Goal: Task Accomplishment & Management: Manage account settings

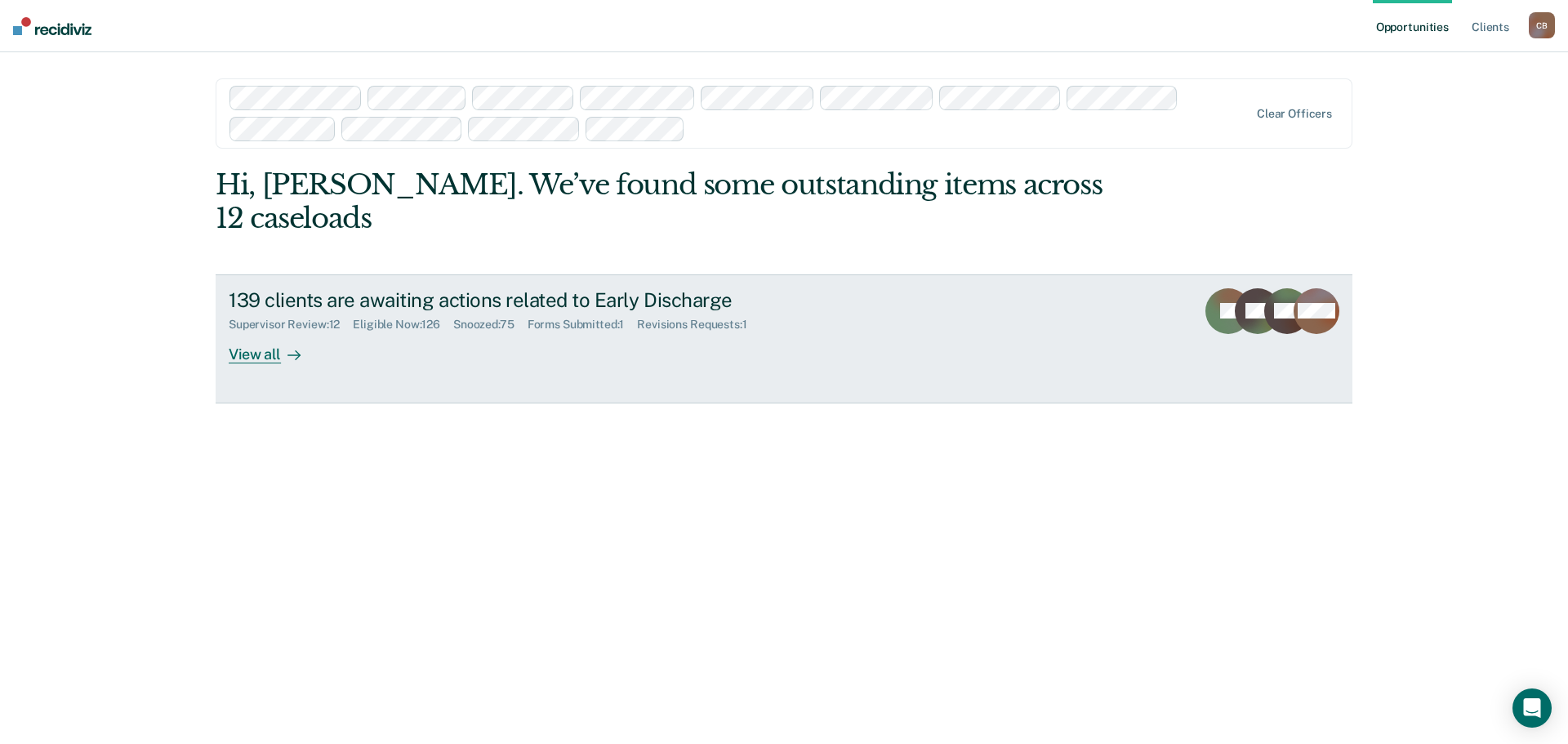
click at [315, 318] on div "Supervisor Review : 12" at bounding box center [291, 325] width 125 height 13
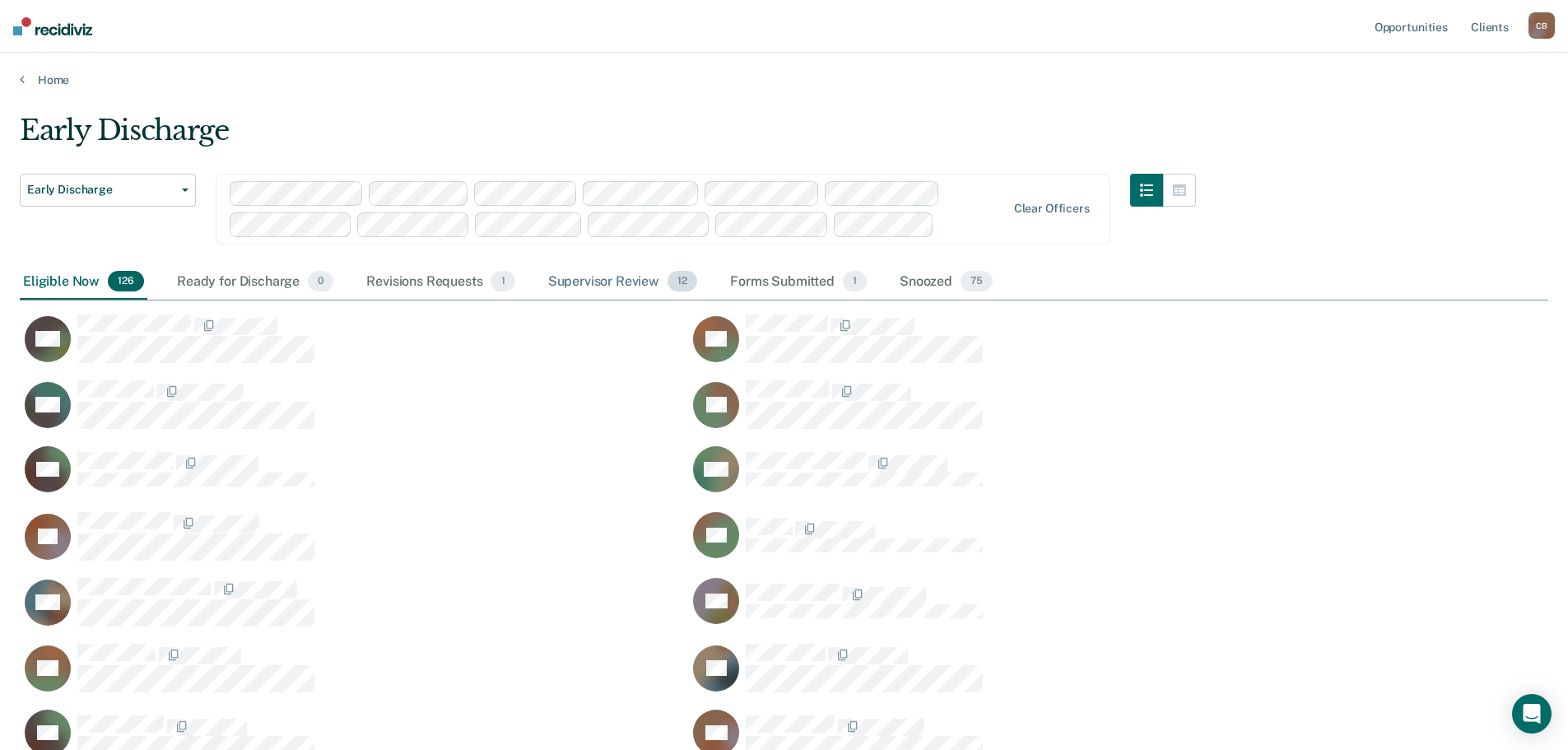
scroll to position [4331, 1517]
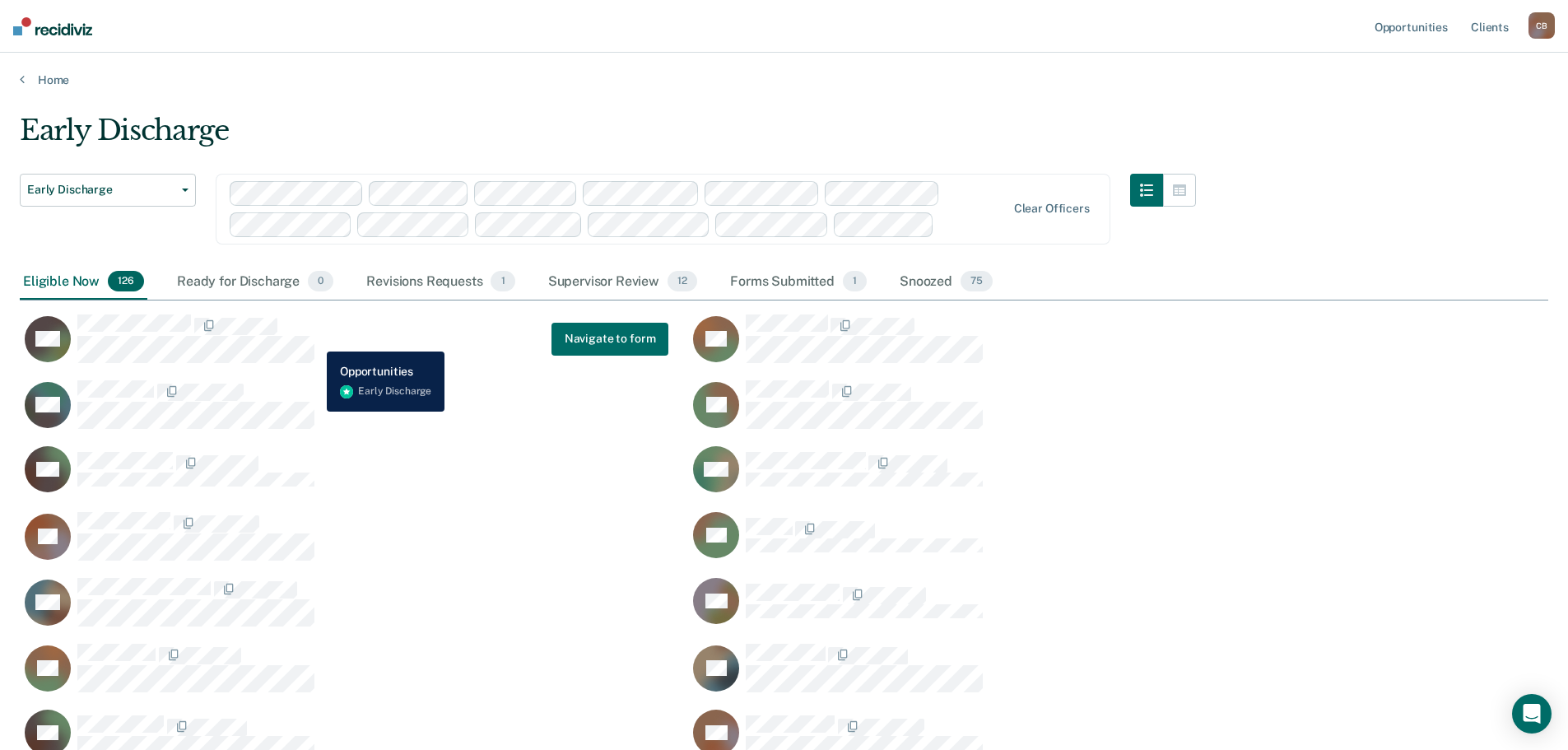
click at [315, 339] on button "BW" at bounding box center [169, 339] width 299 height 50
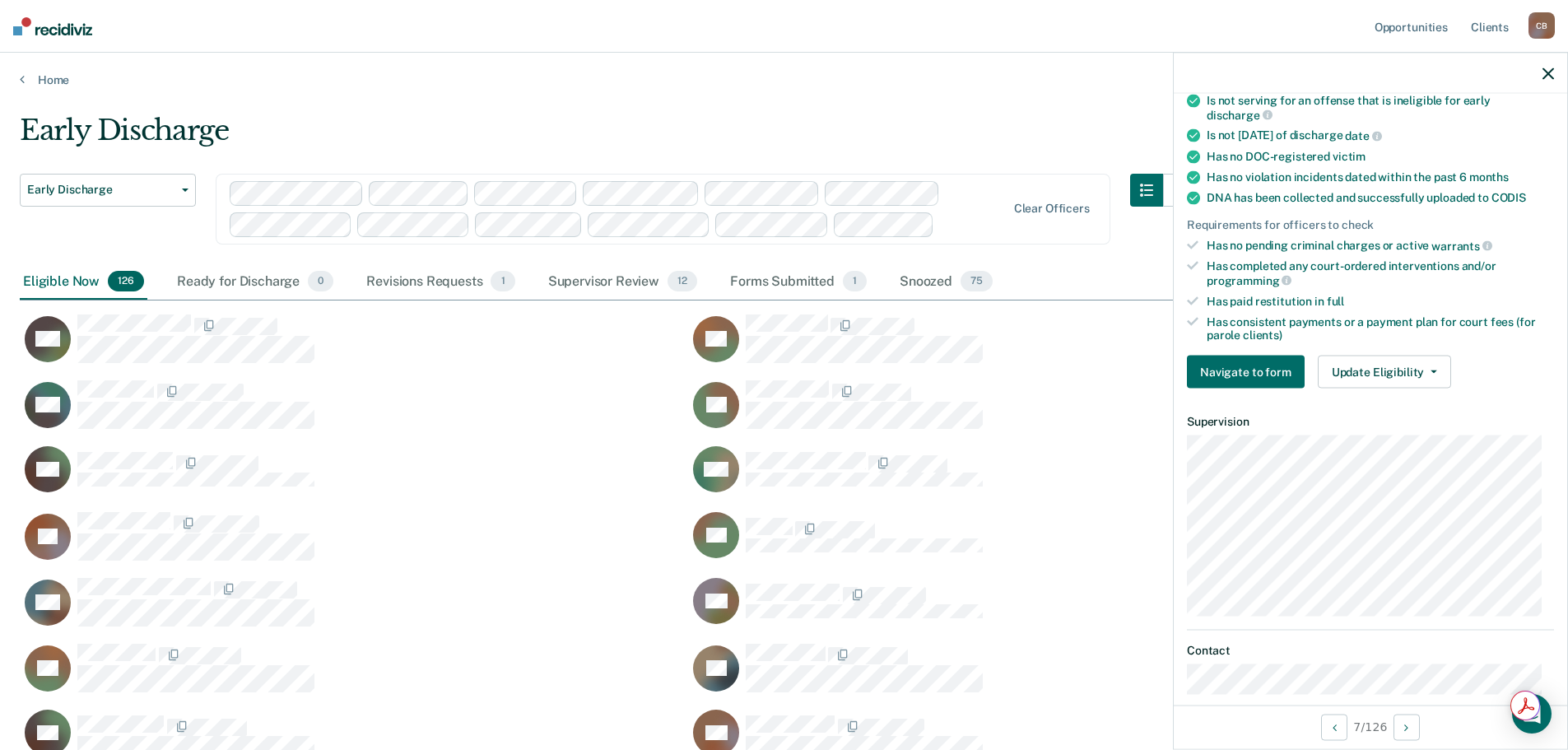
scroll to position [329, 0]
click at [1267, 375] on button "Navigate to form" at bounding box center [1246, 372] width 118 height 33
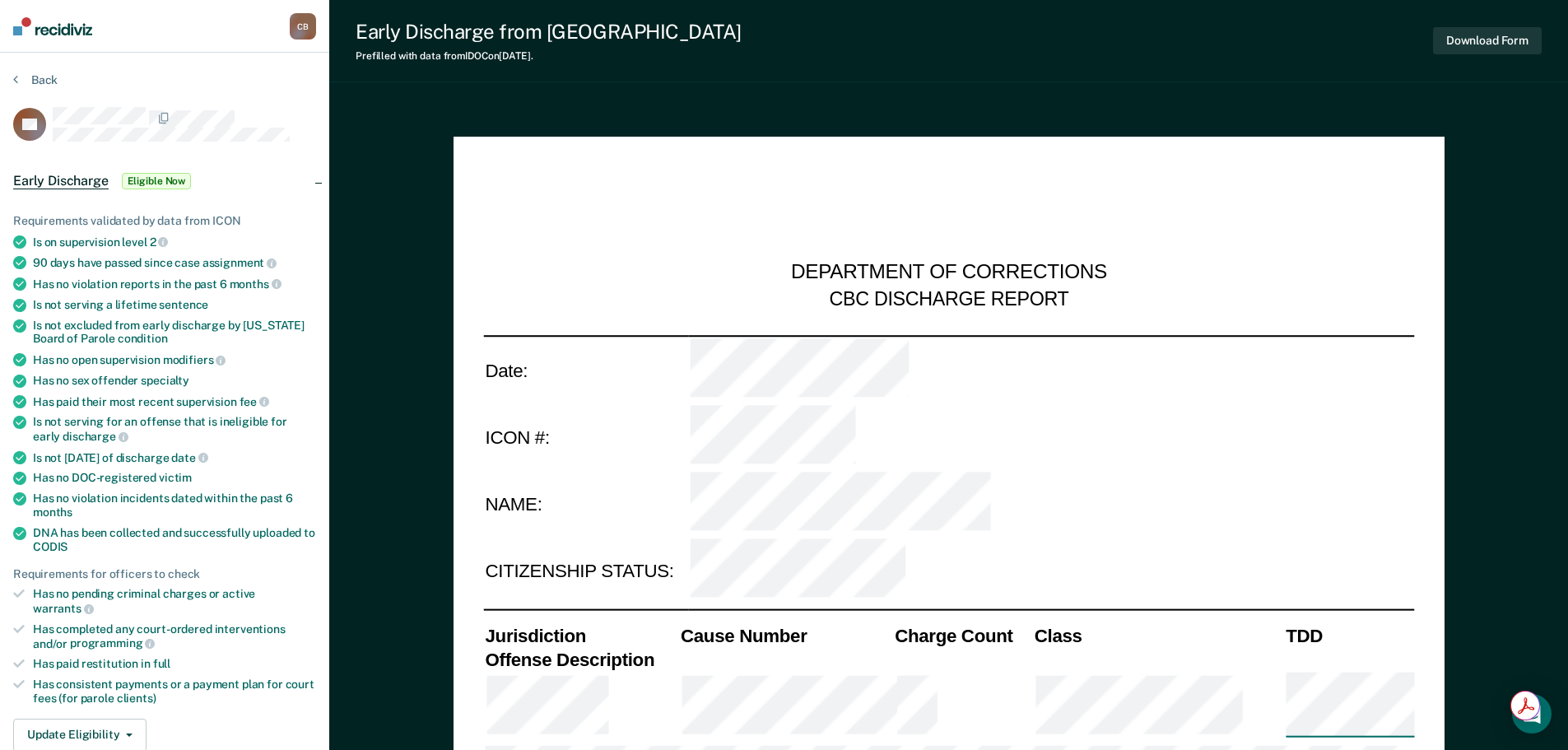
type textarea "x"
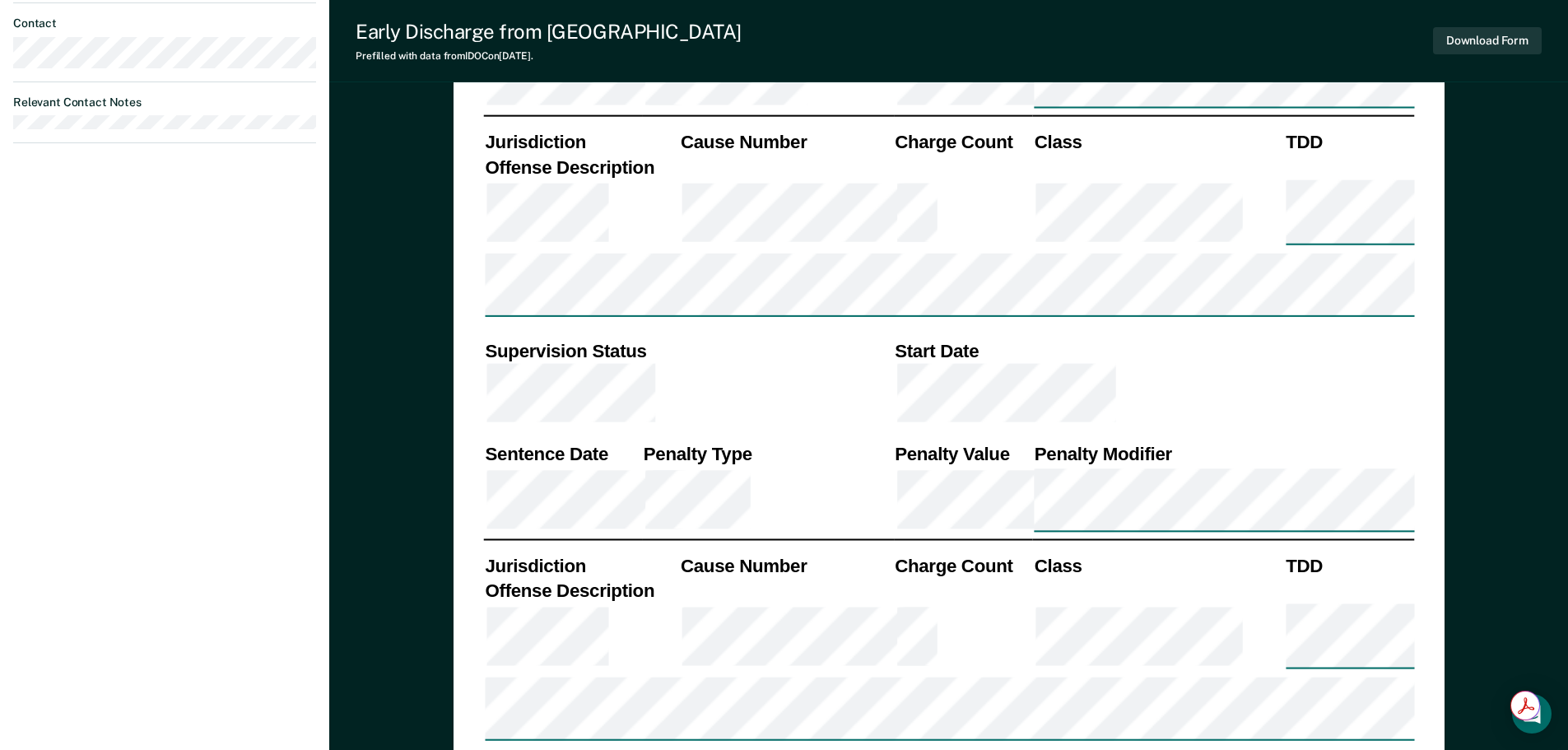
scroll to position [987, 0]
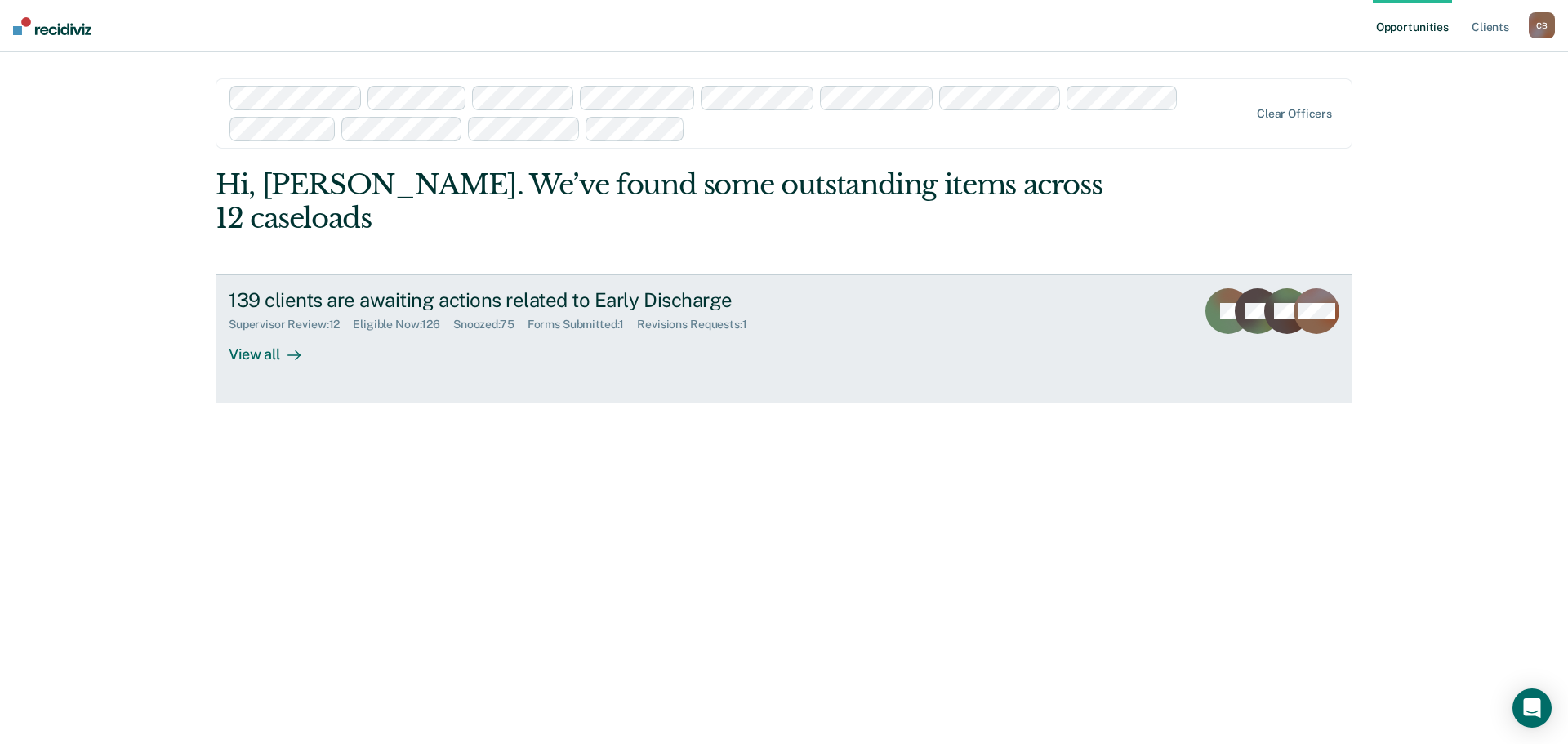
click at [307, 318] on div "Supervisor Review : 12" at bounding box center [291, 325] width 125 height 13
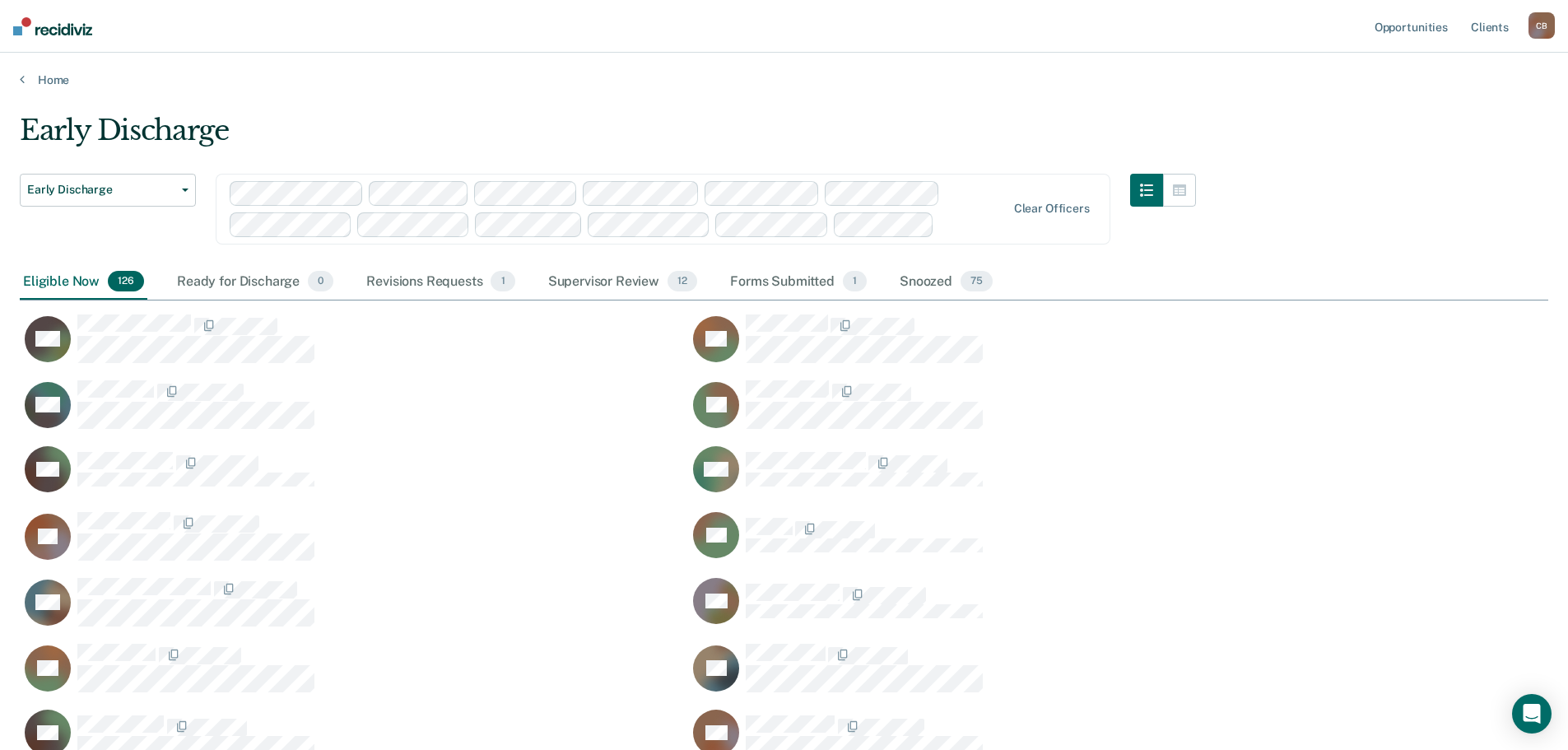
scroll to position [4331, 1517]
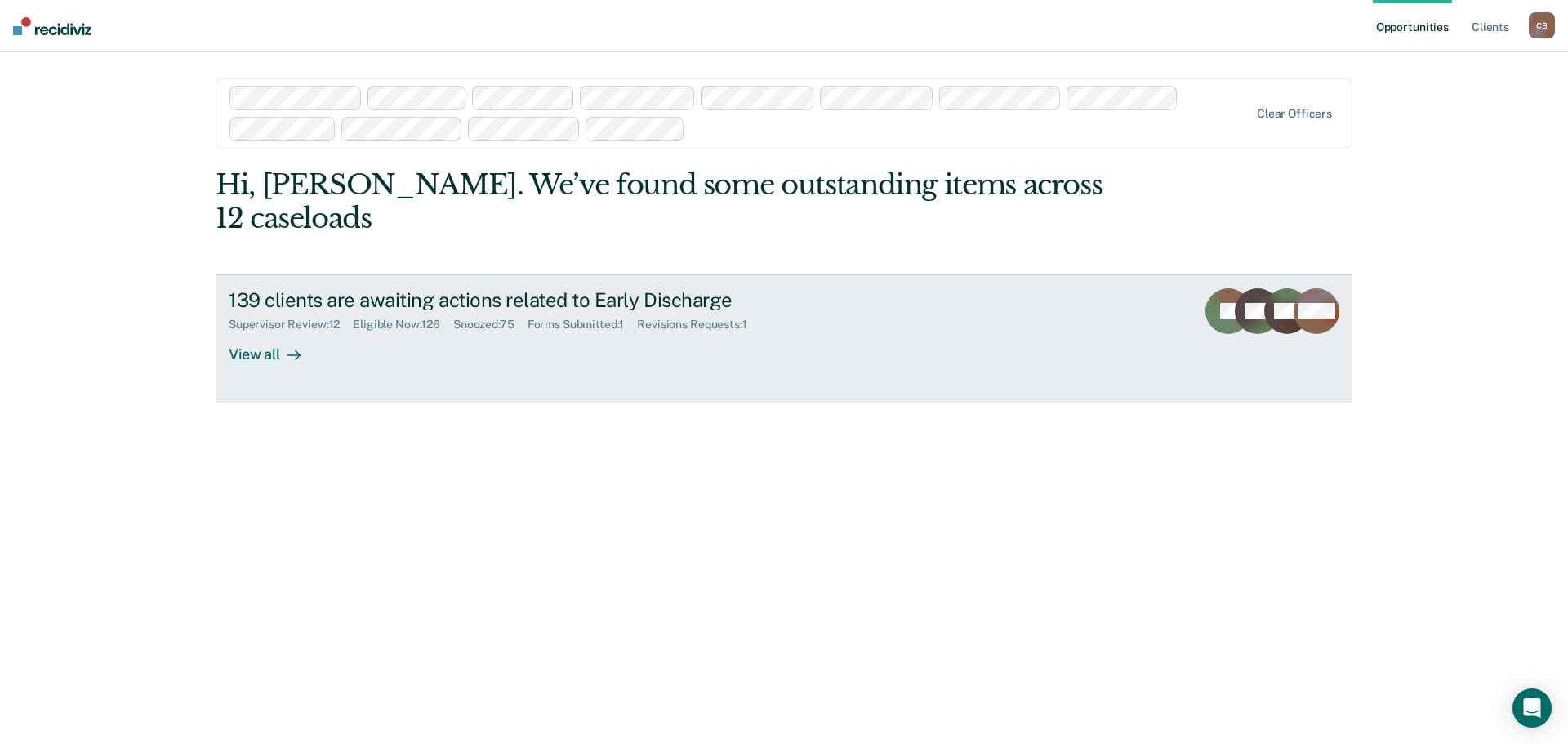
click at [307, 318] on div "Supervisor Review : 12" at bounding box center [291, 325] width 125 height 13
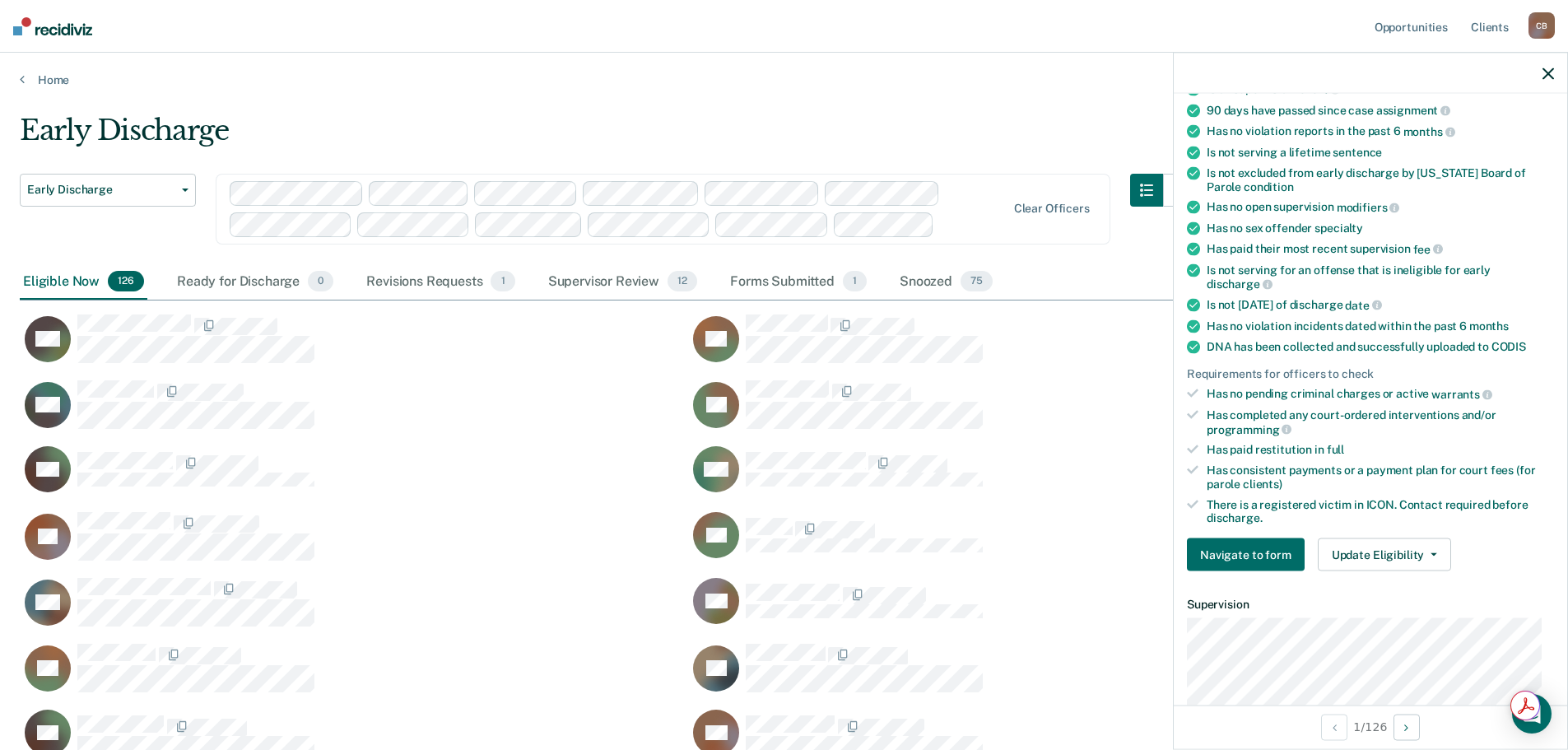
scroll to position [411, 0]
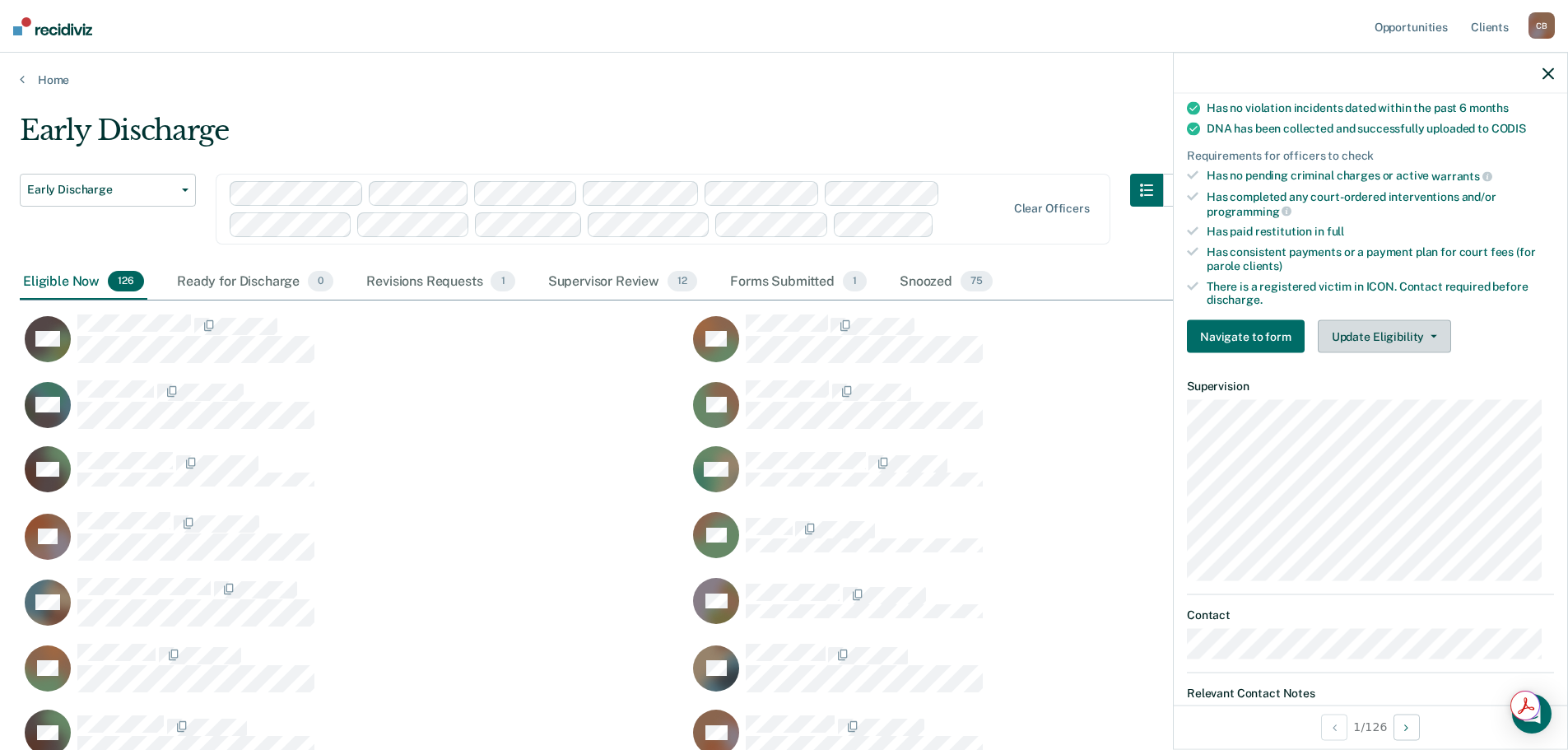
click at [1424, 335] on span "button" at bounding box center [1431, 336] width 14 height 3
click at [1486, 321] on div "Navigate to form Update Eligibility Submit for Supervisor Approval Mark as Inel…" at bounding box center [1371, 337] width 367 height 33
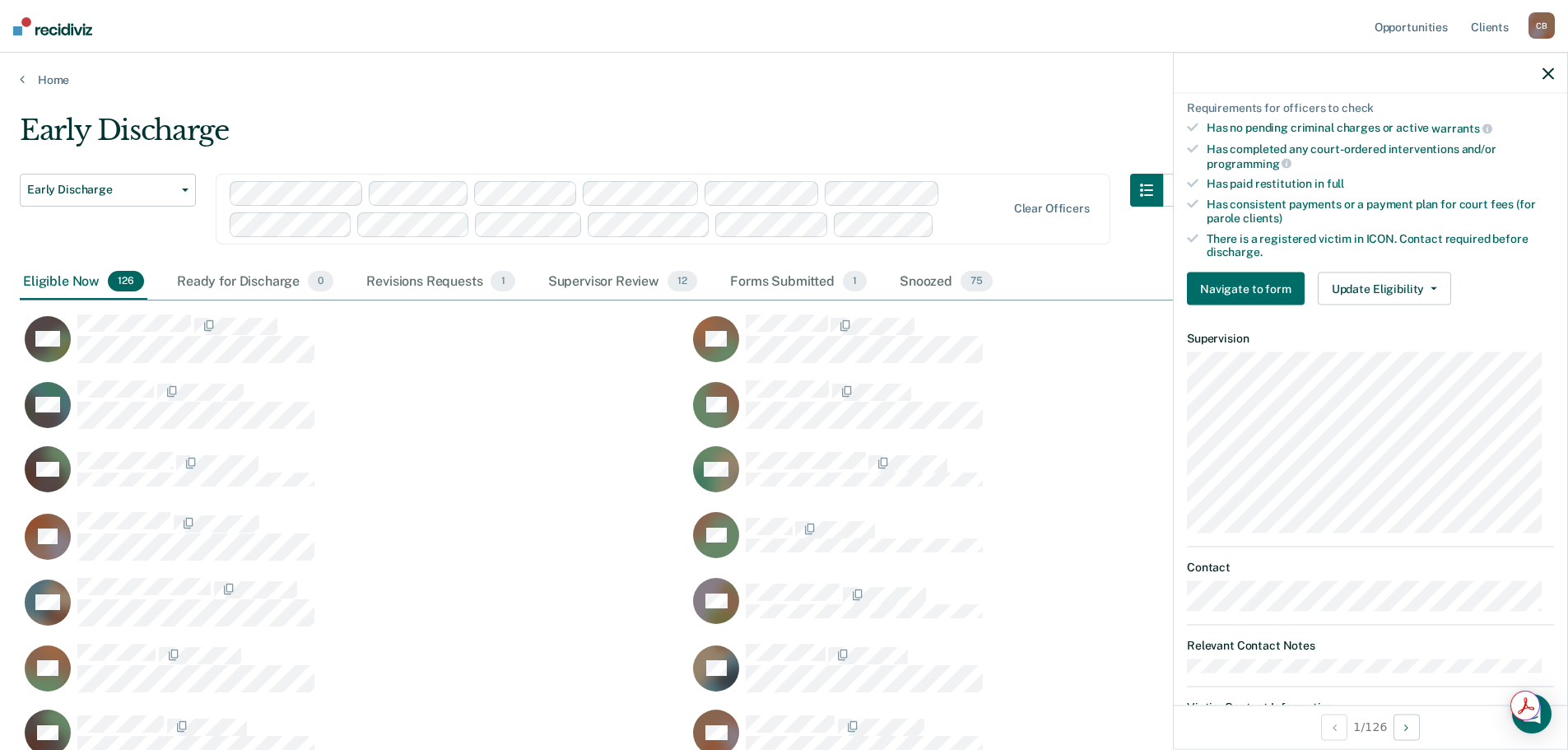
scroll to position [494, 0]
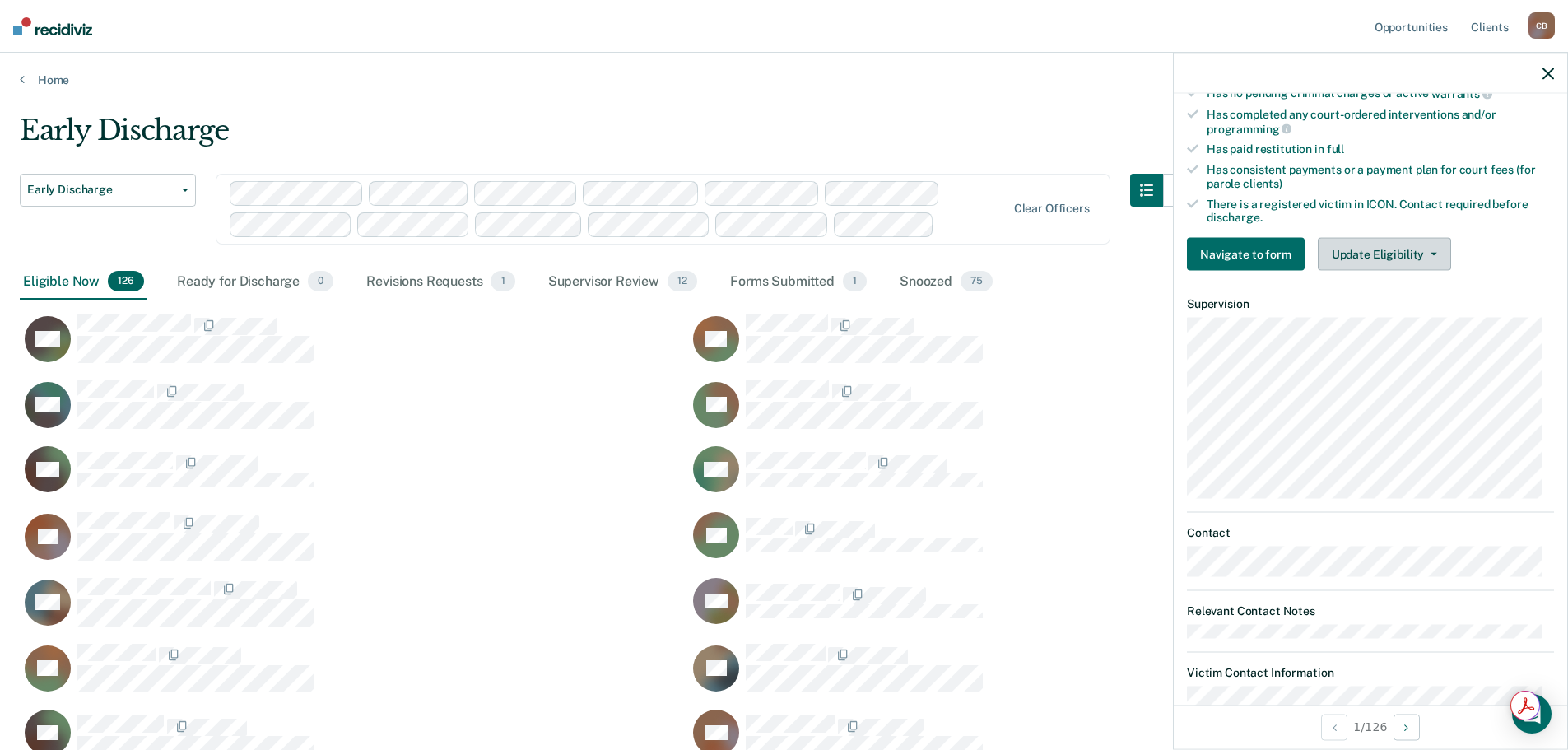
click at [1403, 254] on button "Update Eligibility" at bounding box center [1385, 254] width 133 height 33
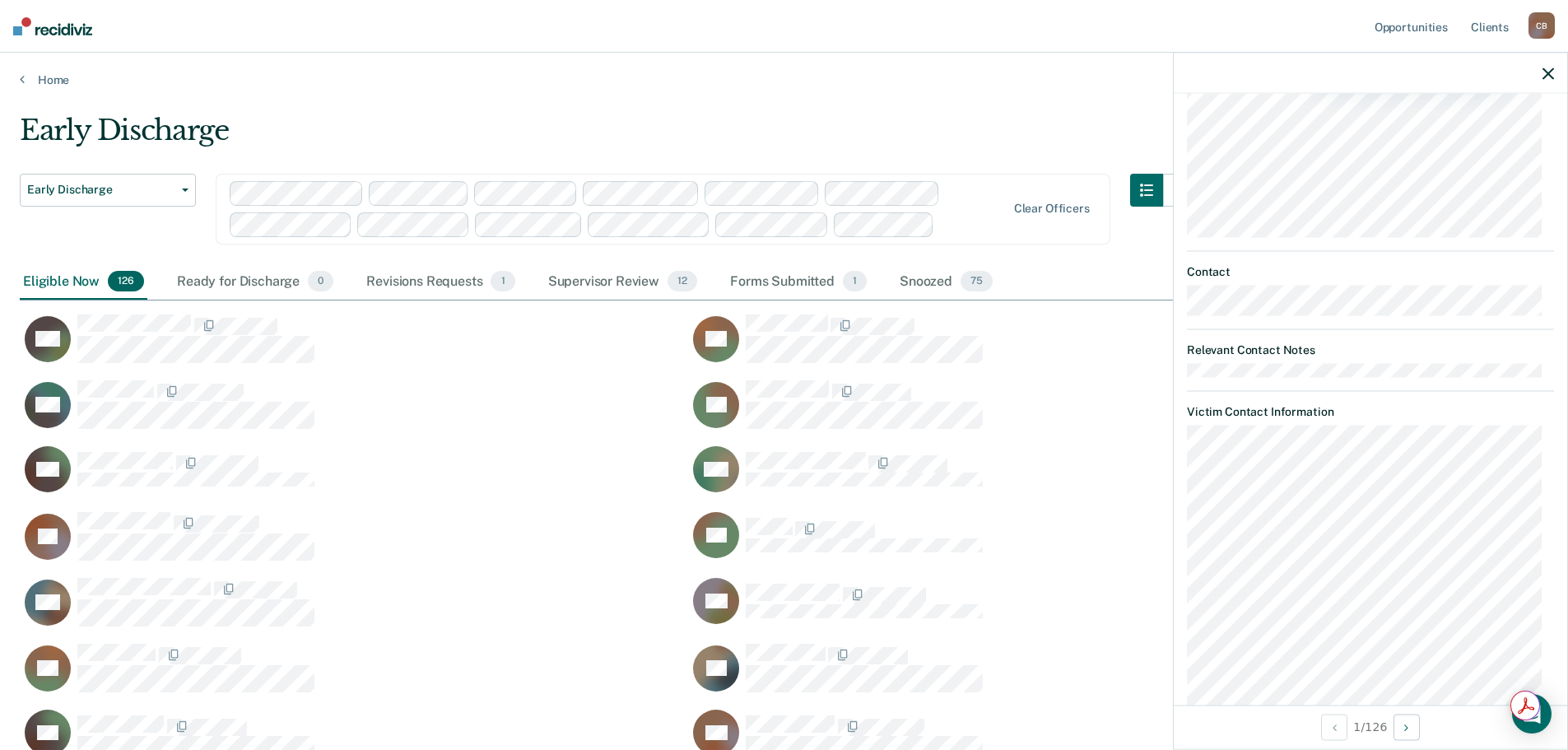
scroll to position [408, 0]
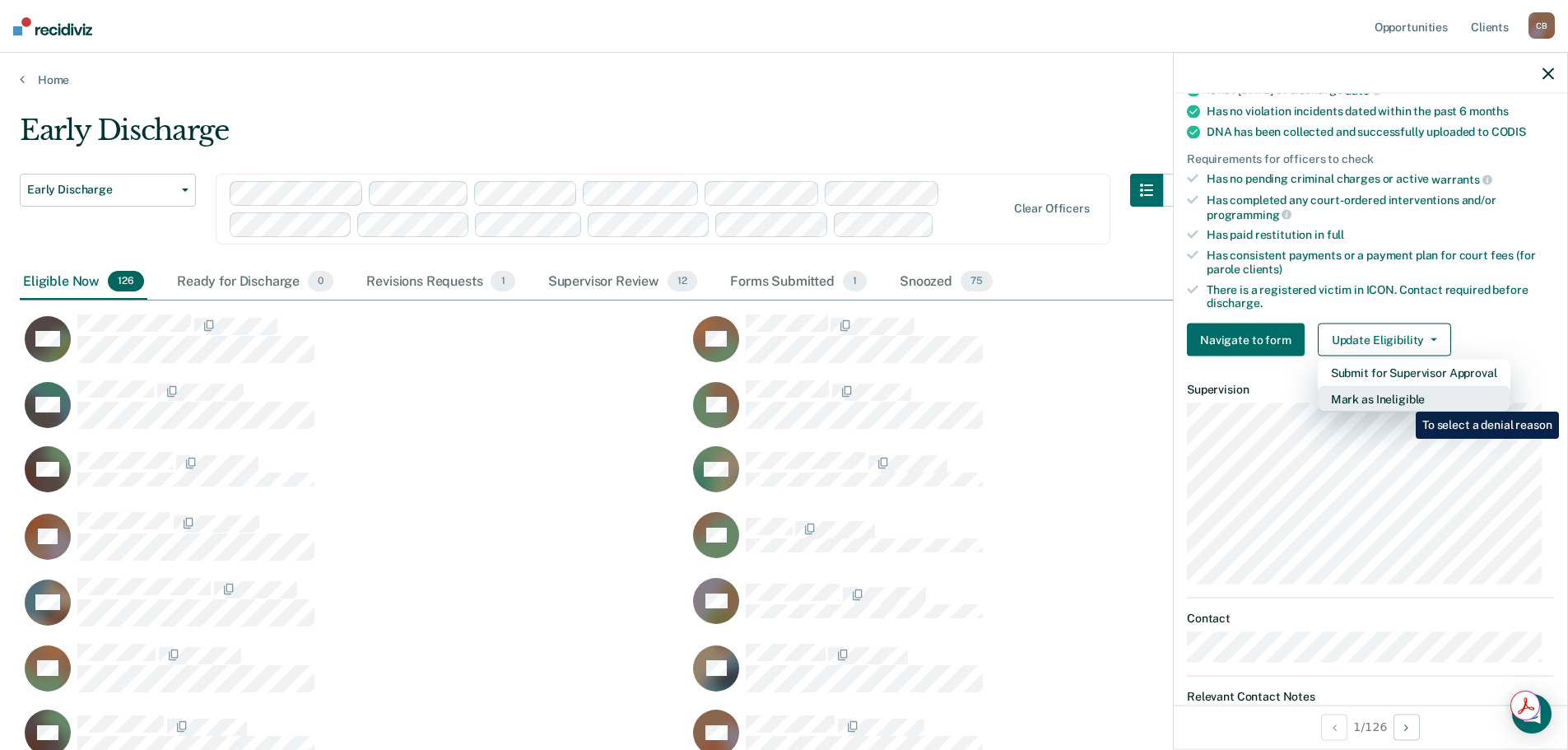
click at [1404, 400] on button "Mark as Ineligible" at bounding box center [1414, 399] width 193 height 26
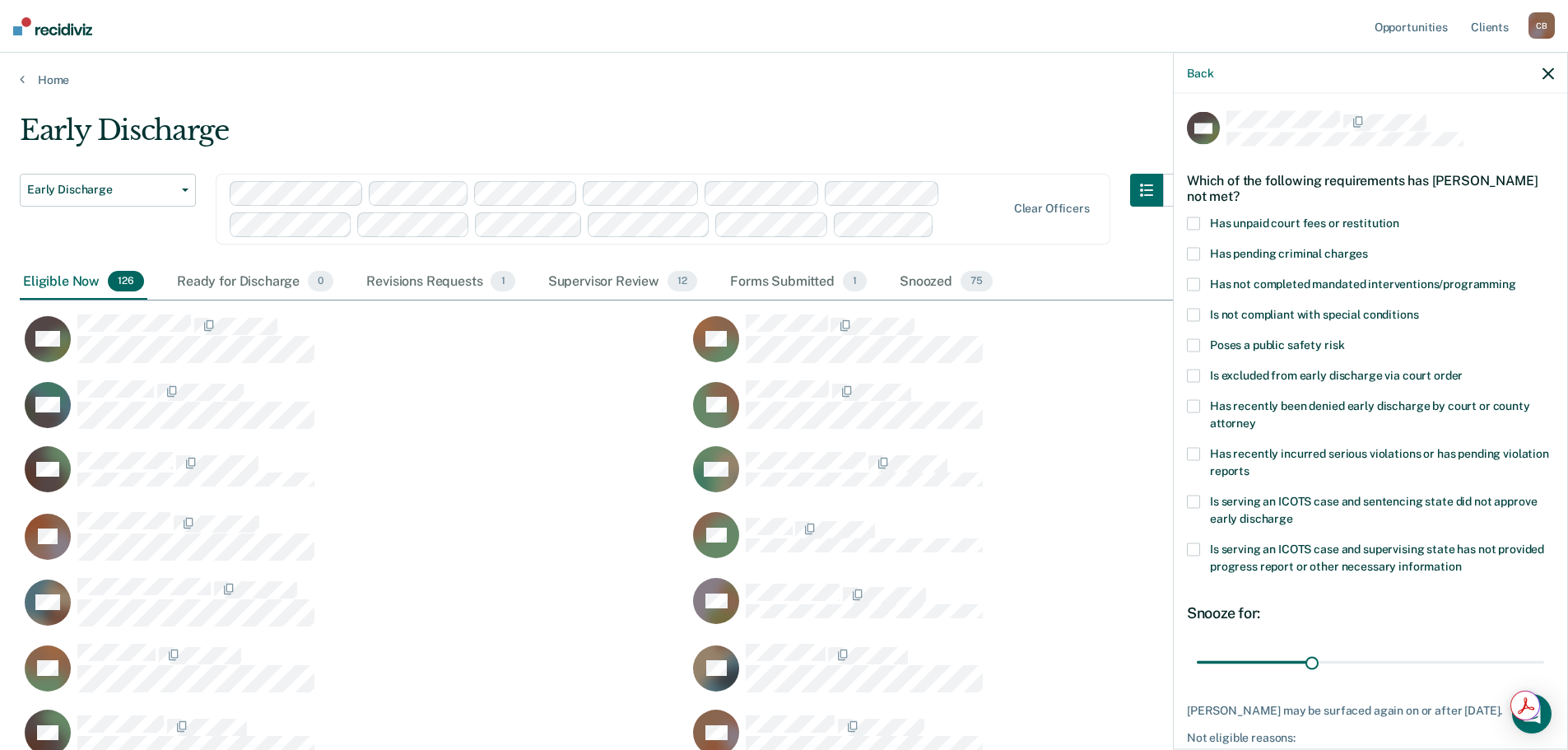
scroll to position [0, 0]
click at [1548, 73] on icon "button" at bounding box center [1549, 73] width 12 height 12
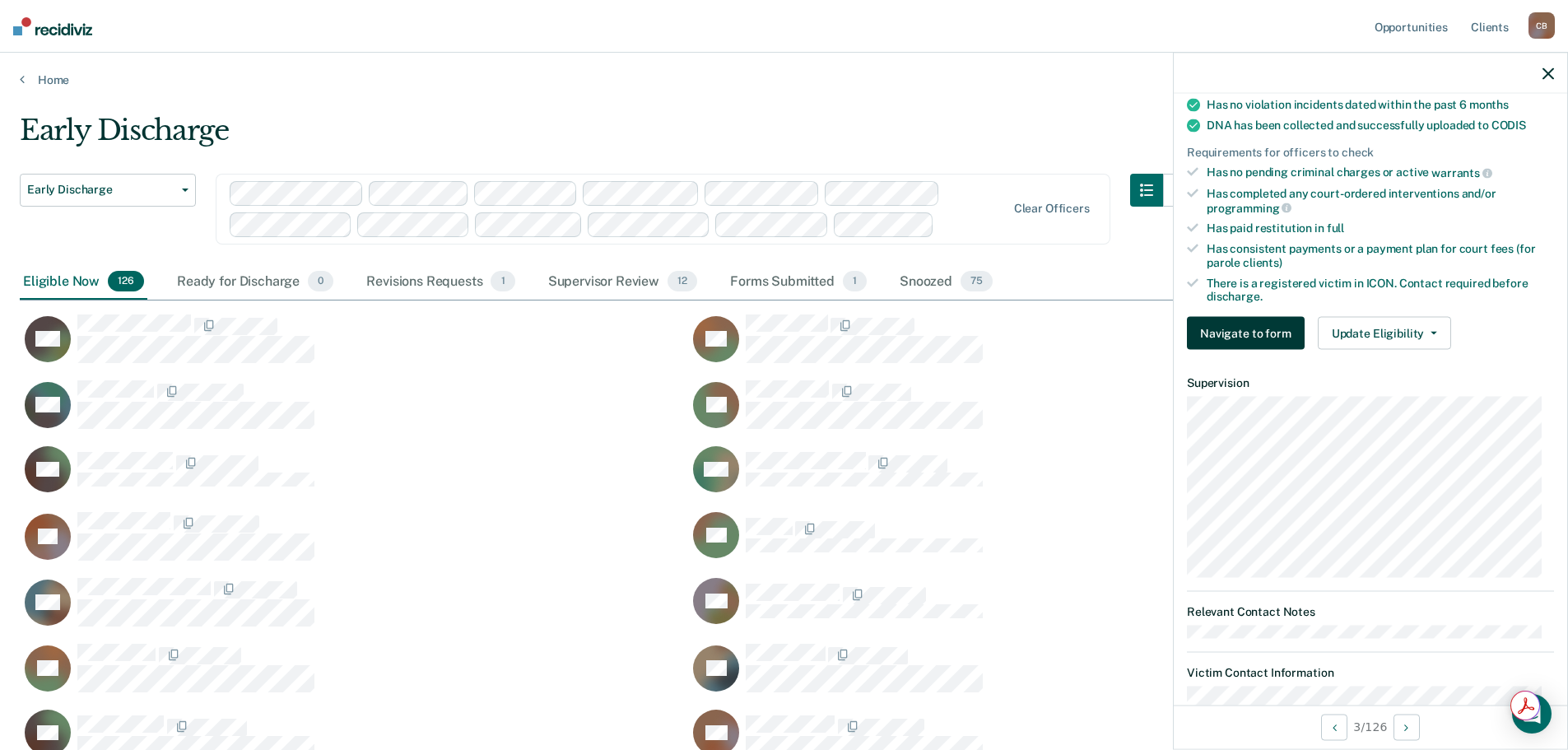
scroll to position [359, 0]
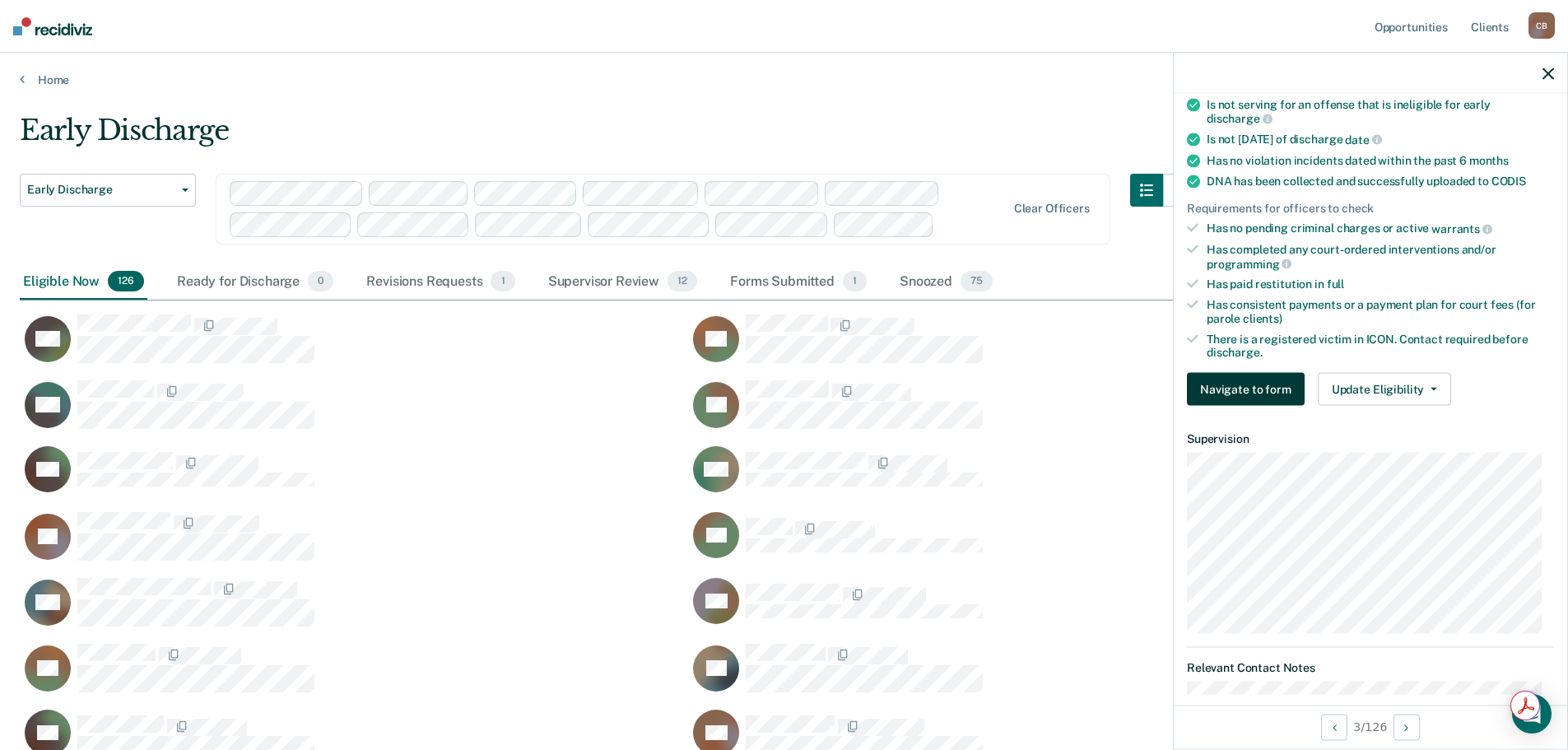
click at [1256, 388] on button "Navigate to form" at bounding box center [1246, 389] width 118 height 33
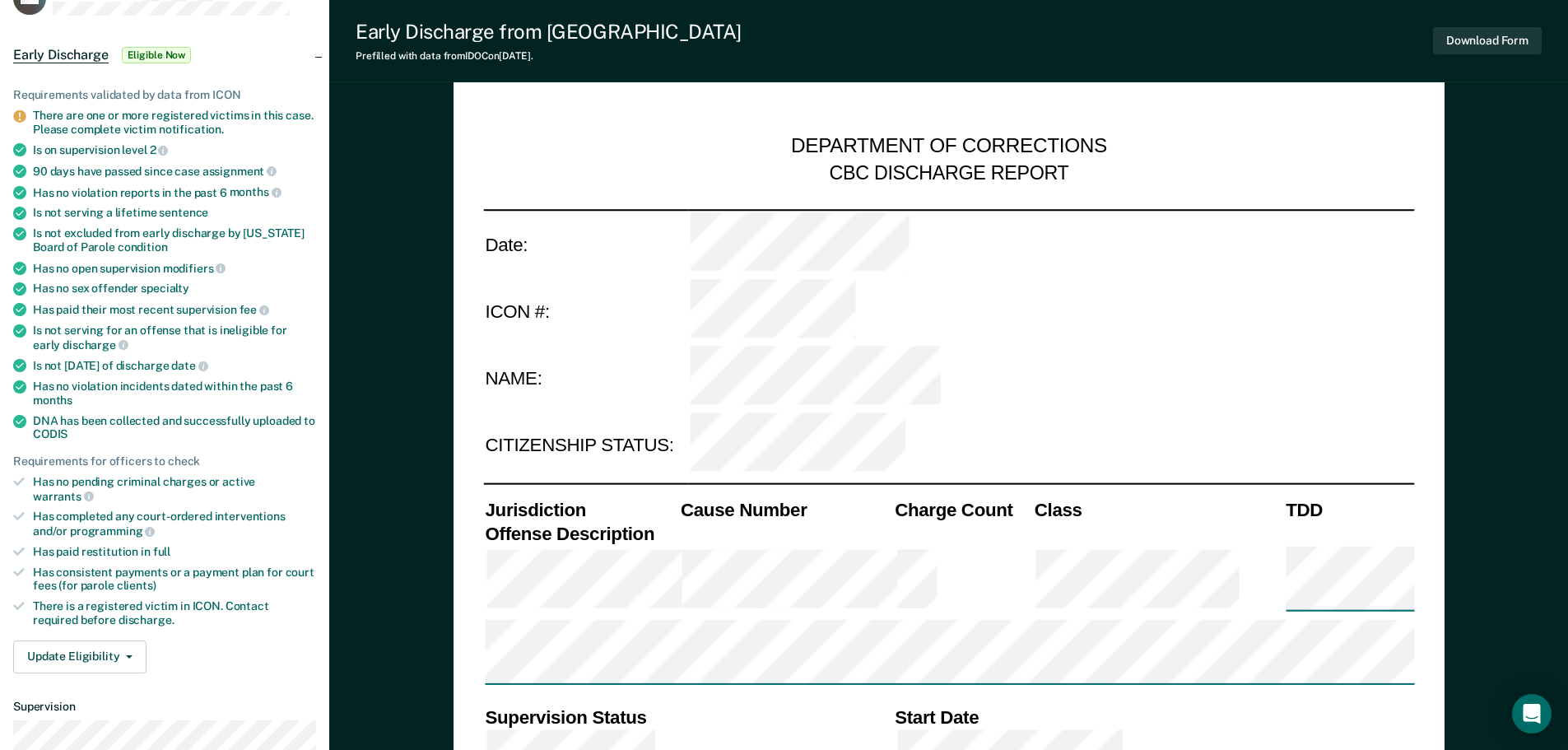
type textarea "x"
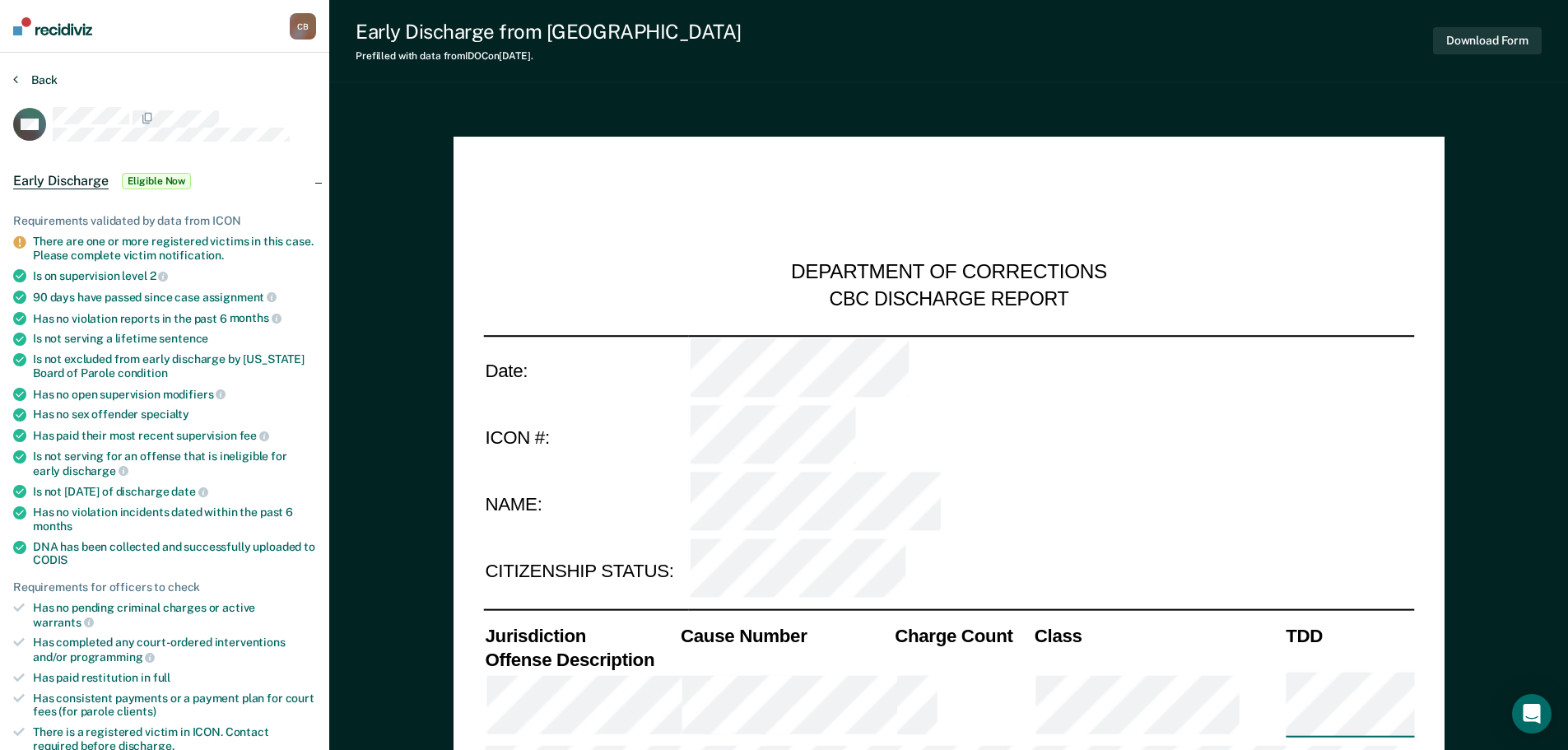
click at [35, 79] on button "Back" at bounding box center [36, 79] width 44 height 14
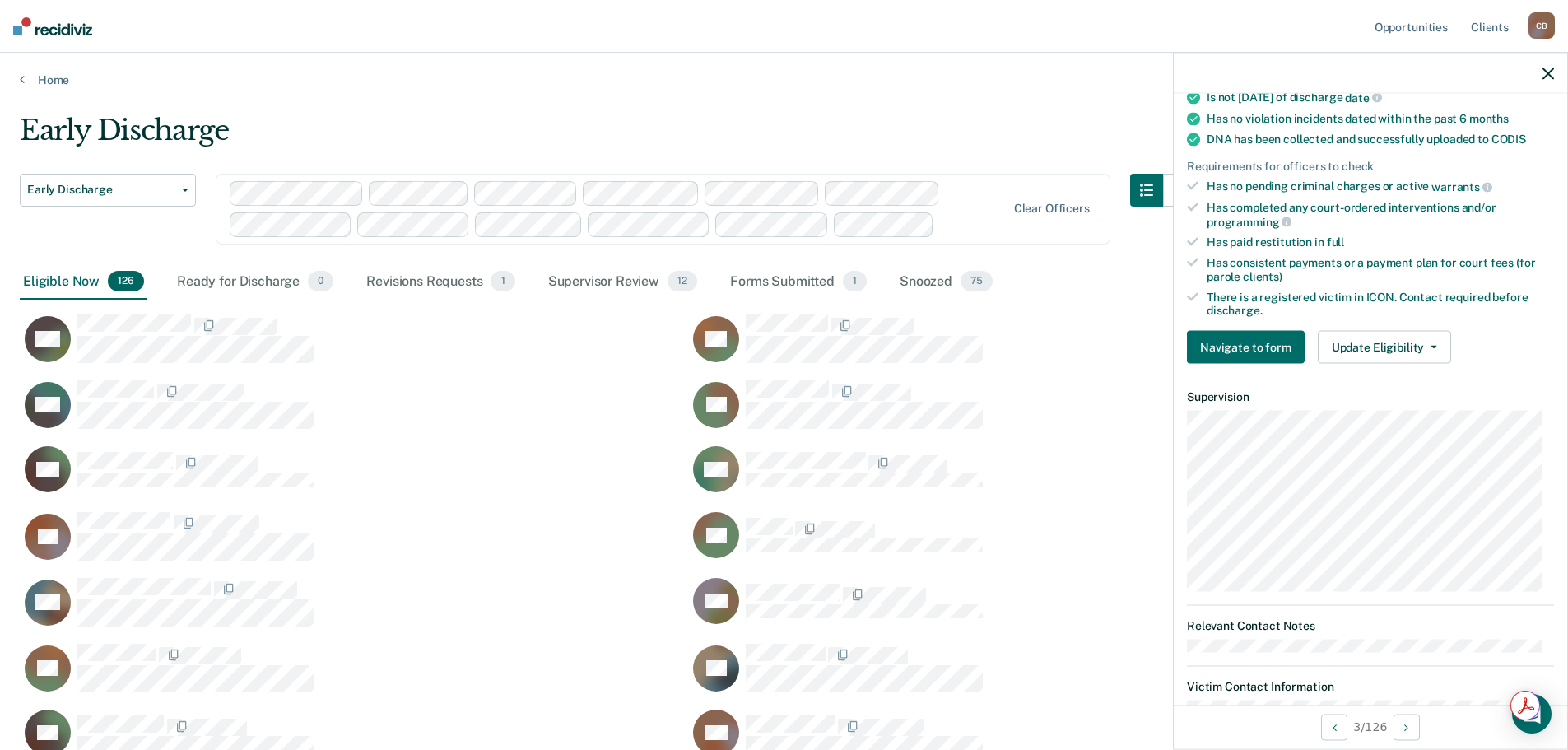
scroll to position [411, 0]
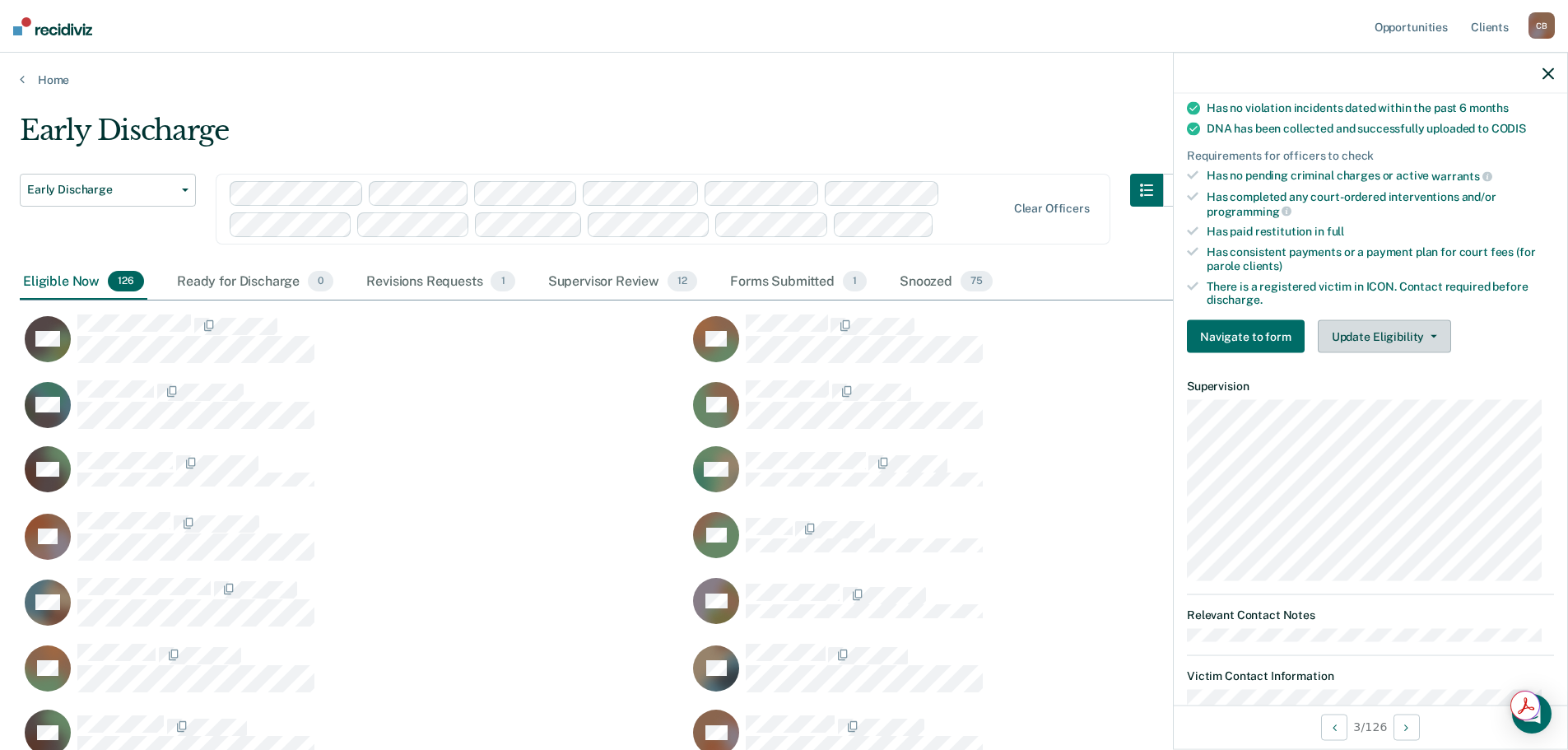
click at [1399, 334] on button "Update Eligibility" at bounding box center [1385, 337] width 133 height 33
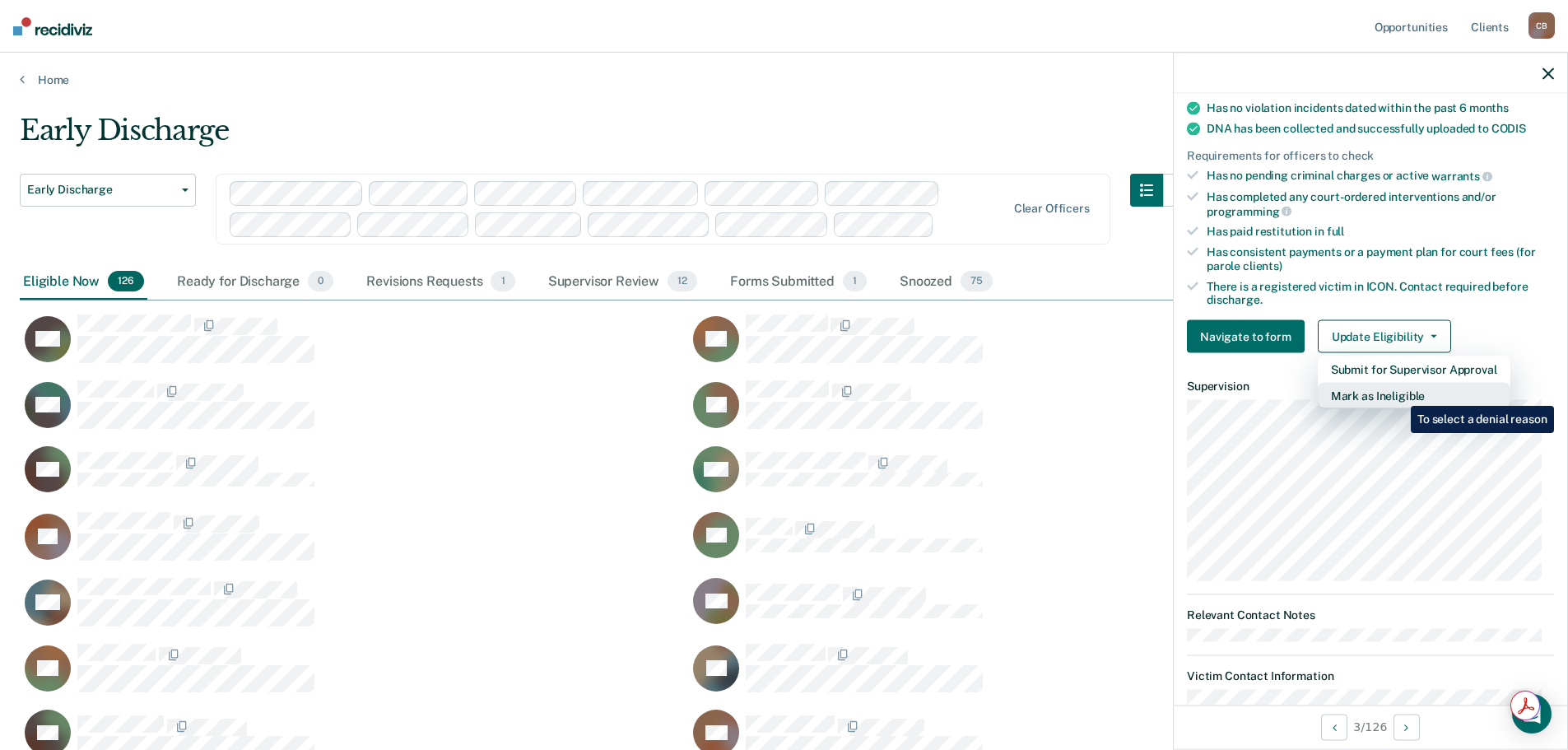
click at [1399, 394] on button "Mark as Ineligible" at bounding box center [1414, 396] width 193 height 26
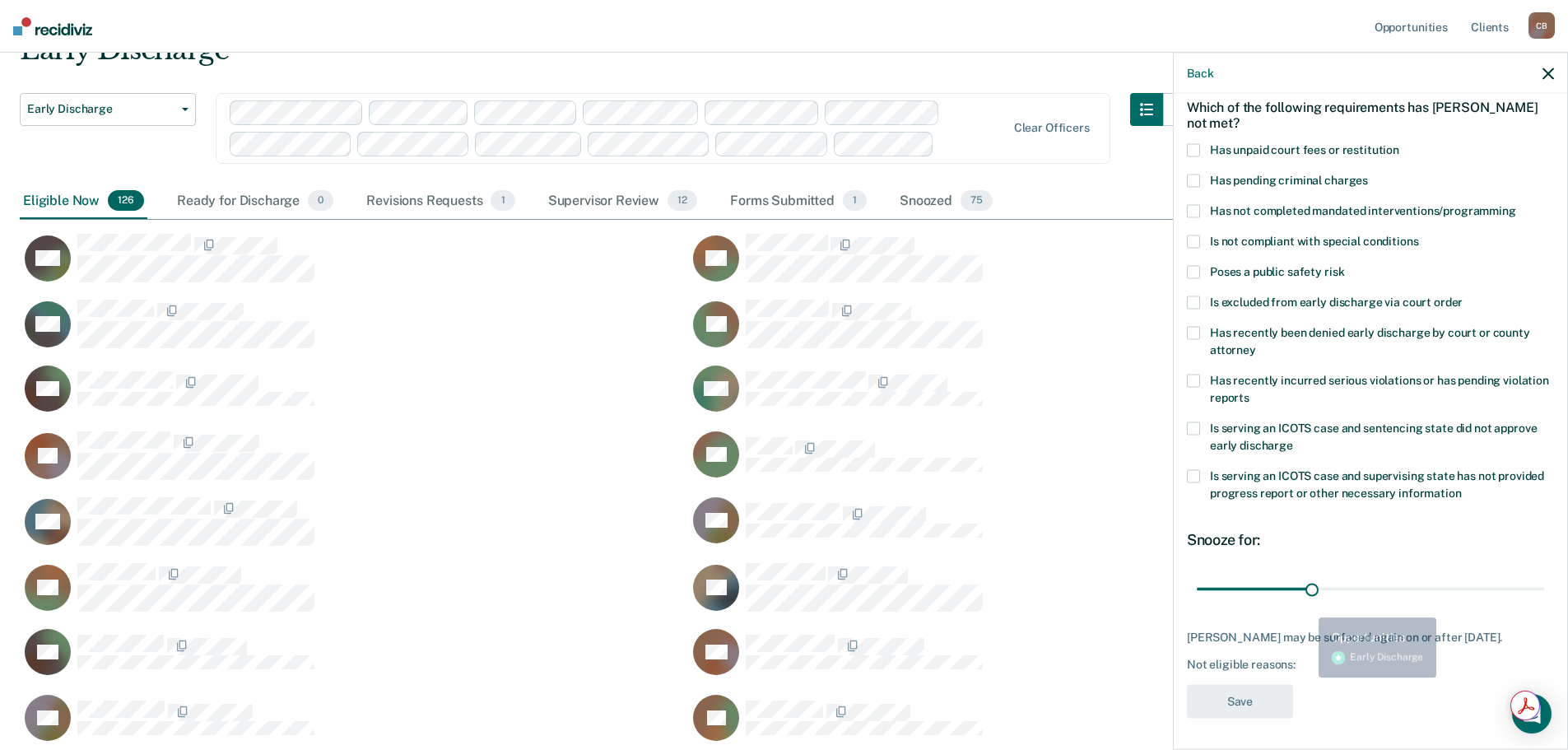
scroll to position [82, 0]
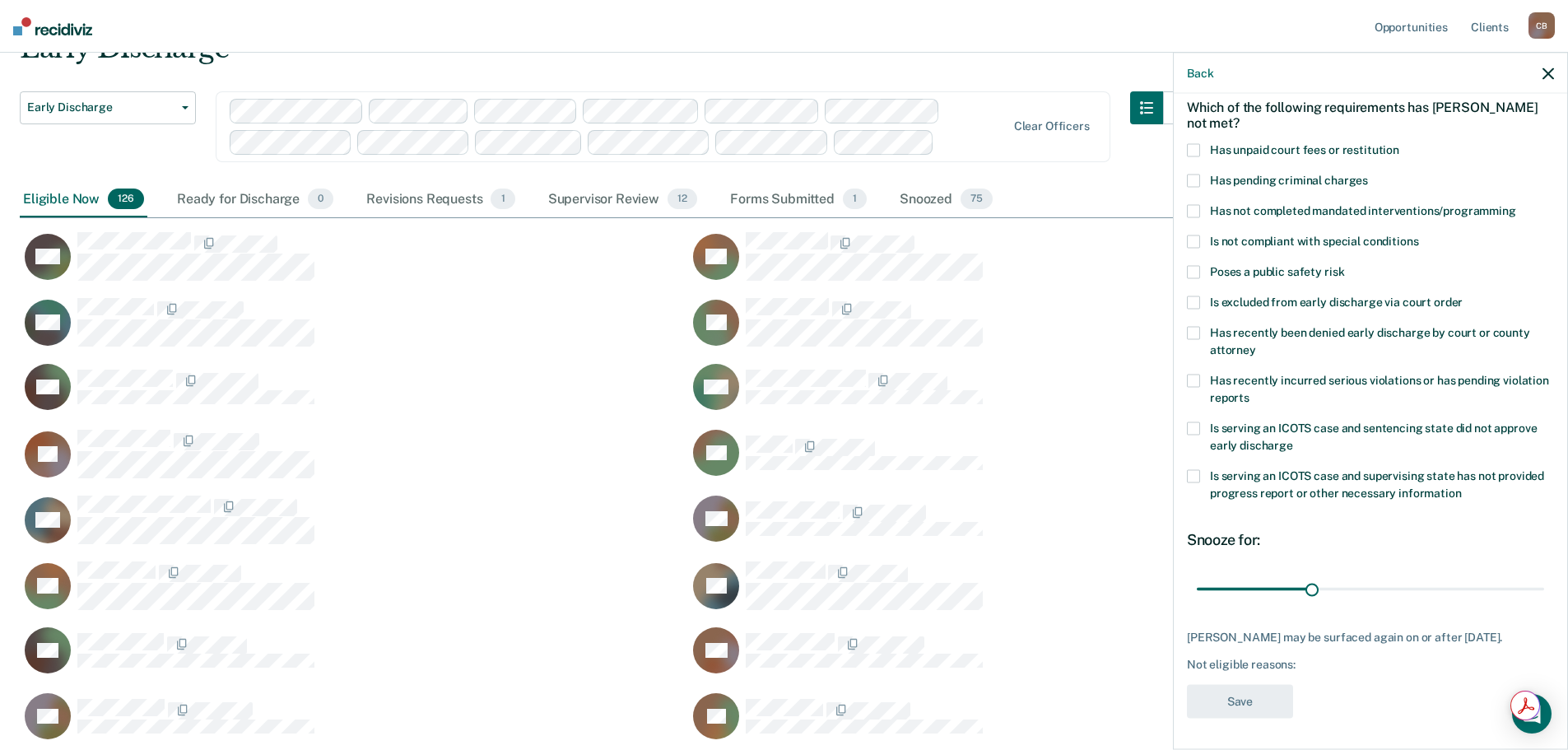
click at [1272, 665] on div "Not eligible reasons:" at bounding box center [1371, 664] width 367 height 14
type input "30"
click at [1307, 587] on input "range" at bounding box center [1371, 589] width 348 height 29
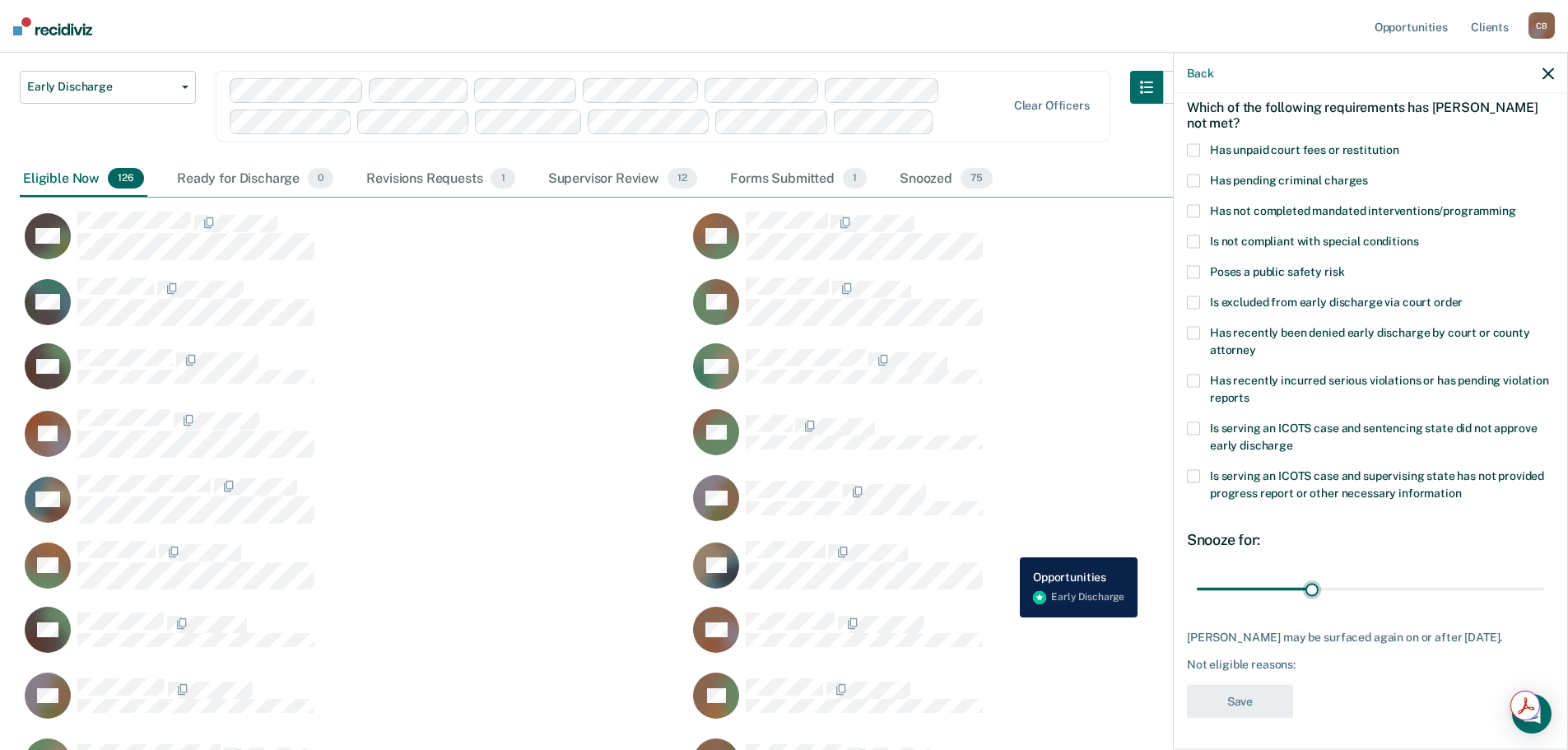
scroll to position [0, 0]
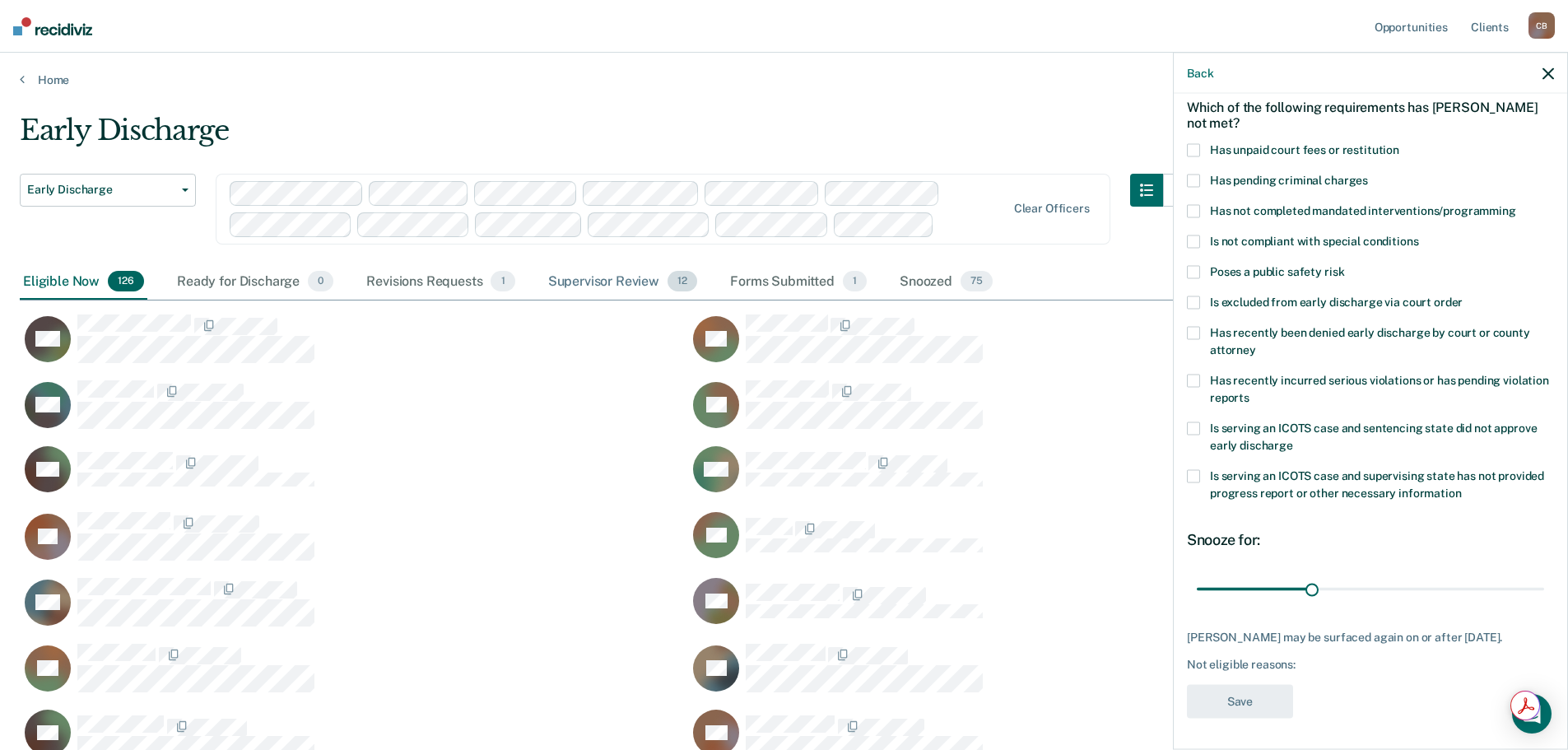
click at [606, 285] on div "Supervisor Review 12" at bounding box center [622, 283] width 155 height 37
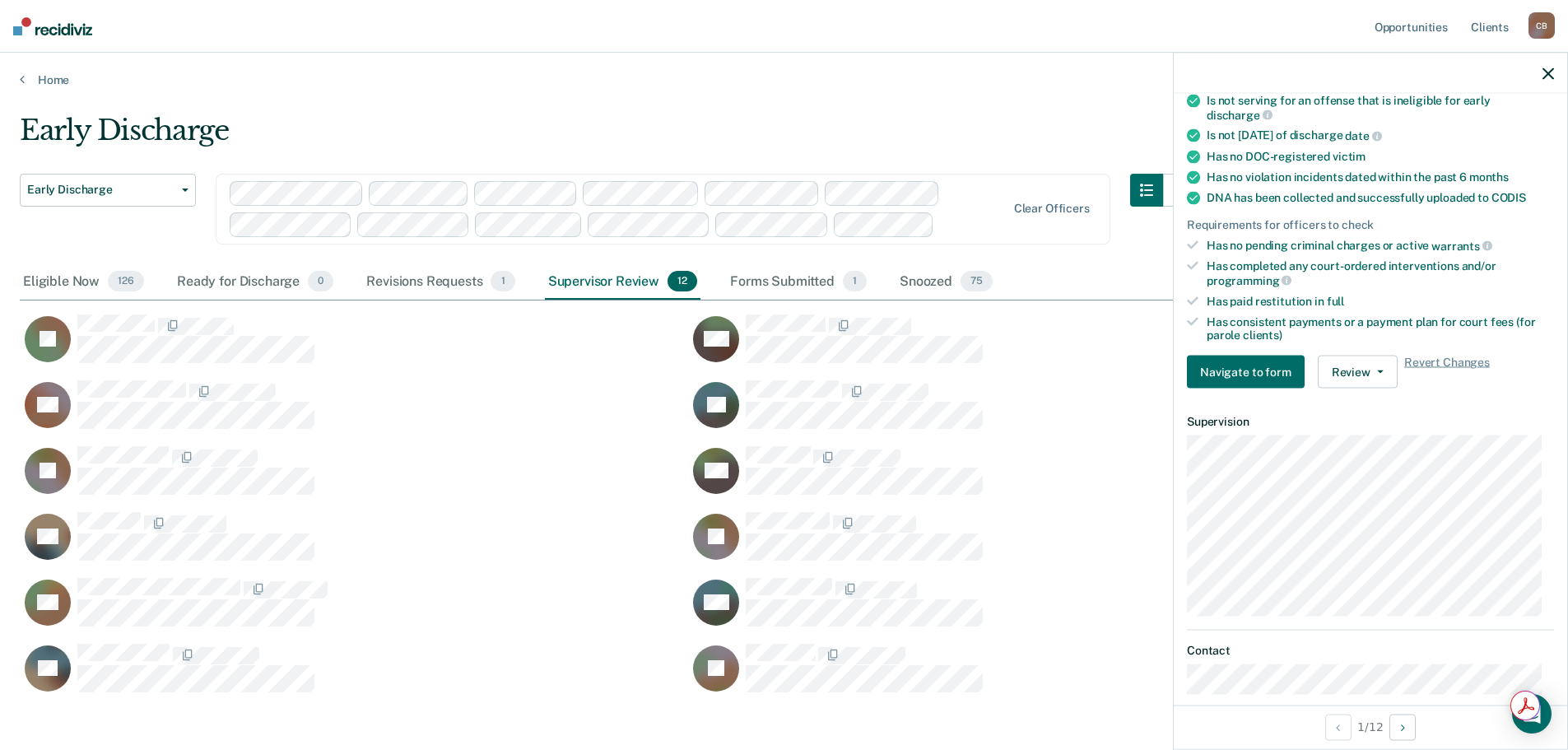
scroll to position [329, 0]
click at [1383, 369] on button "Review" at bounding box center [1358, 372] width 80 height 33
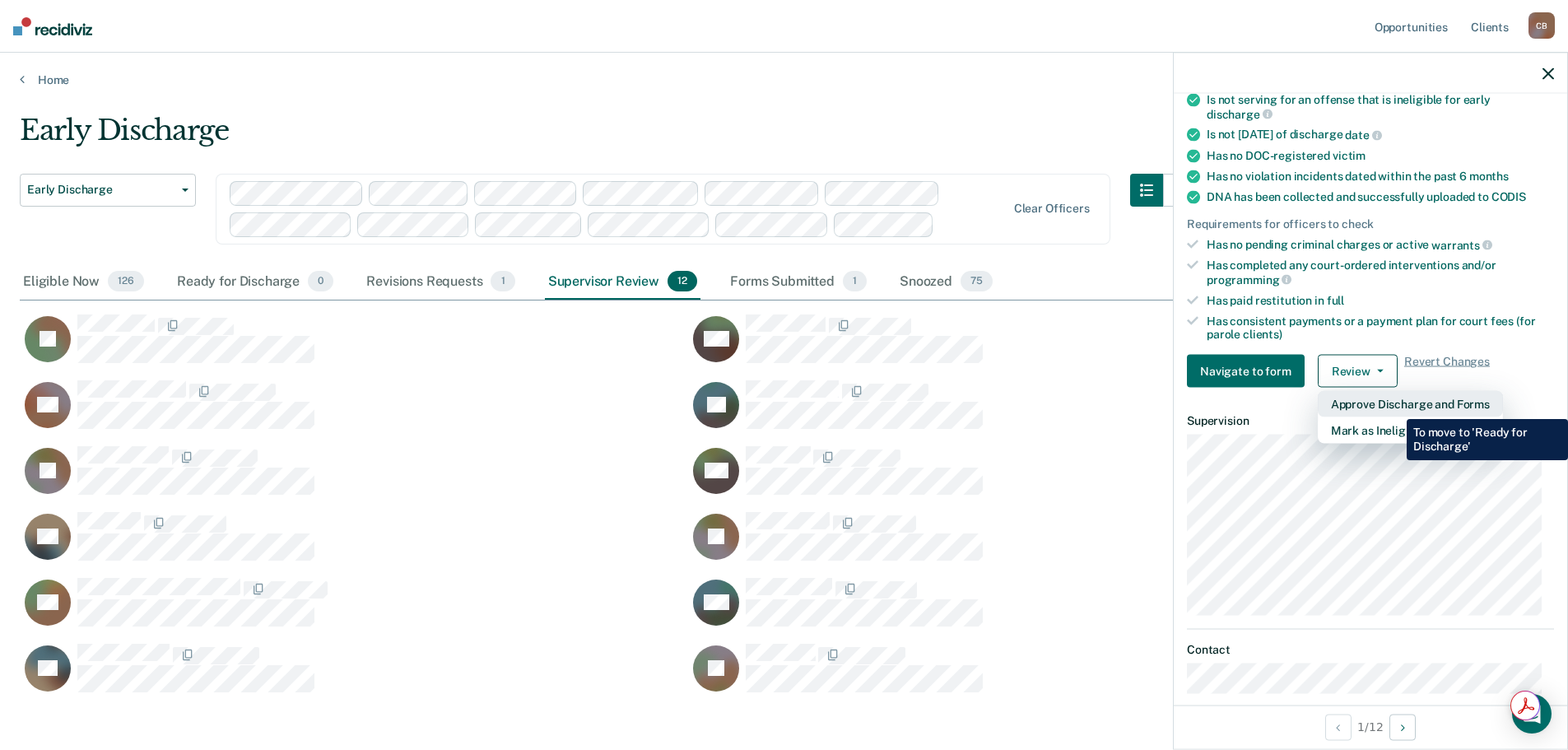
click at [1394, 406] on button "Approve Discharge and Forms" at bounding box center [1411, 403] width 185 height 26
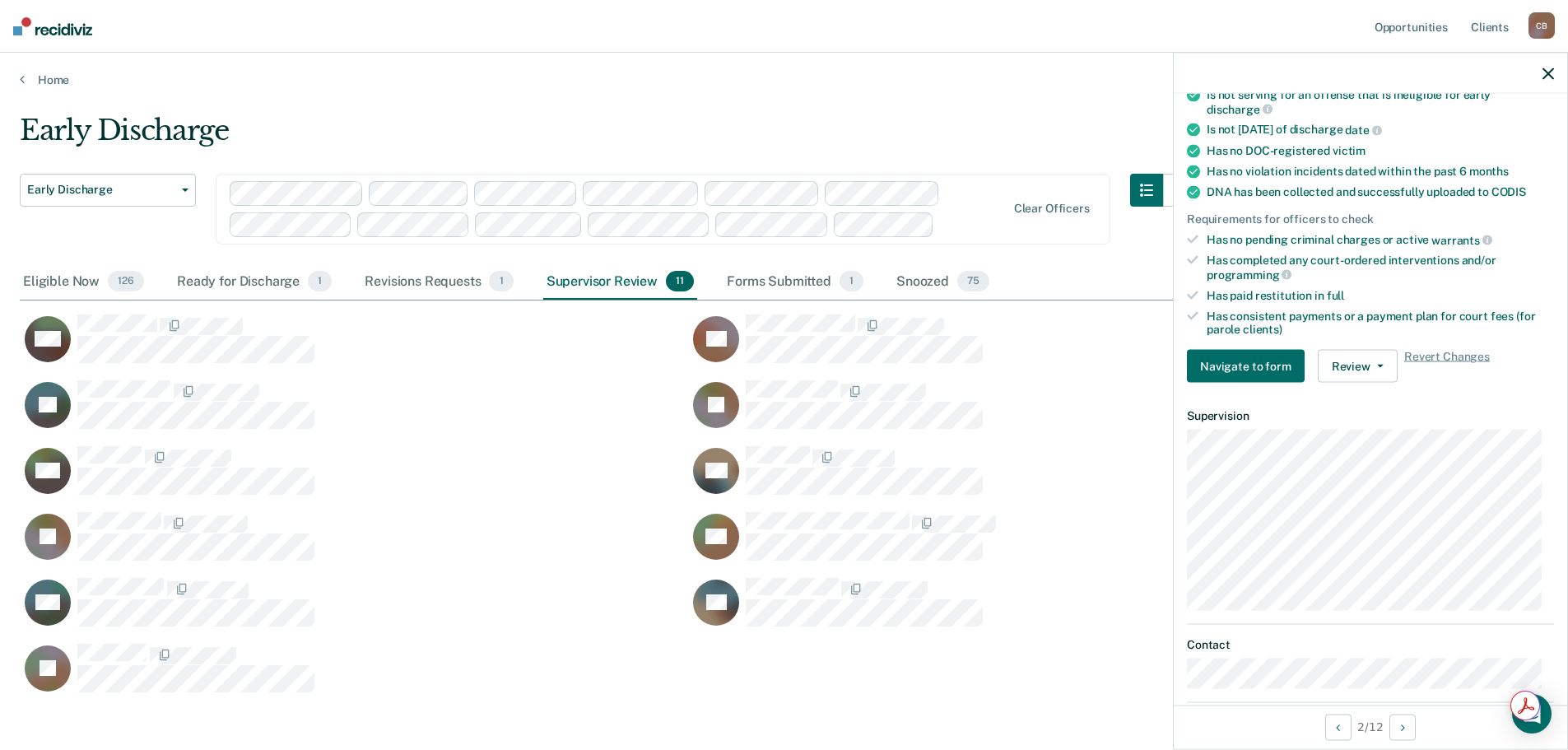
scroll to position [411, 0]
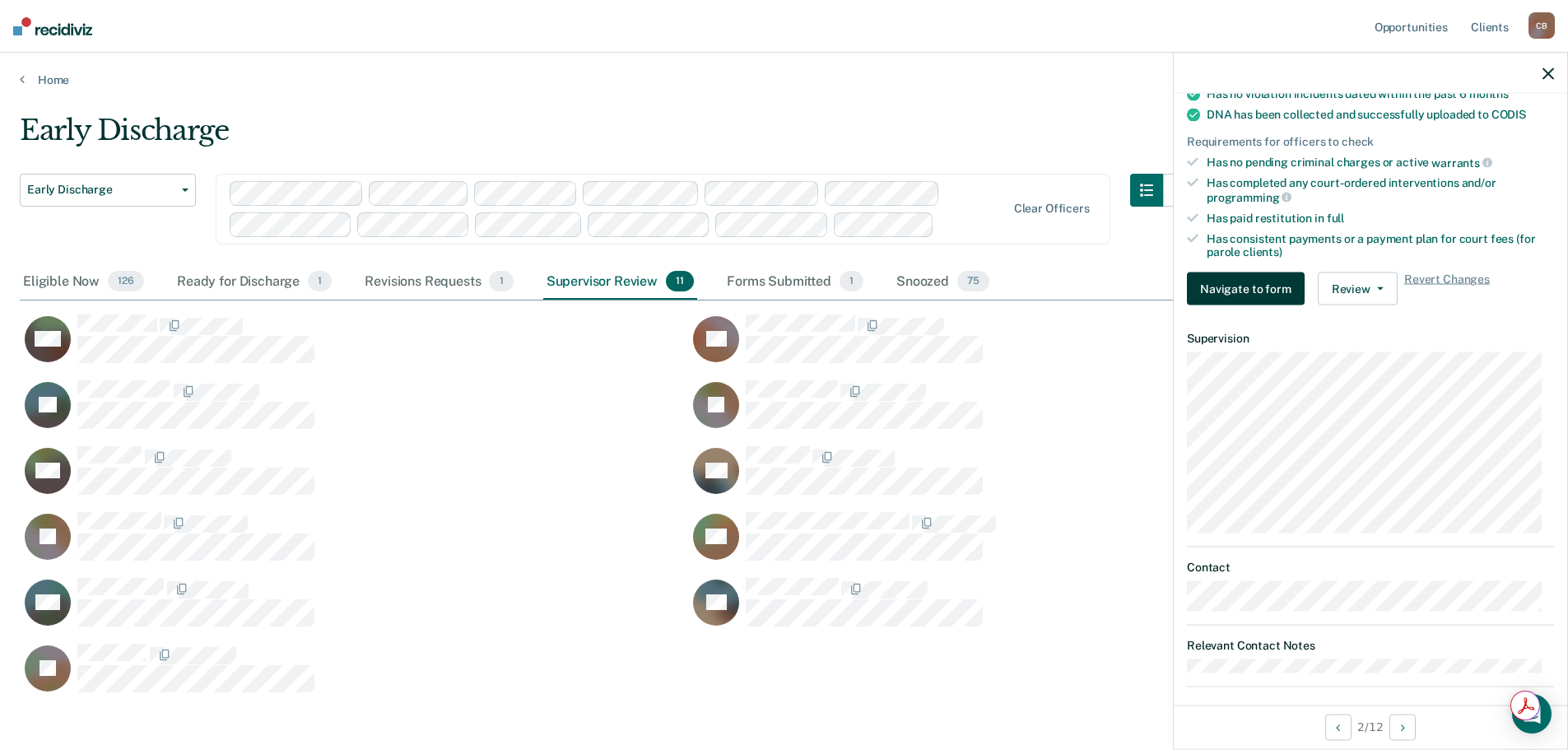
click at [1255, 281] on button "Navigate to form" at bounding box center [1246, 289] width 118 height 33
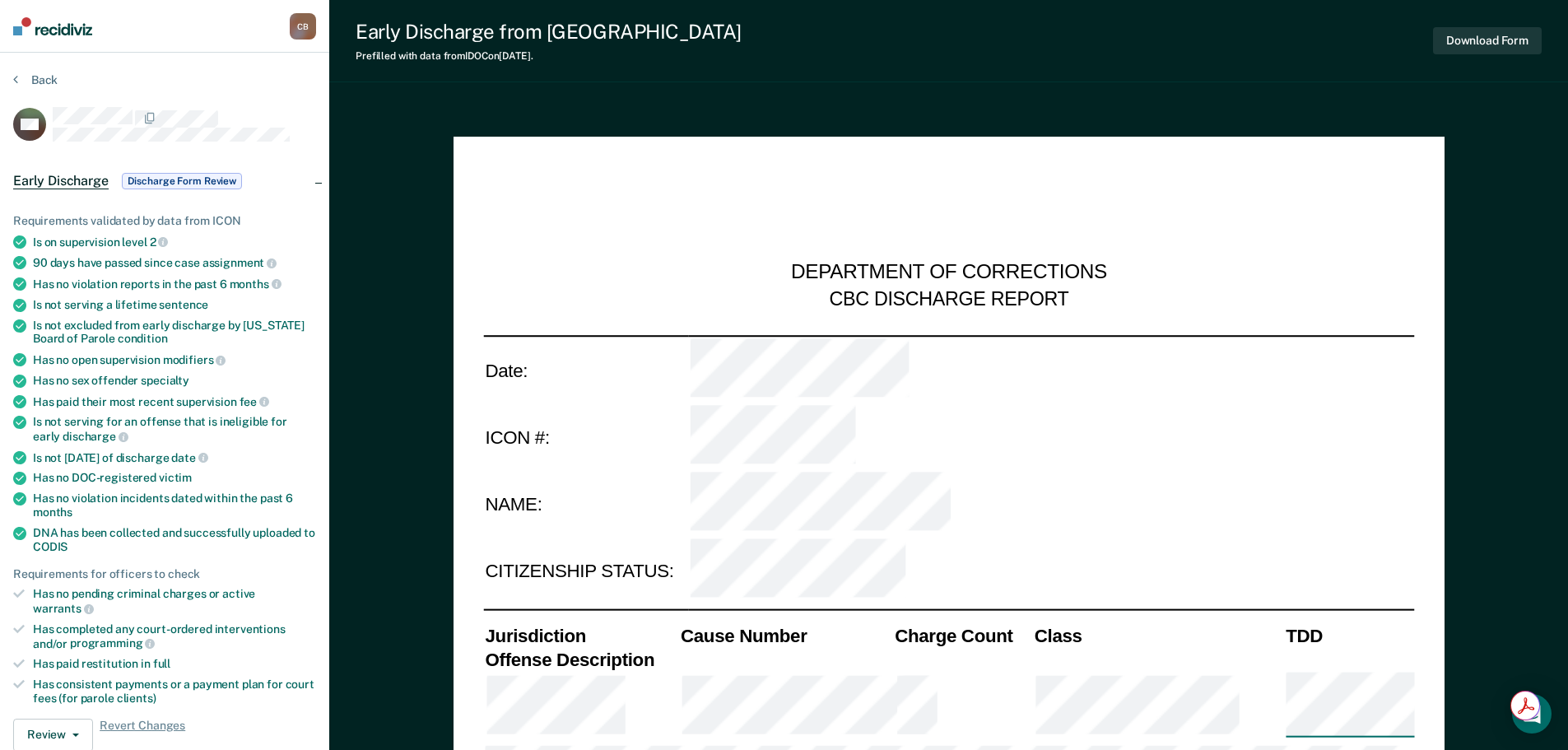
type textarea "x"
click at [30, 75] on button "Back" at bounding box center [36, 79] width 44 height 14
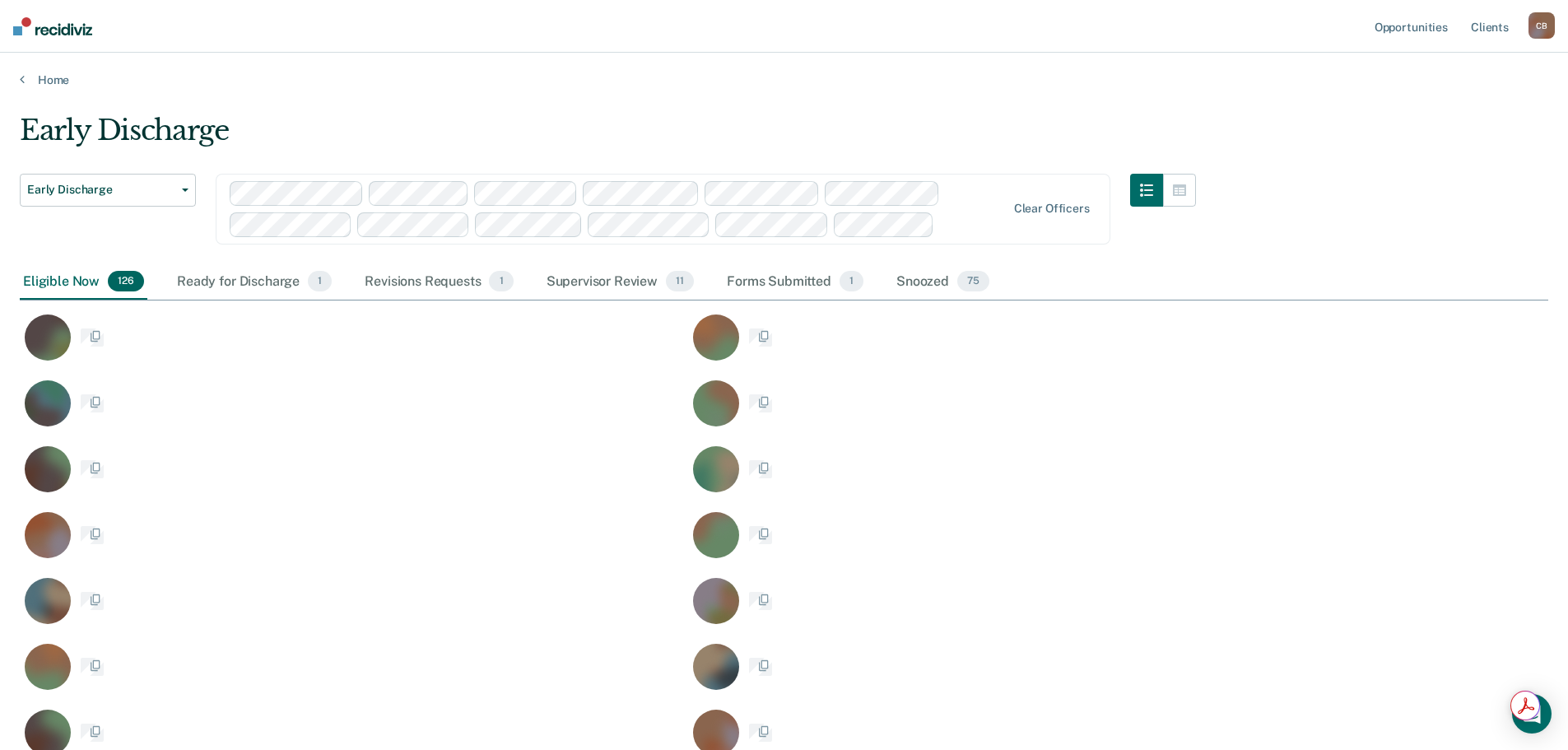
scroll to position [14, 14]
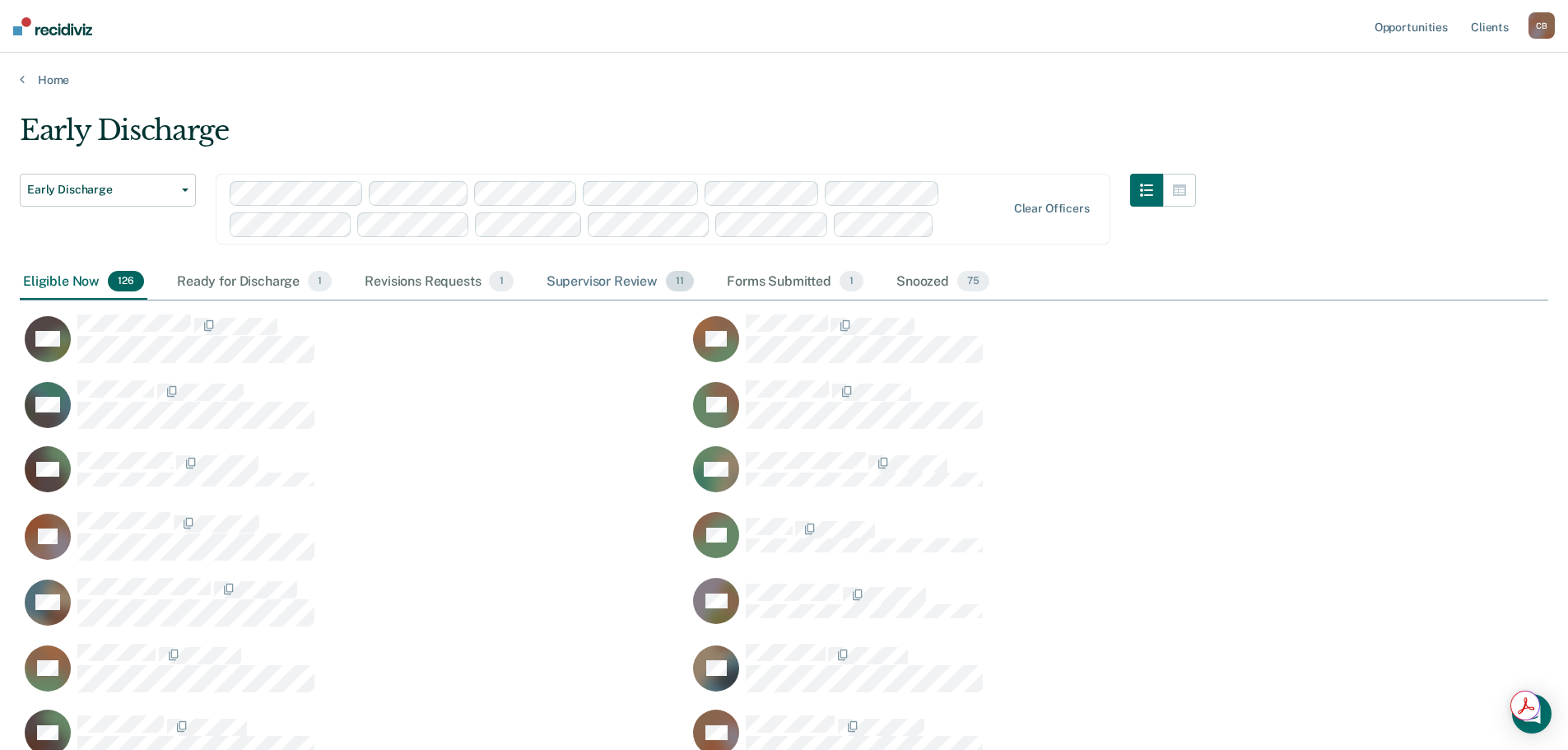
click at [620, 284] on div "Supervisor Review 11" at bounding box center [620, 283] width 154 height 37
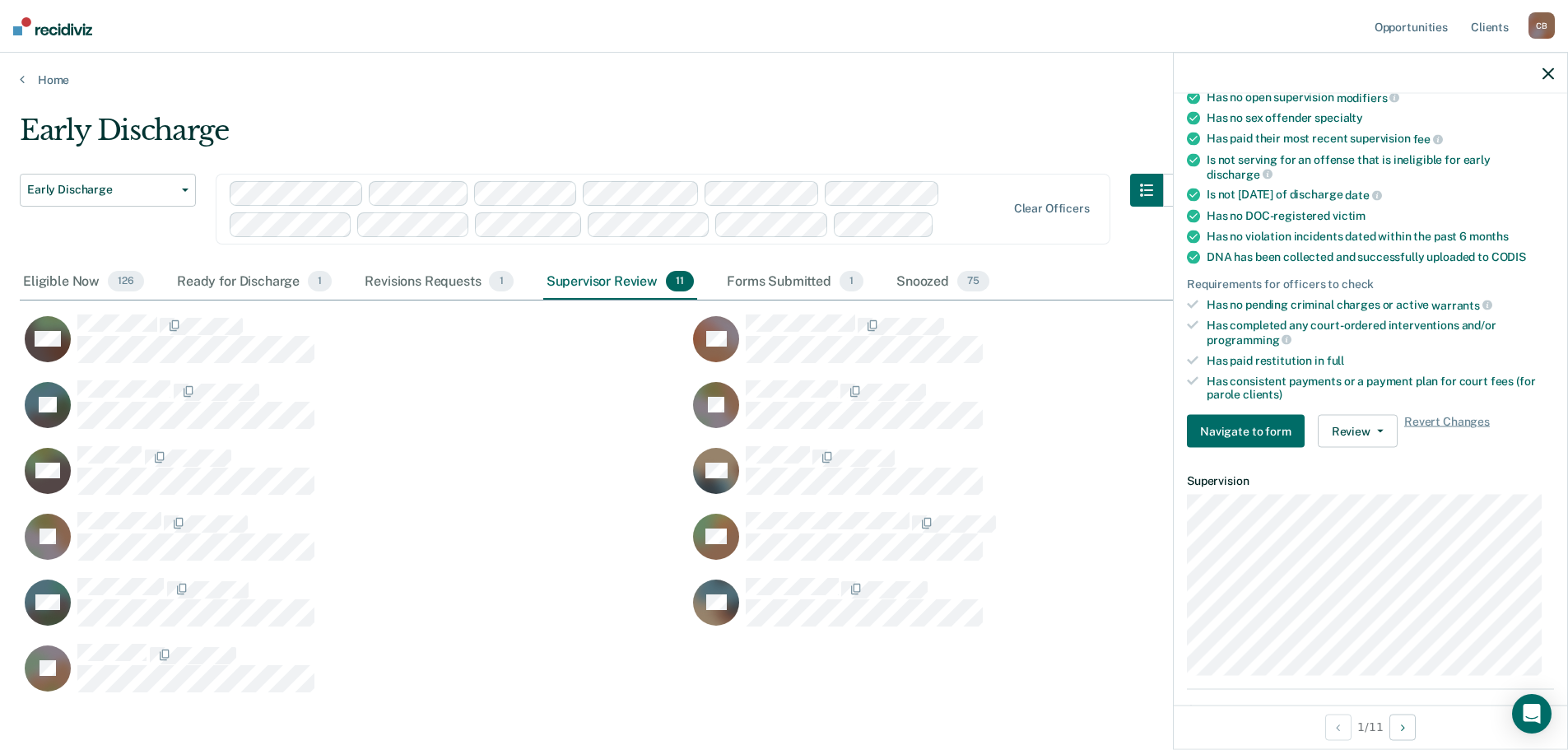
scroll to position [329, 0]
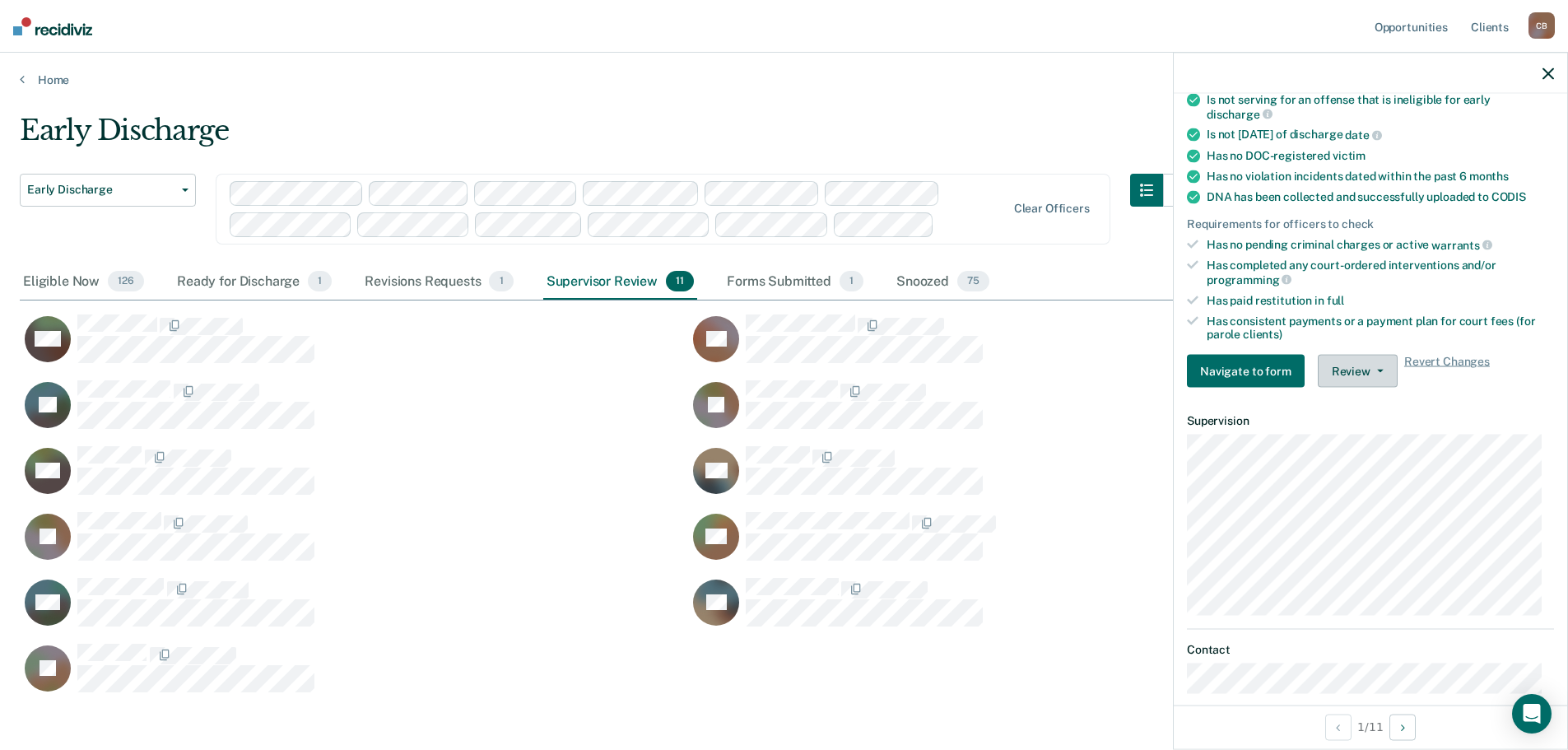
click at [1362, 367] on button "Review" at bounding box center [1358, 372] width 80 height 33
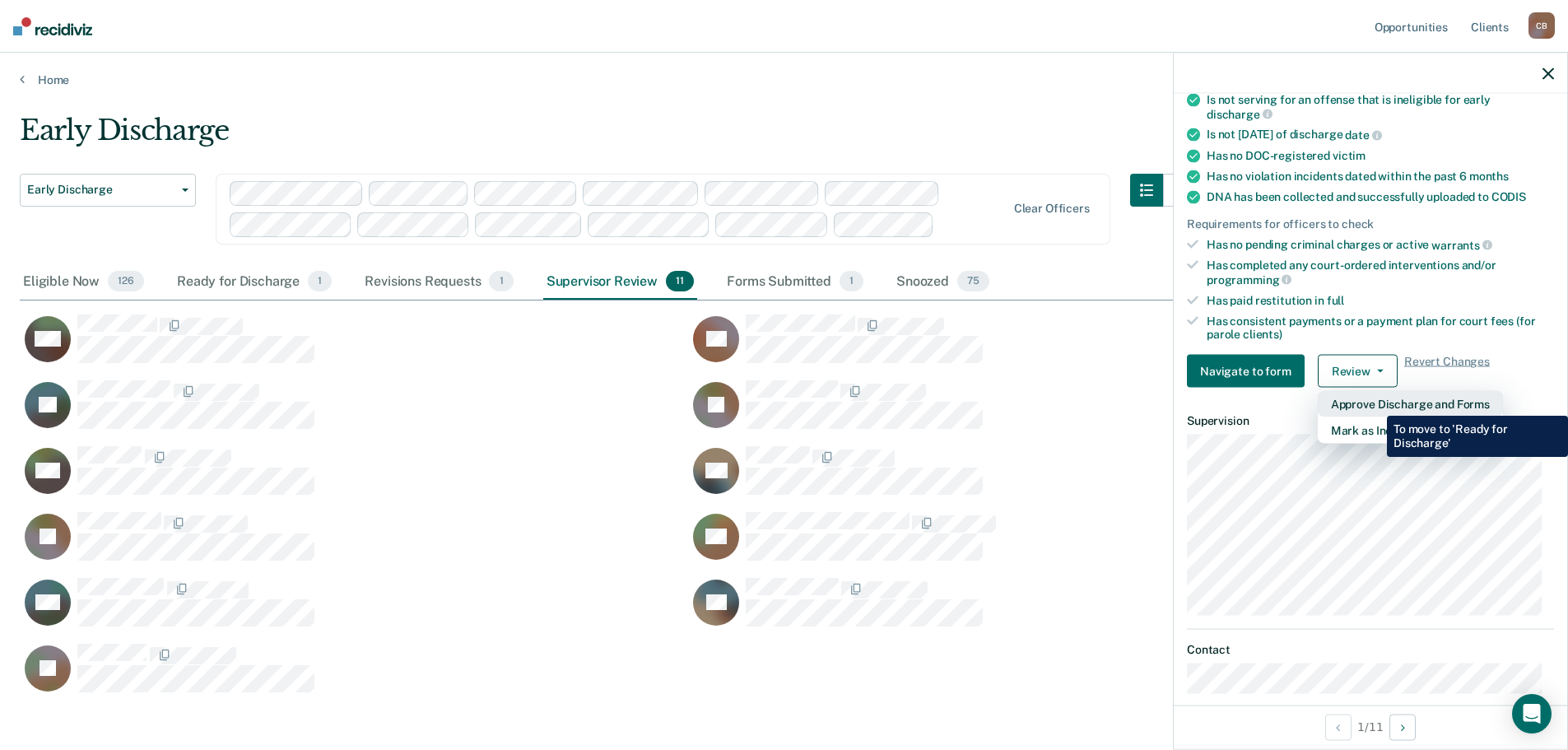
click at [1375, 403] on button "Approve Discharge and Forms" at bounding box center [1411, 403] width 185 height 26
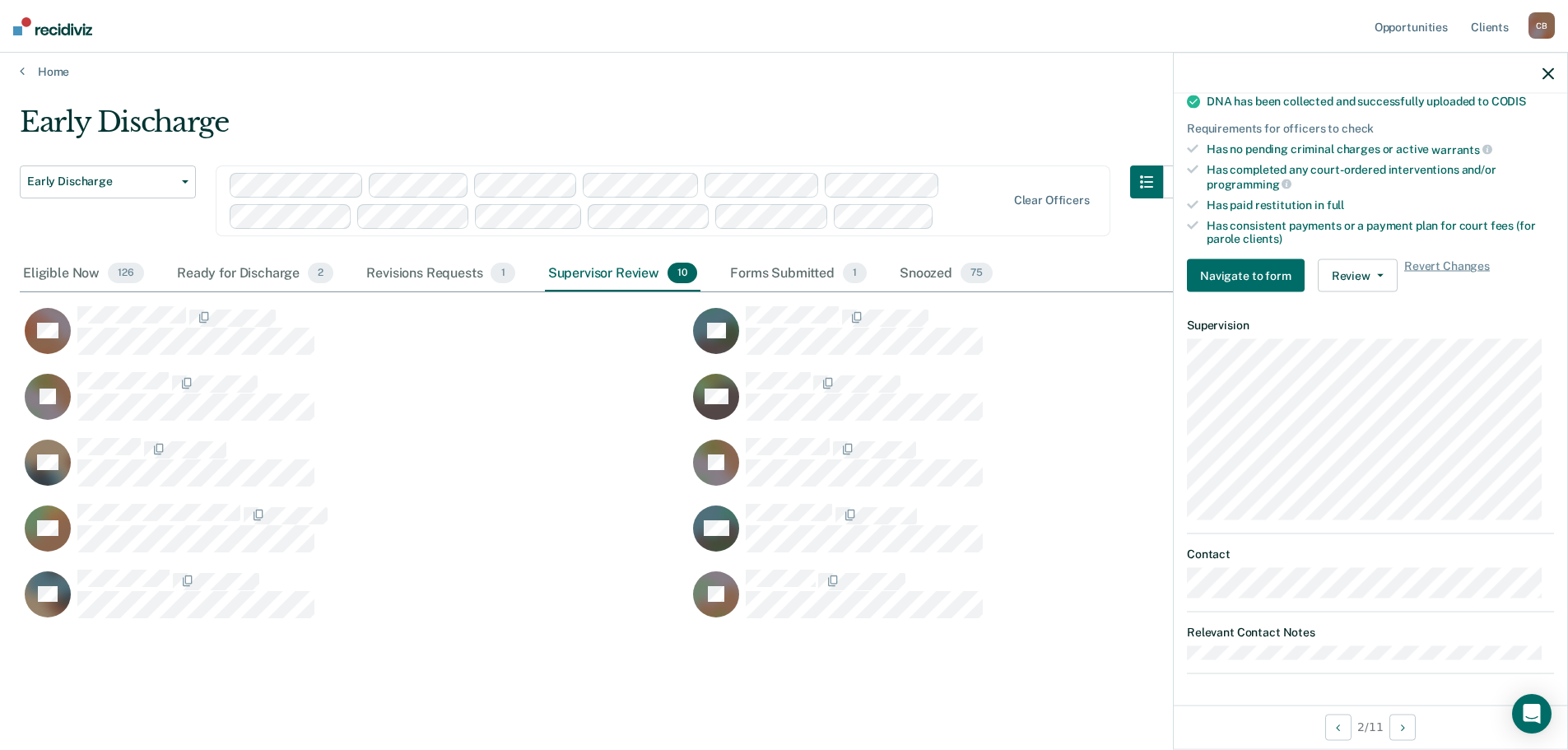
scroll to position [12, 0]
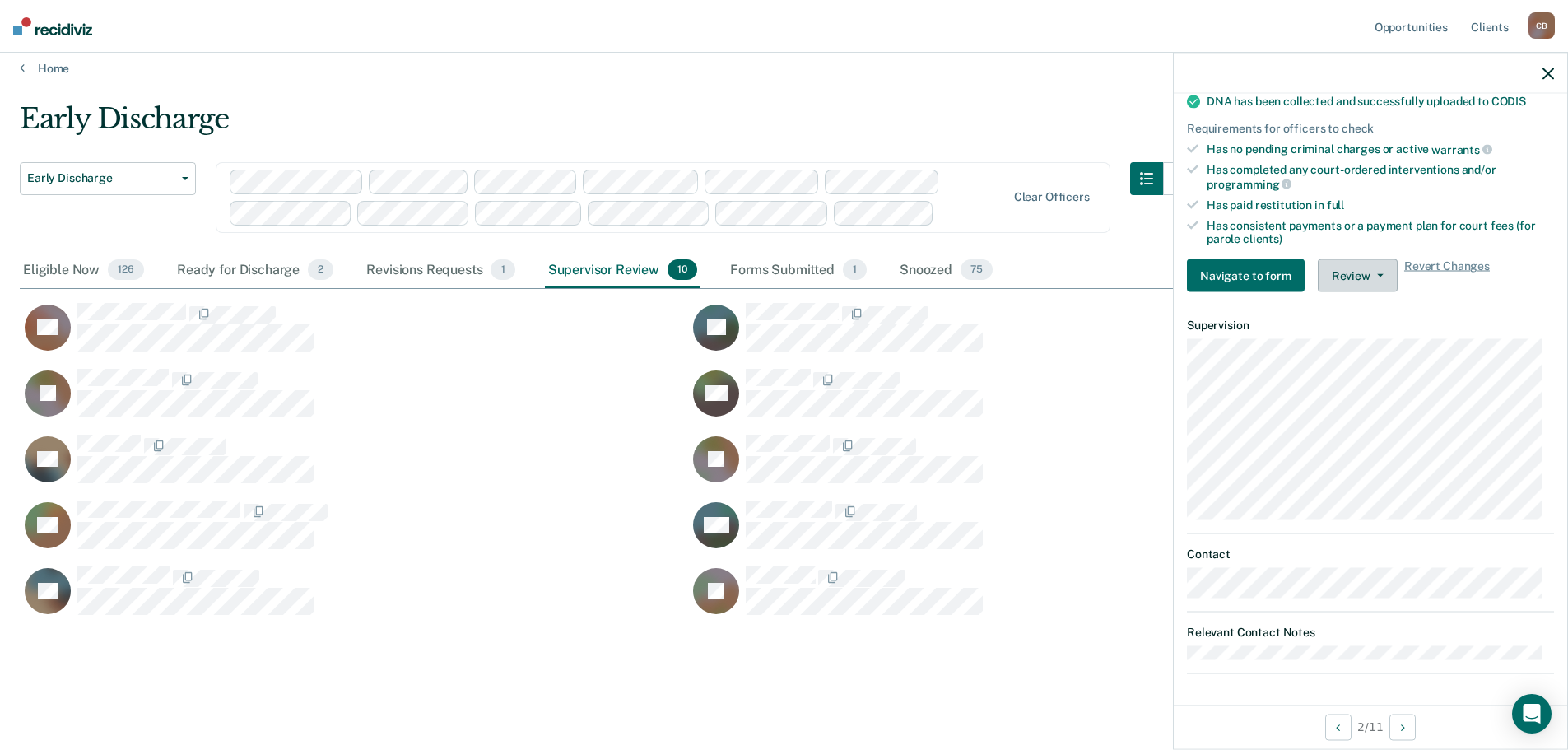
click at [1370, 263] on button "Review" at bounding box center [1358, 276] width 80 height 33
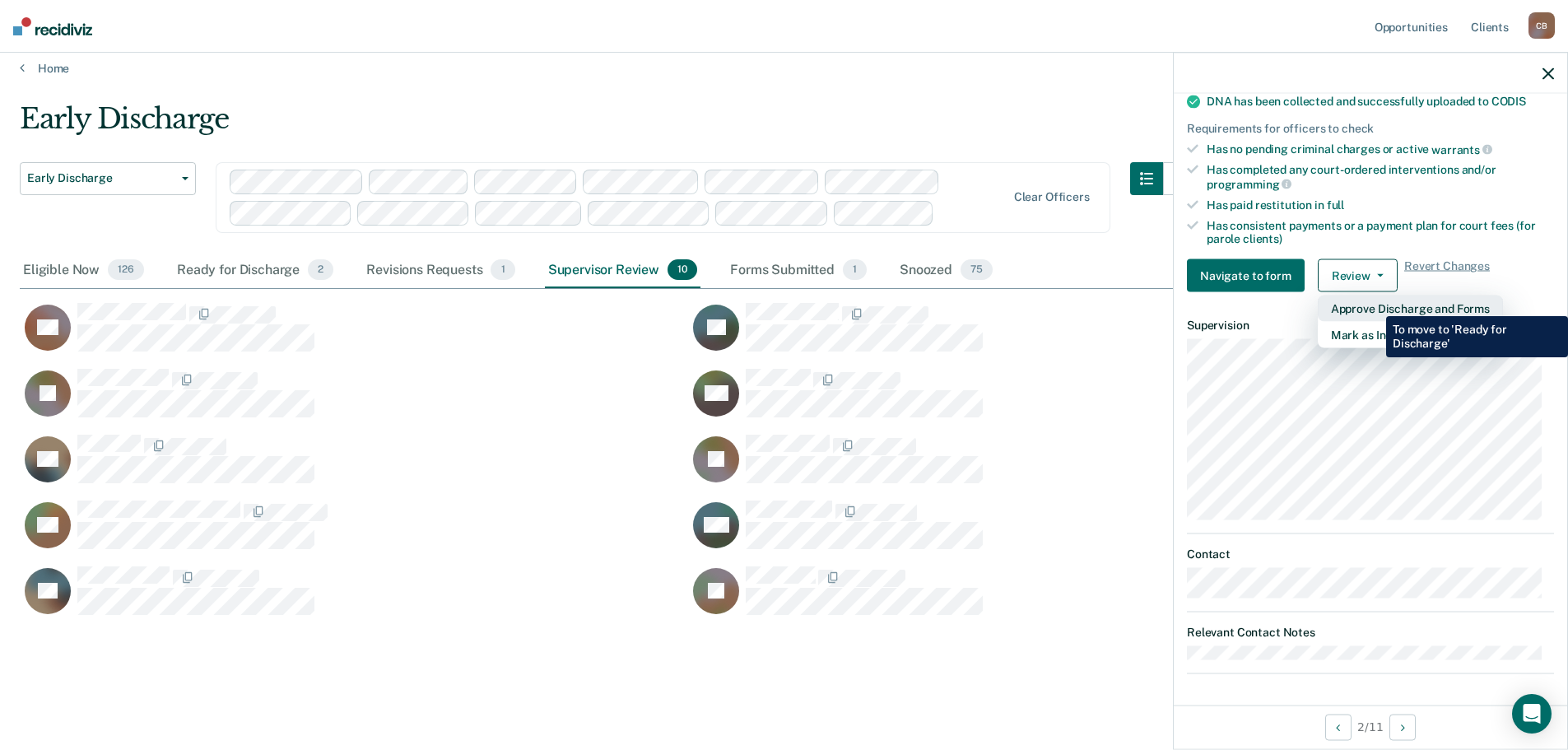
click at [1374, 304] on button "Approve Discharge and Forms" at bounding box center [1411, 308] width 185 height 26
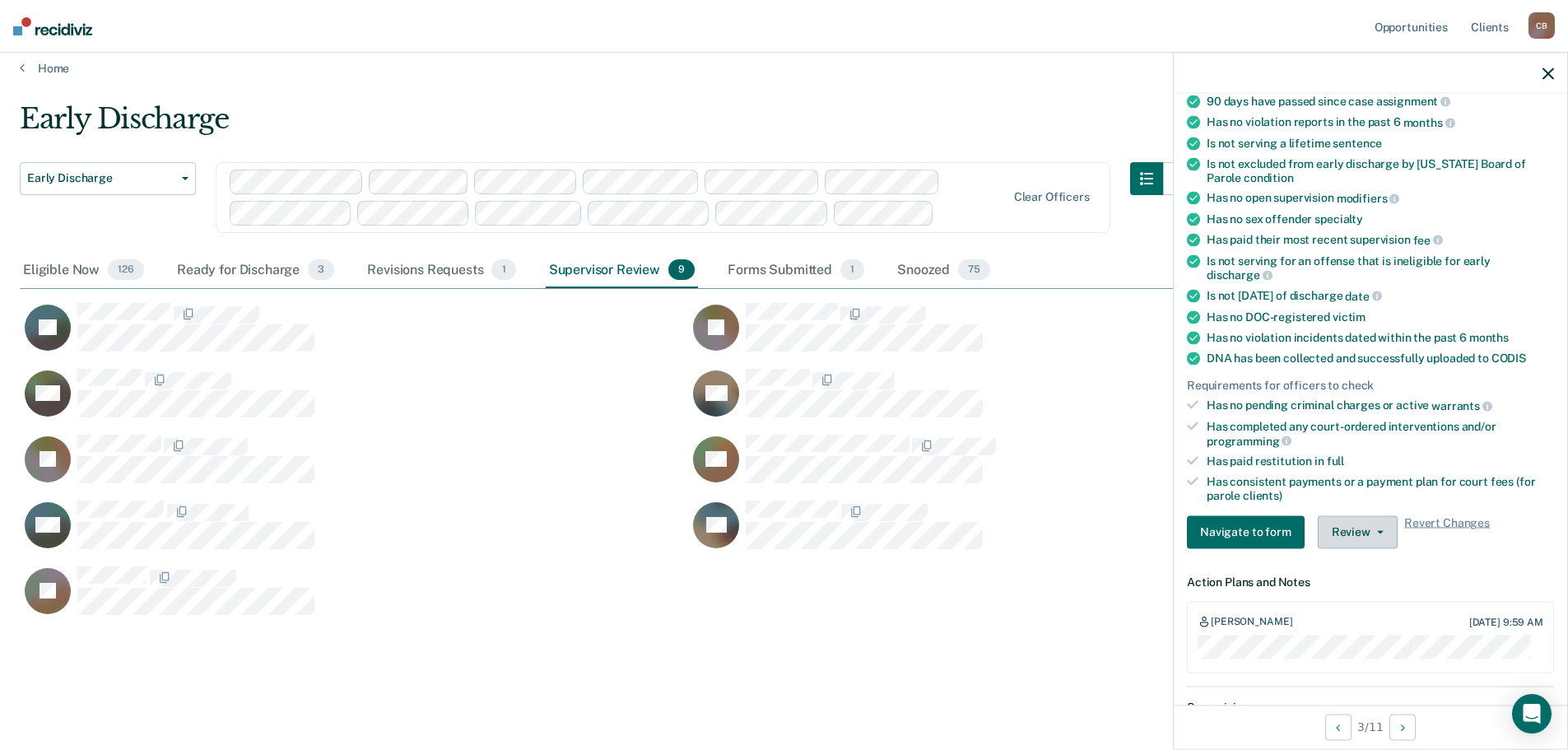
scroll to position [204, 0]
click at [1377, 534] on button "Review" at bounding box center [1358, 531] width 80 height 33
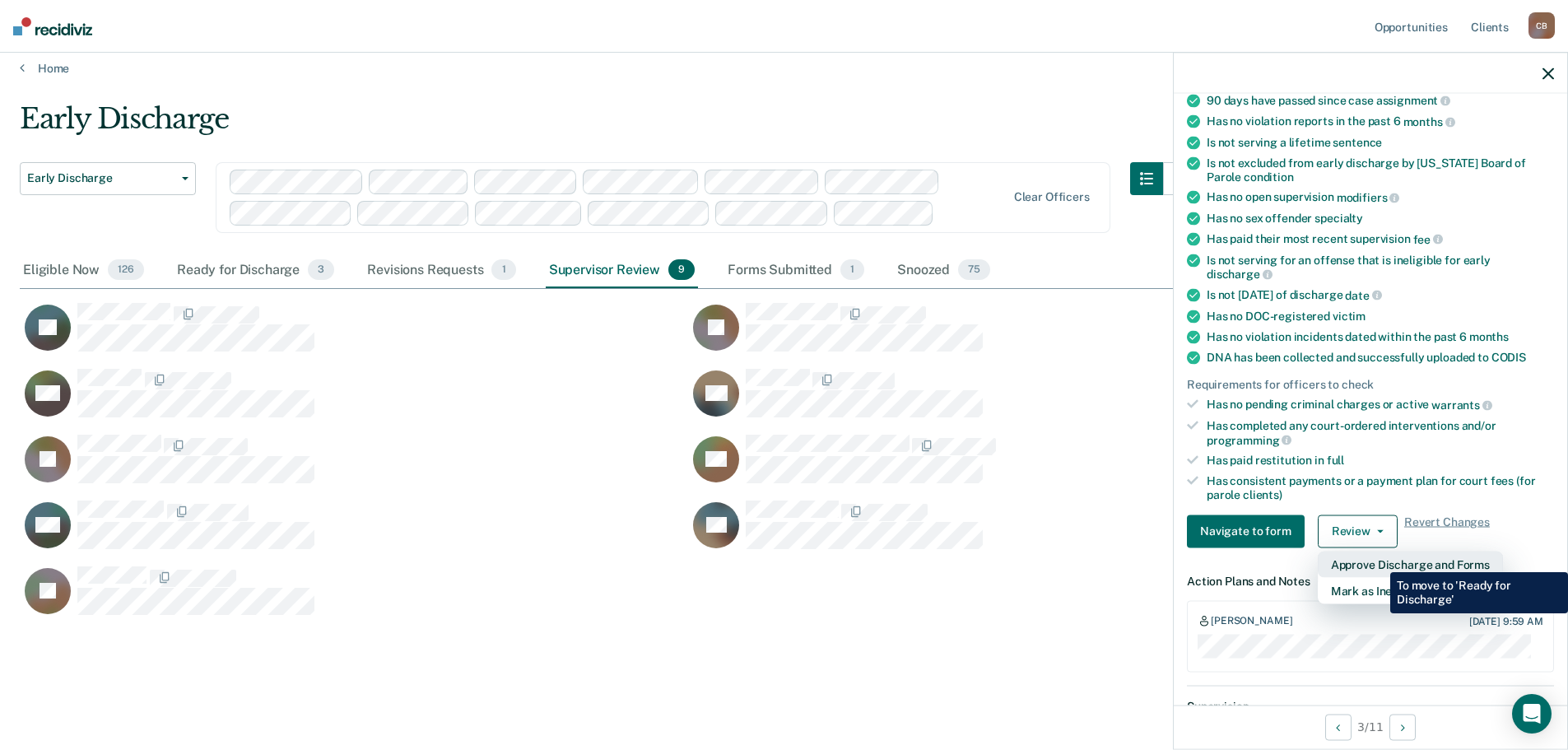
click at [1378, 560] on button "Approve Discharge and Forms" at bounding box center [1411, 563] width 185 height 26
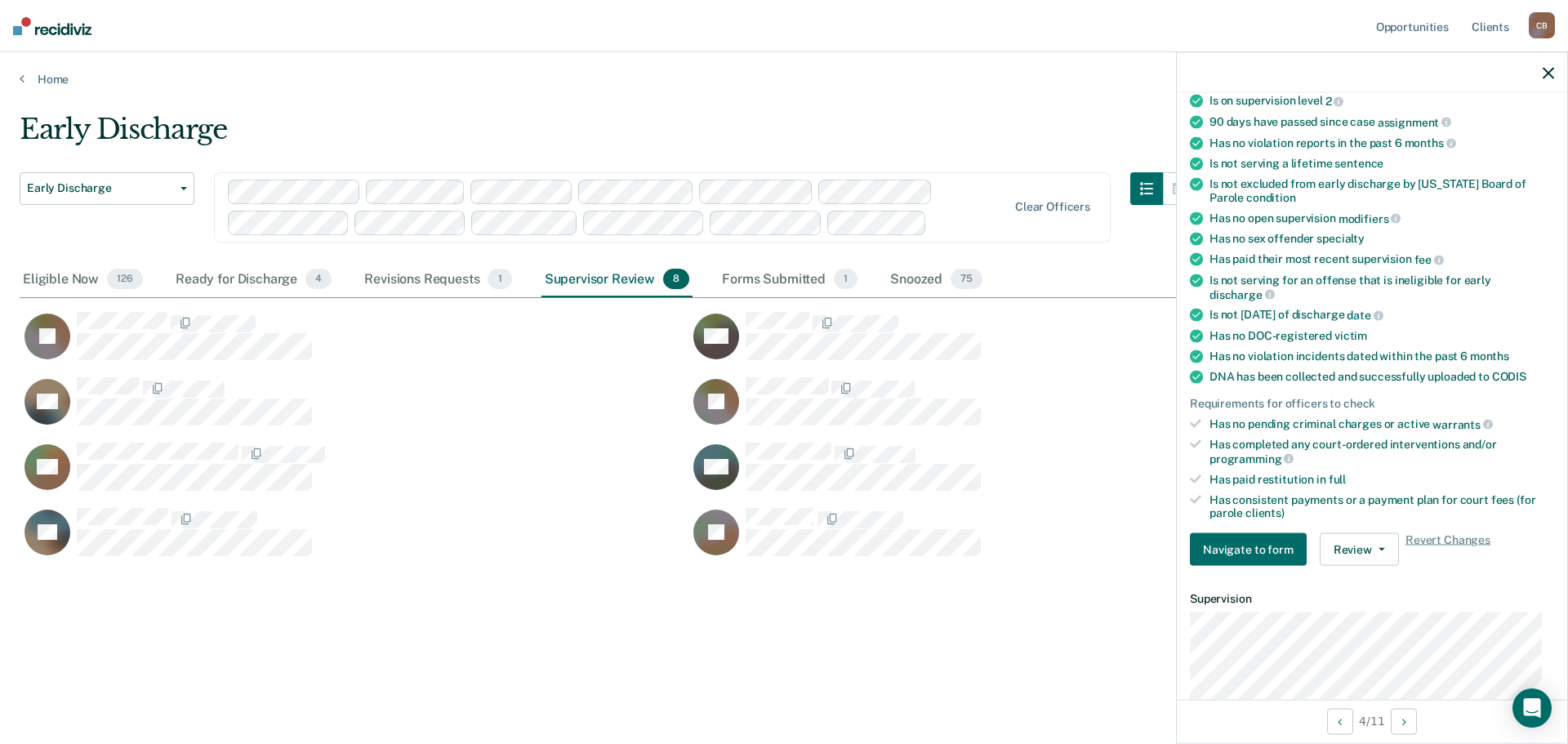
scroll to position [421, 0]
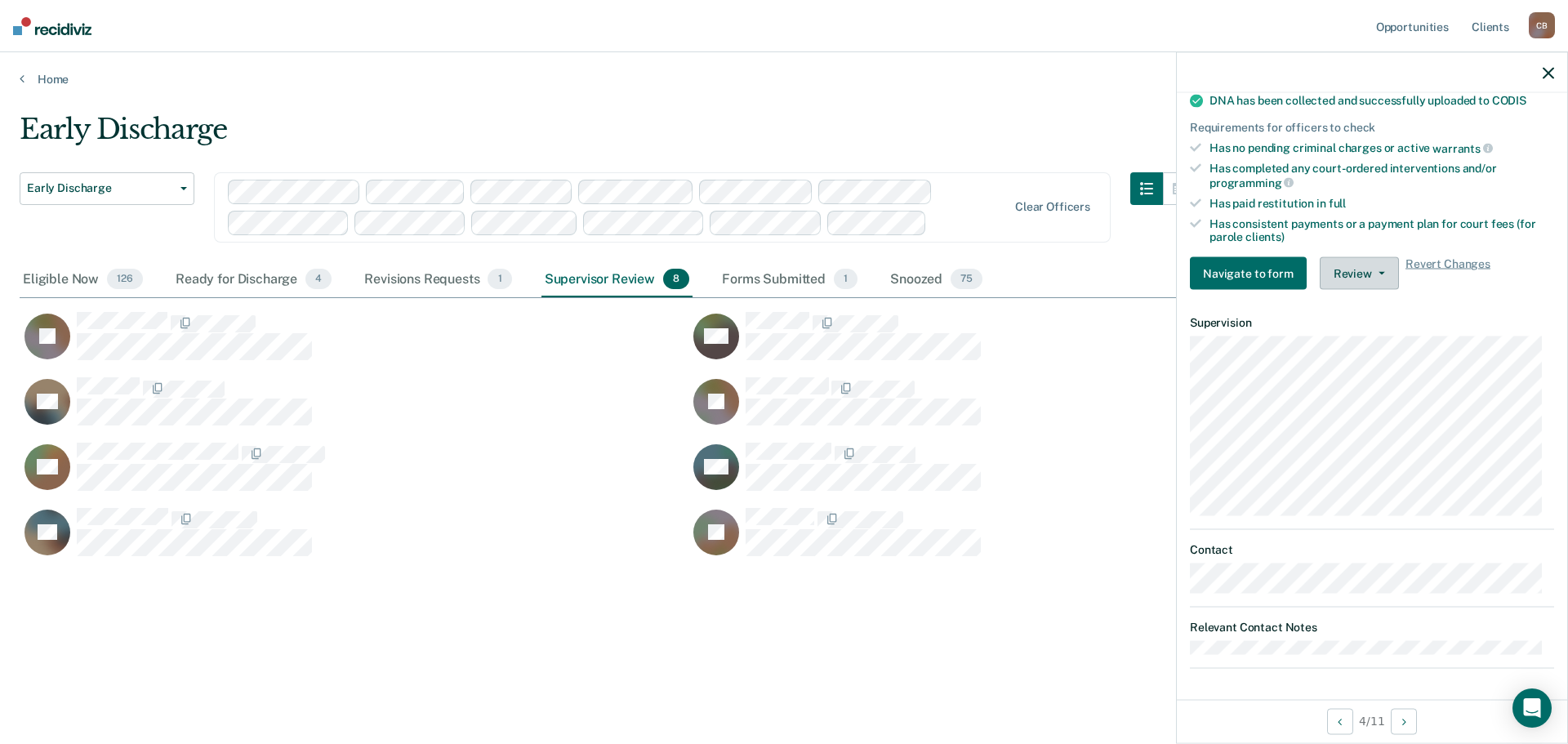
click at [1378, 272] on icon "button" at bounding box center [1381, 273] width 7 height 3
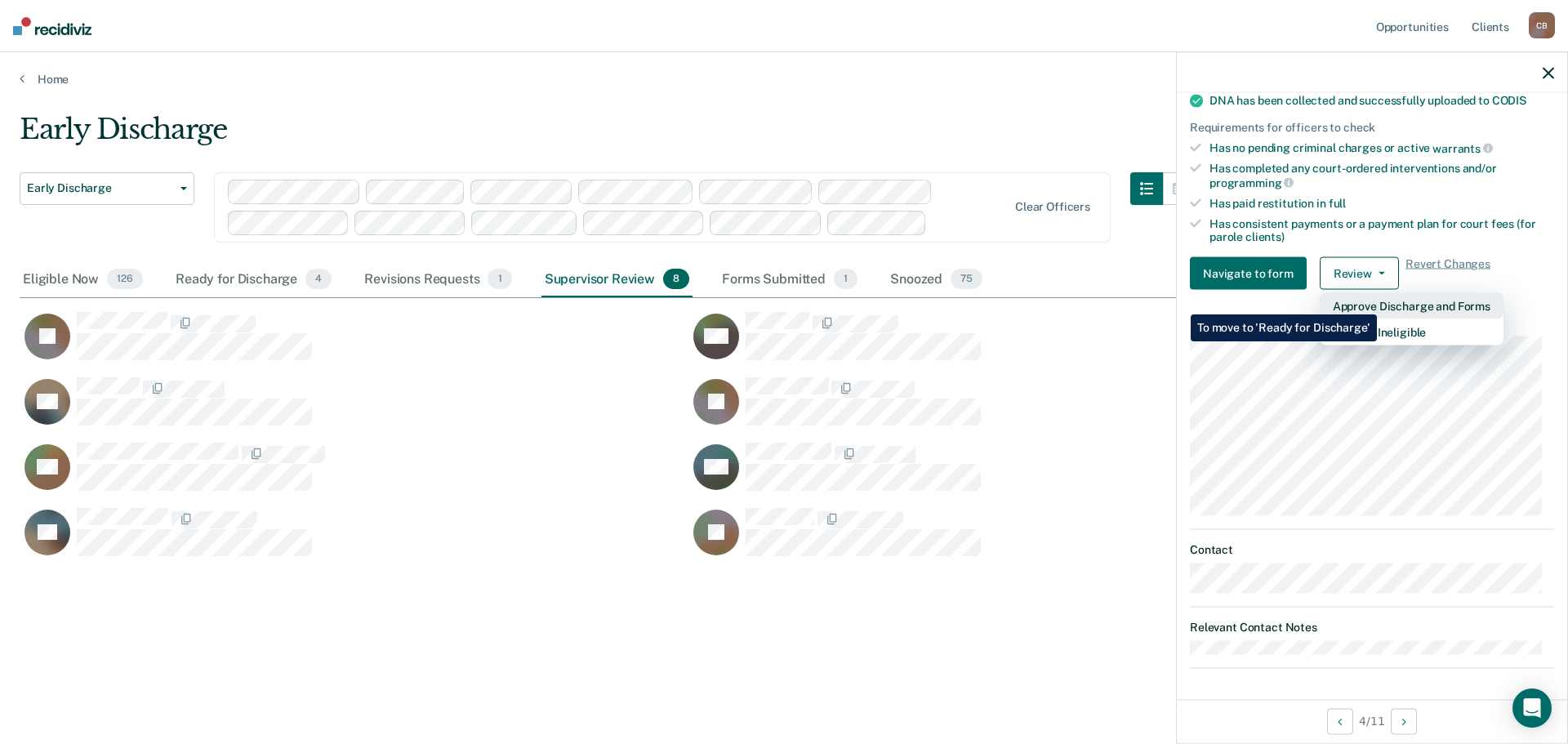
click at [1377, 302] on button "Approve Discharge and Forms" at bounding box center [1412, 305] width 184 height 26
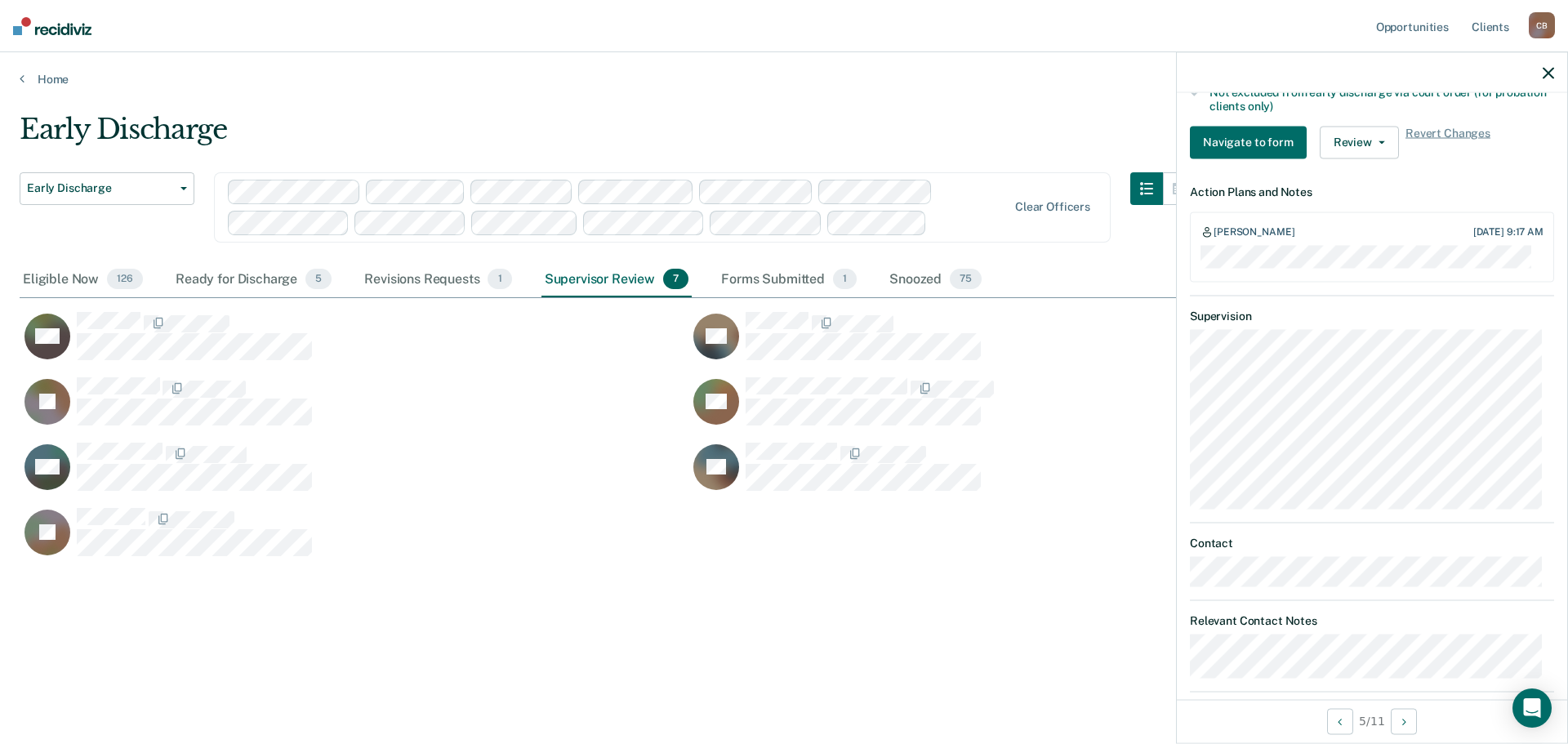
scroll to position [576, 0]
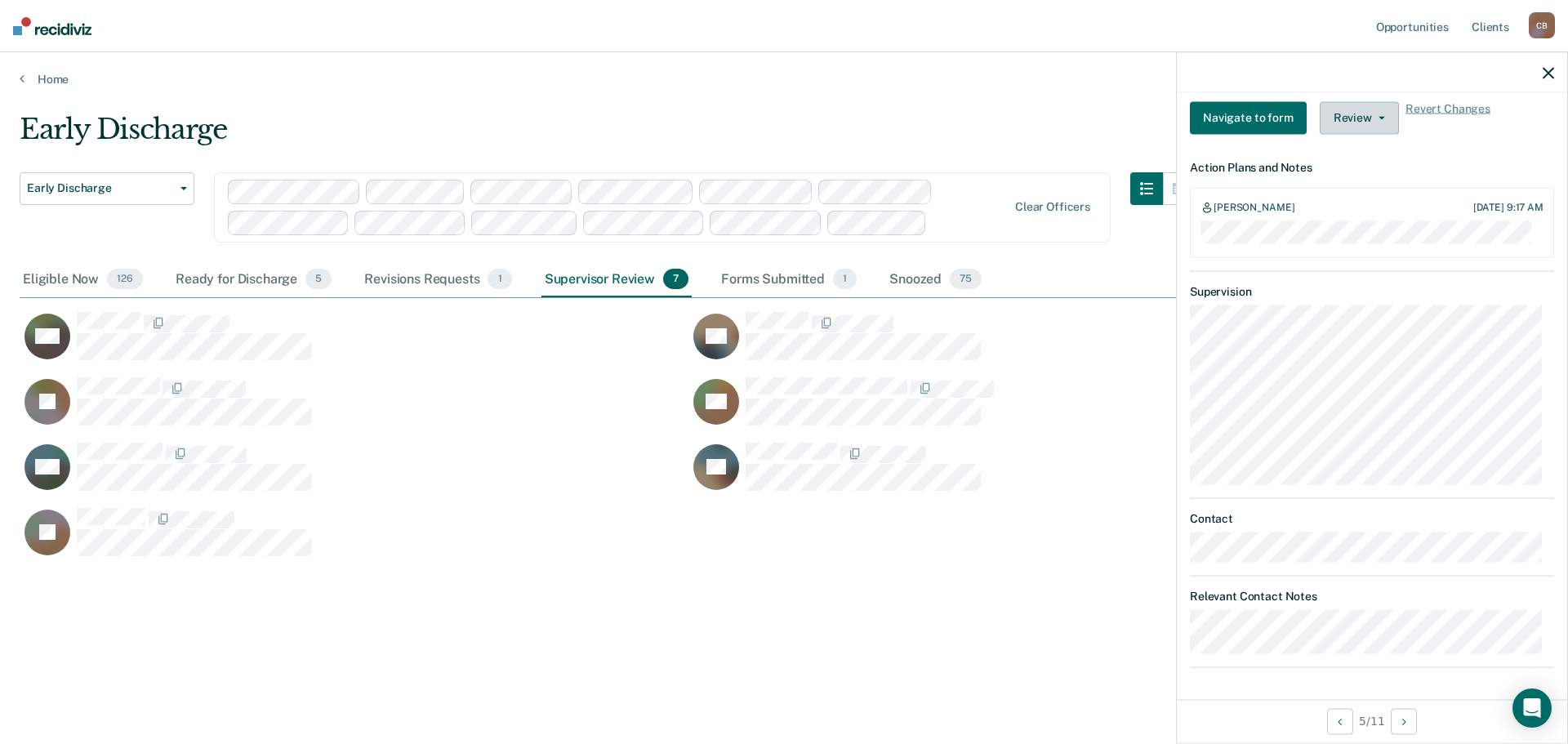
click at [1363, 123] on button "Review" at bounding box center [1359, 118] width 80 height 33
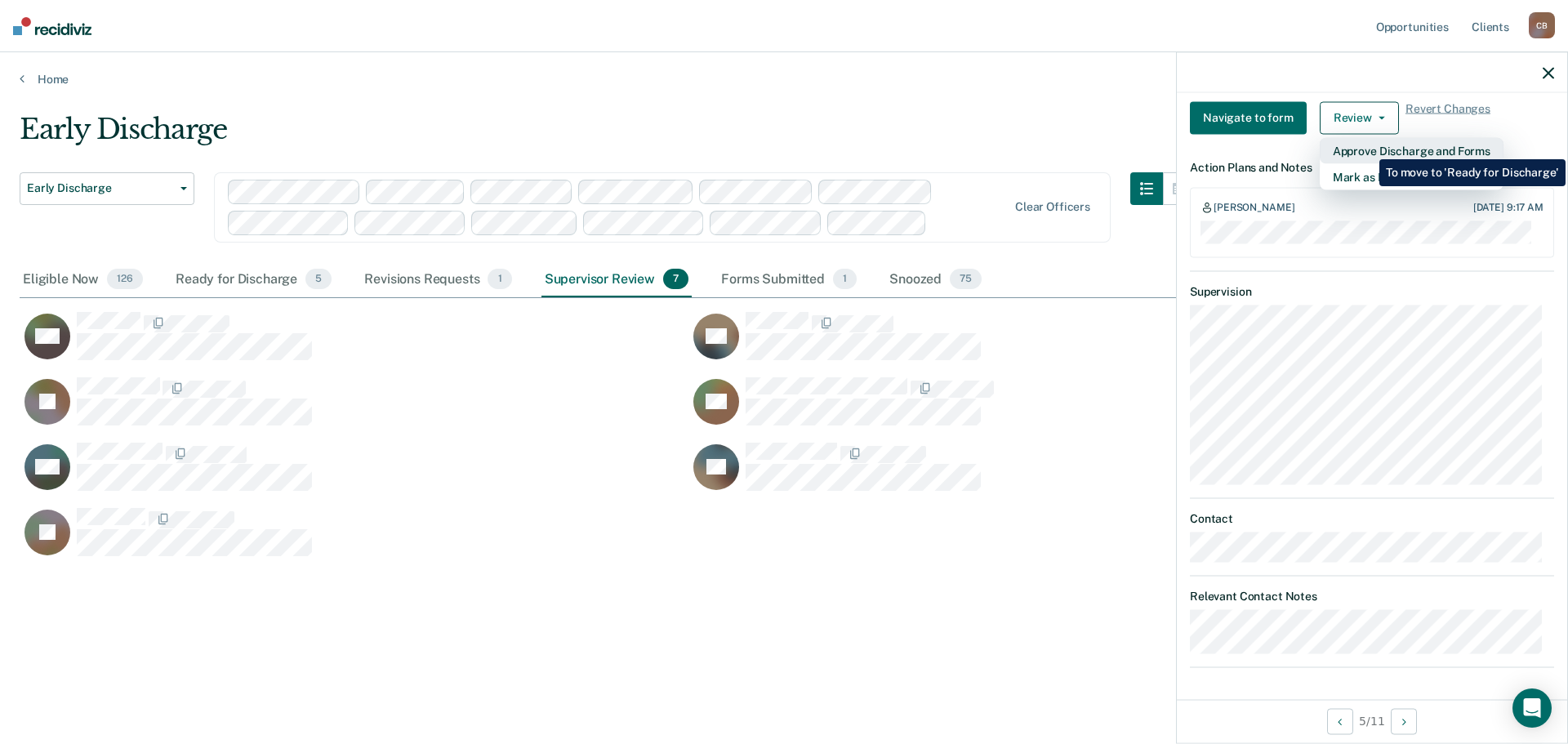
click at [1367, 147] on button "Approve Discharge and Forms" at bounding box center [1412, 149] width 184 height 26
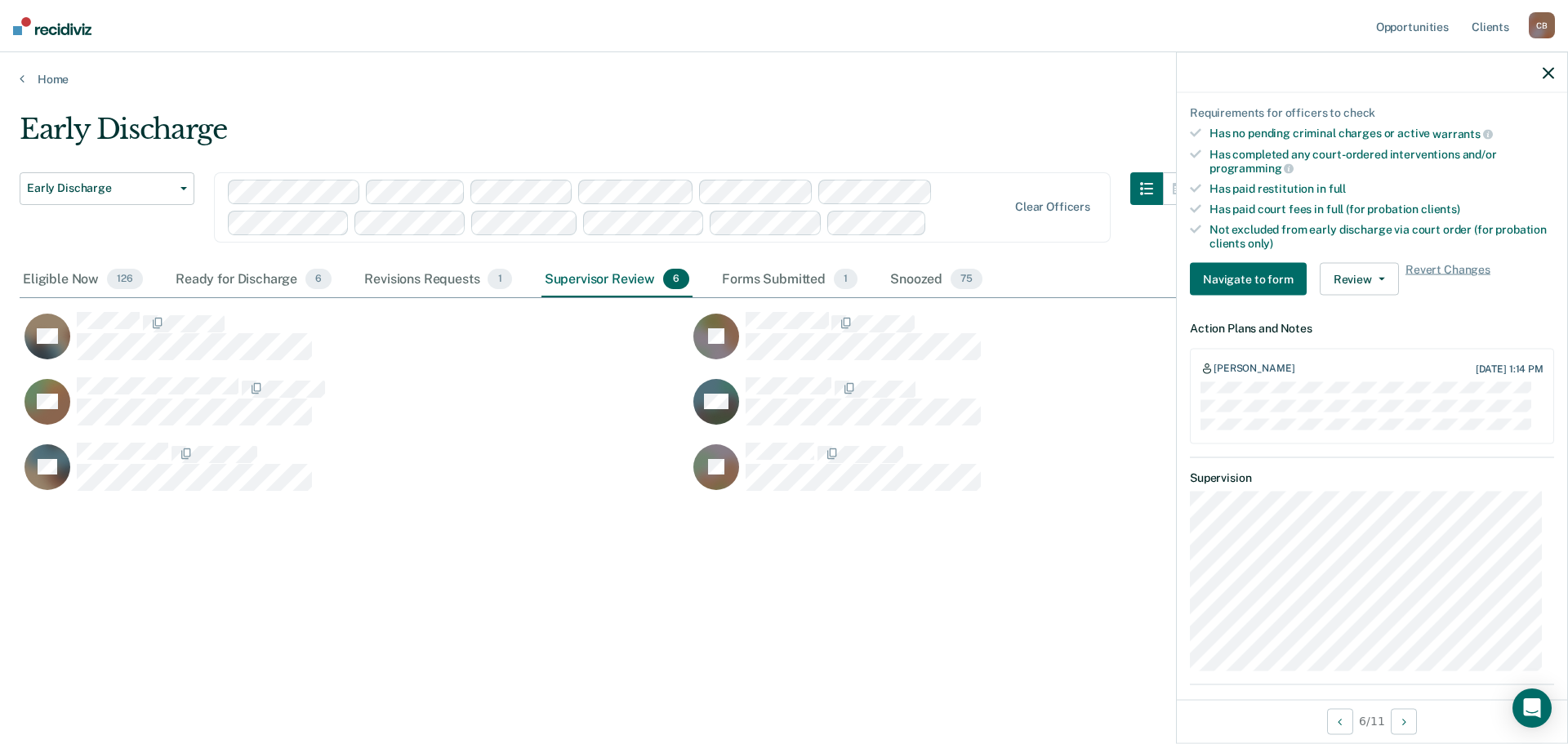
scroll to position [373, 0]
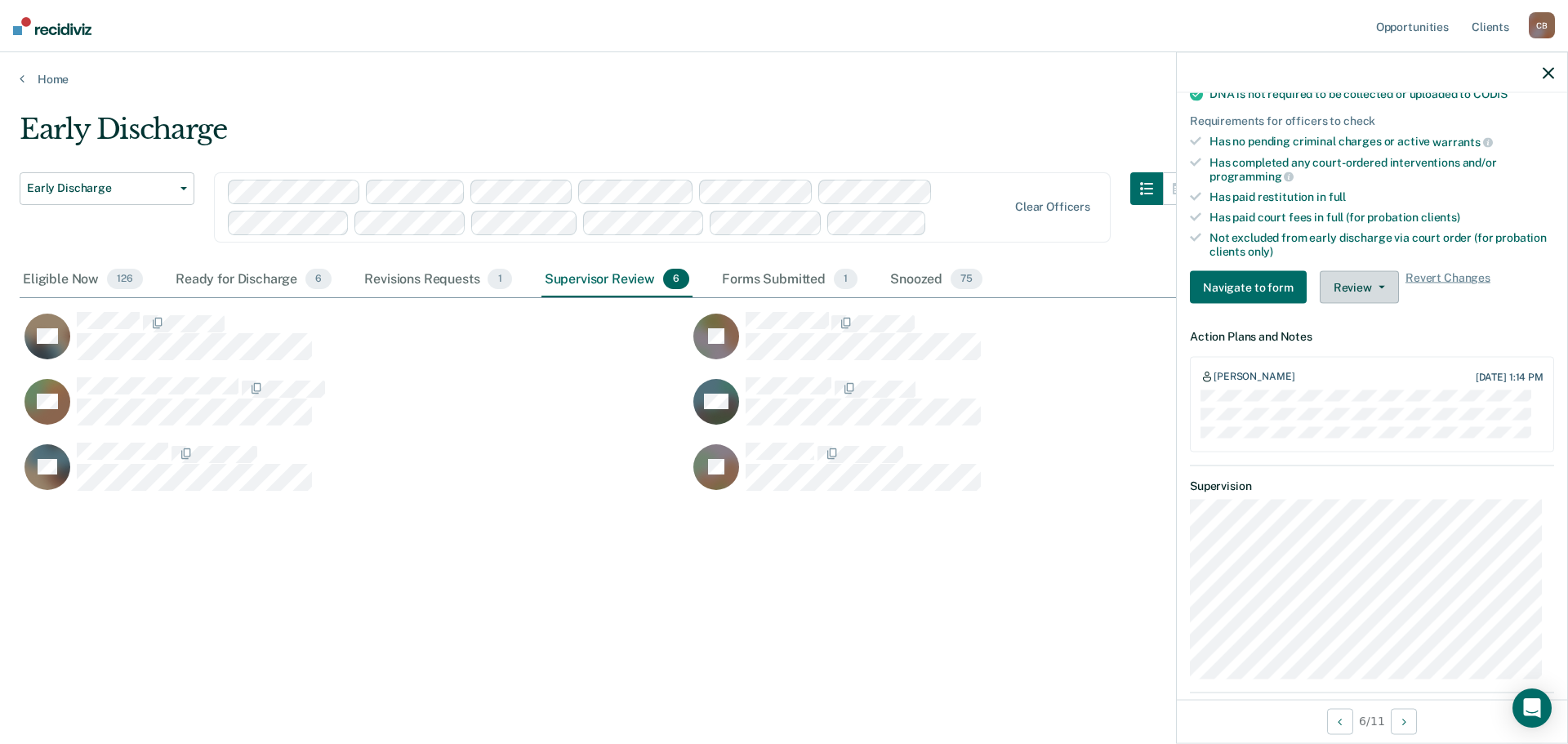
click at [1381, 285] on button "Review" at bounding box center [1359, 287] width 80 height 33
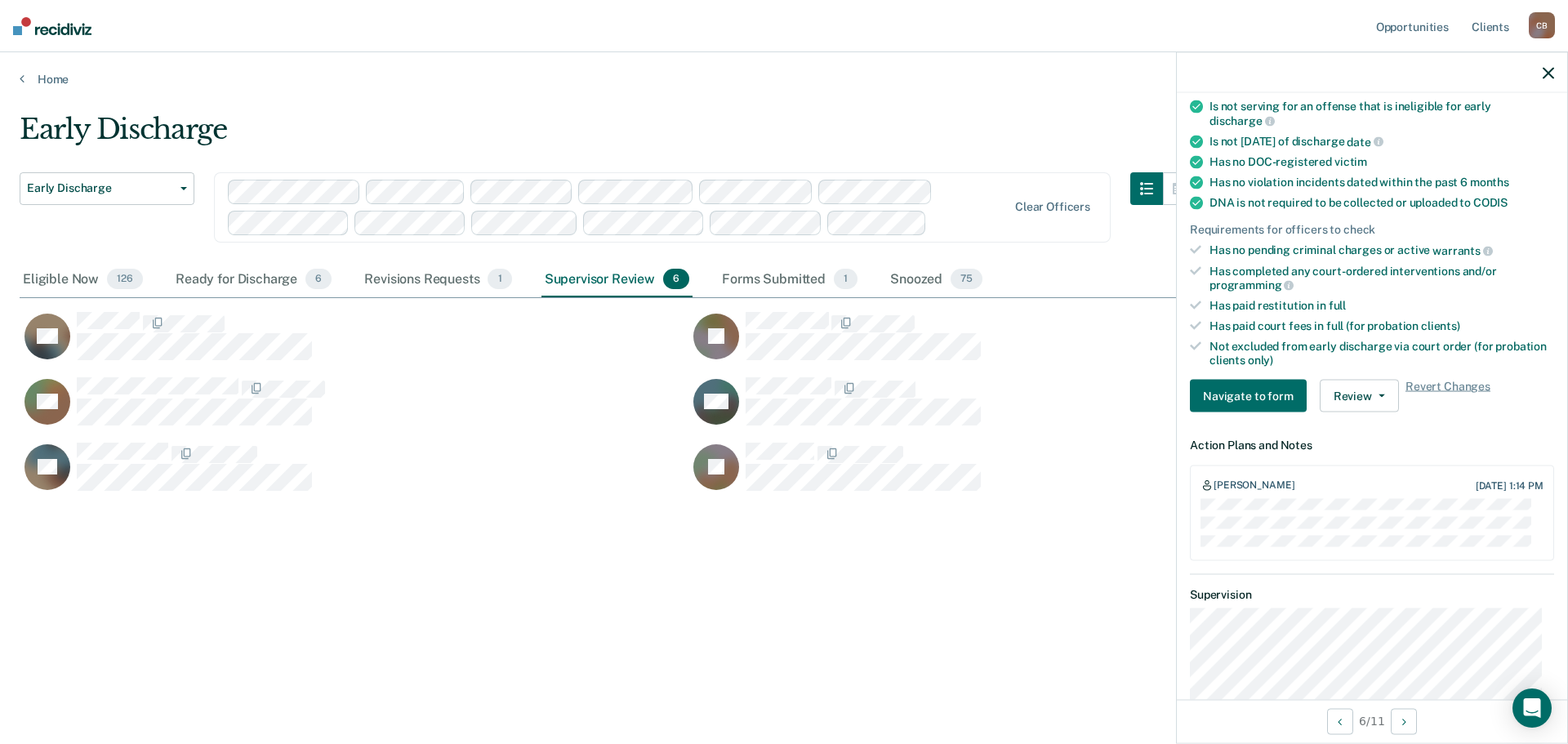
scroll to position [210, 0]
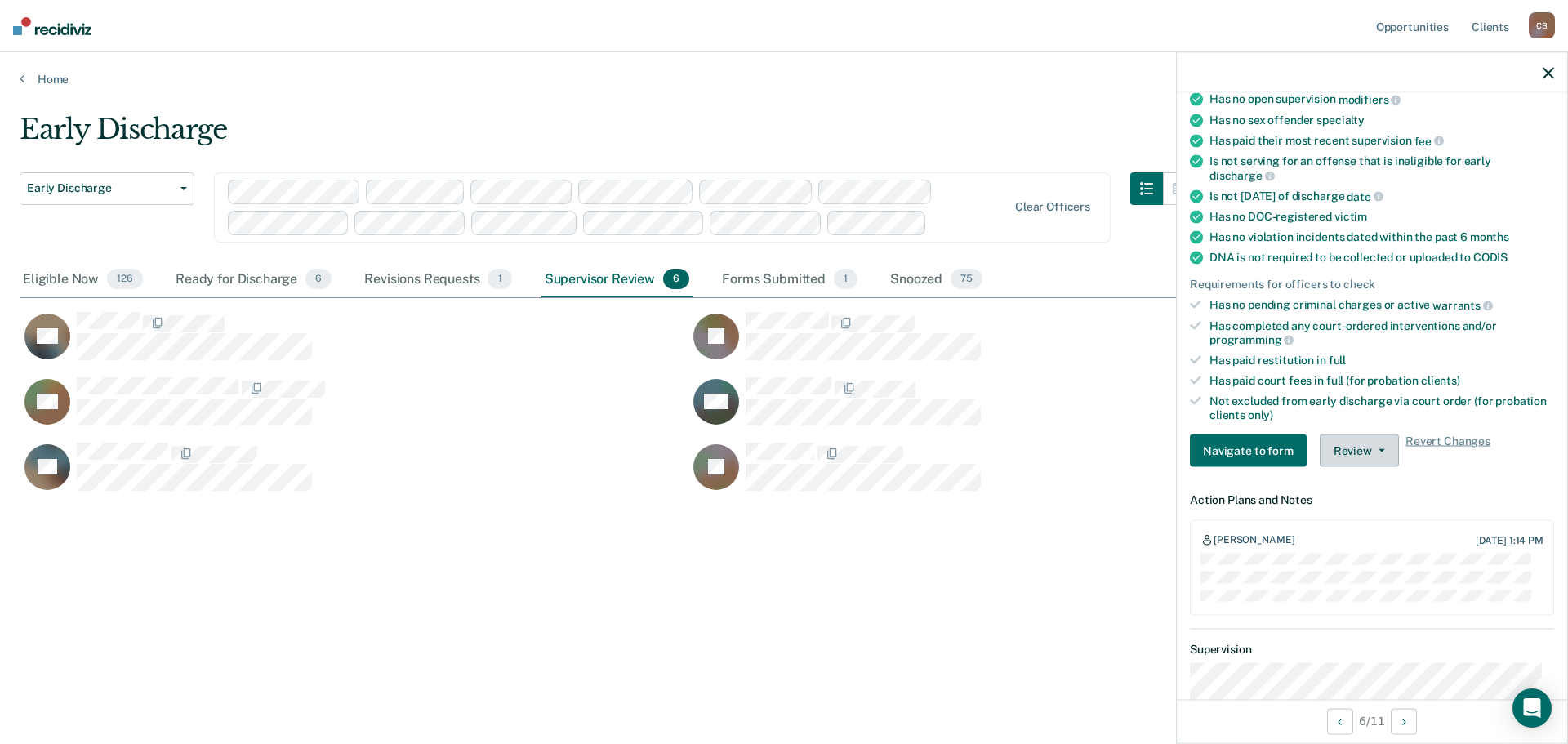
click at [1361, 443] on button "Review" at bounding box center [1359, 451] width 80 height 33
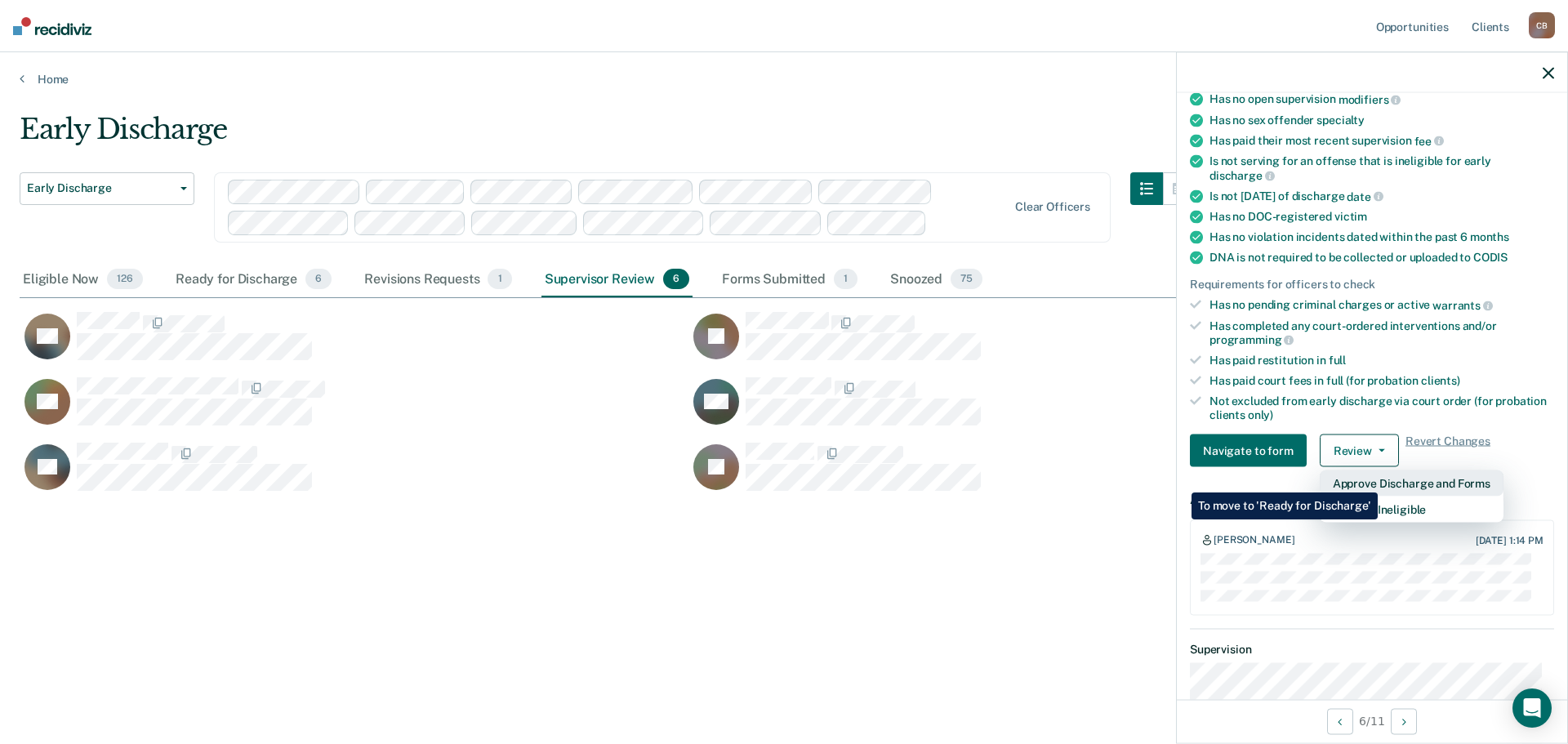
click at [1378, 480] on button "Approve Discharge and Forms" at bounding box center [1412, 483] width 184 height 26
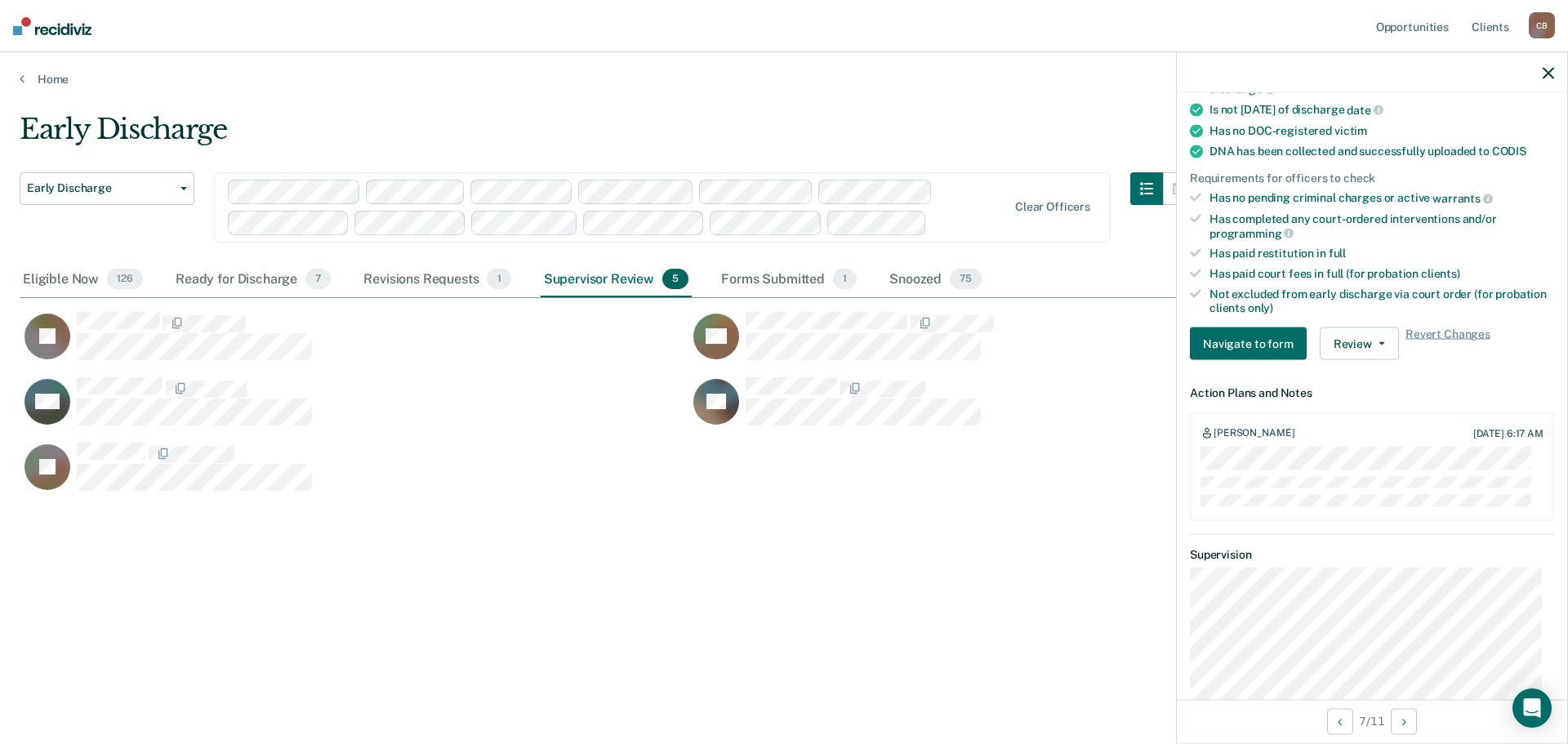
scroll to position [196, 0]
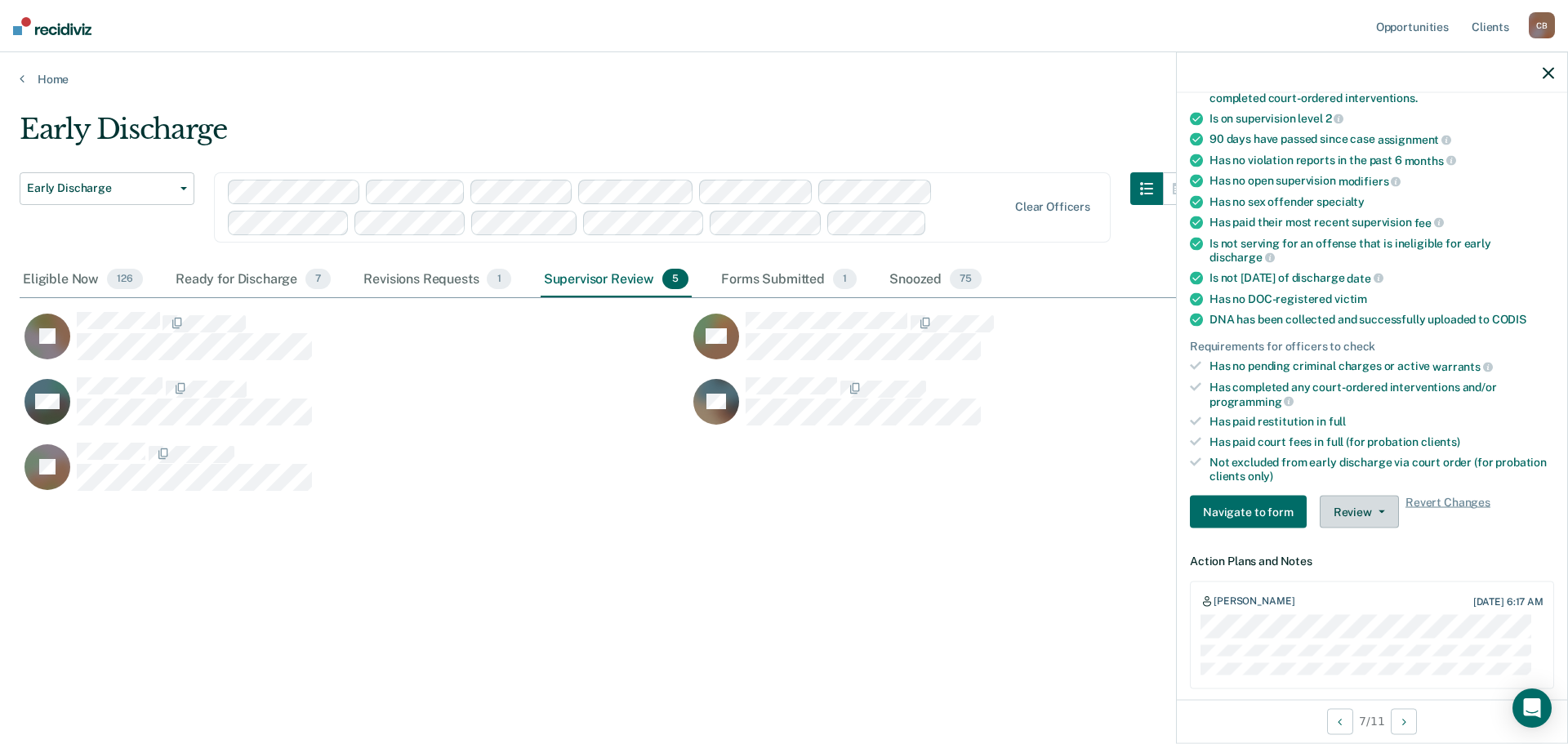
click at [1378, 506] on button "Review" at bounding box center [1359, 512] width 80 height 33
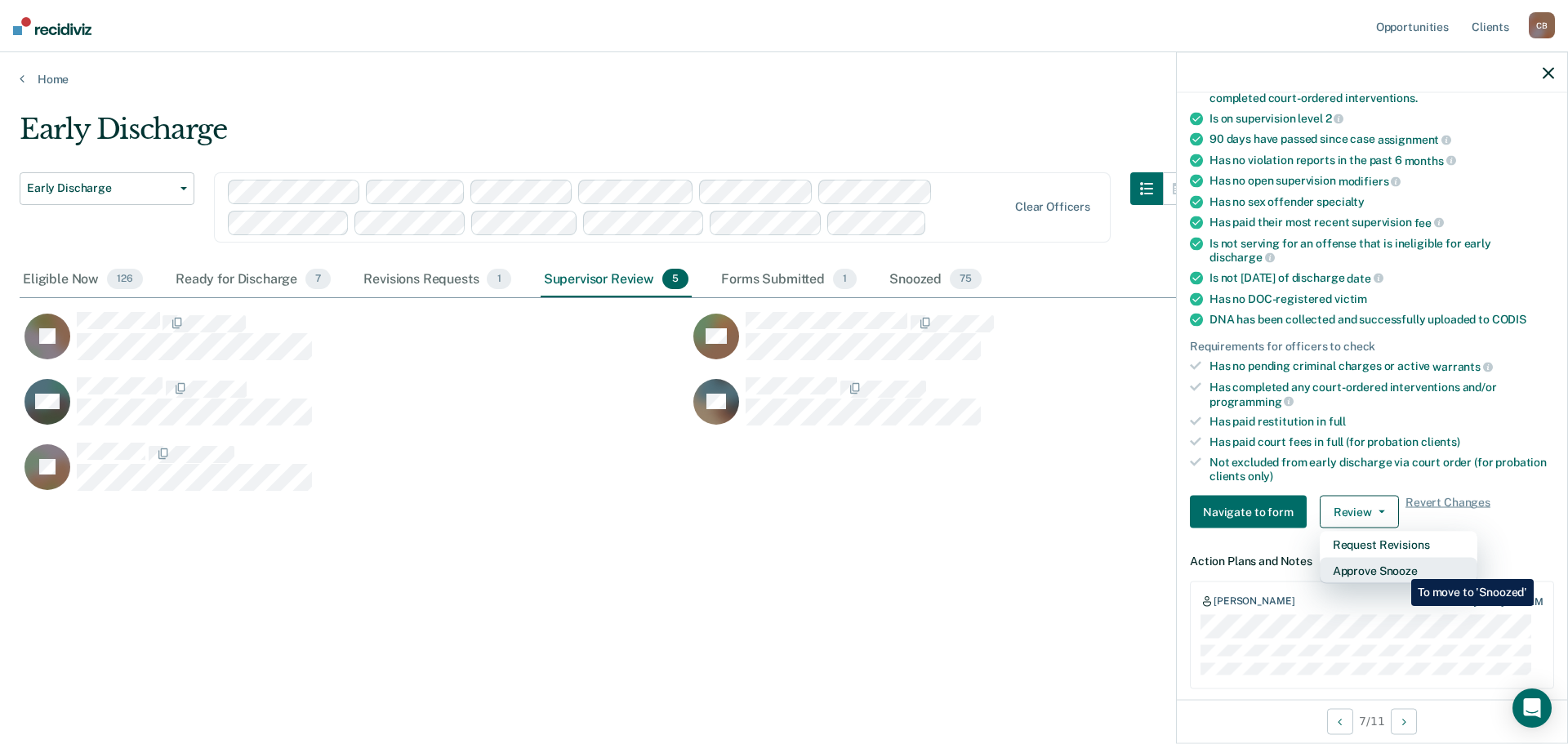
click at [1399, 567] on button "Approve Snooze" at bounding box center [1398, 570] width 158 height 26
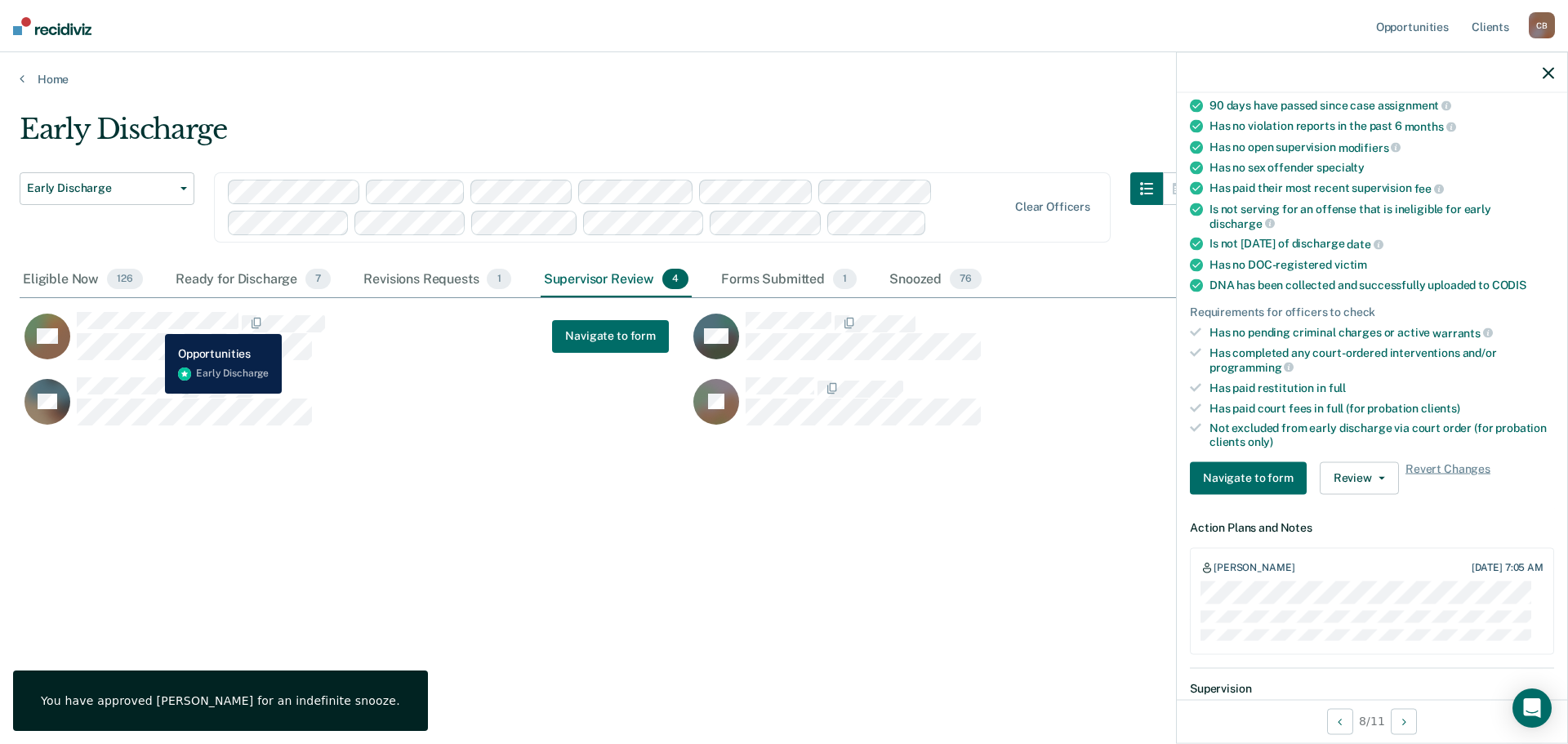
scroll to position [162, 0]
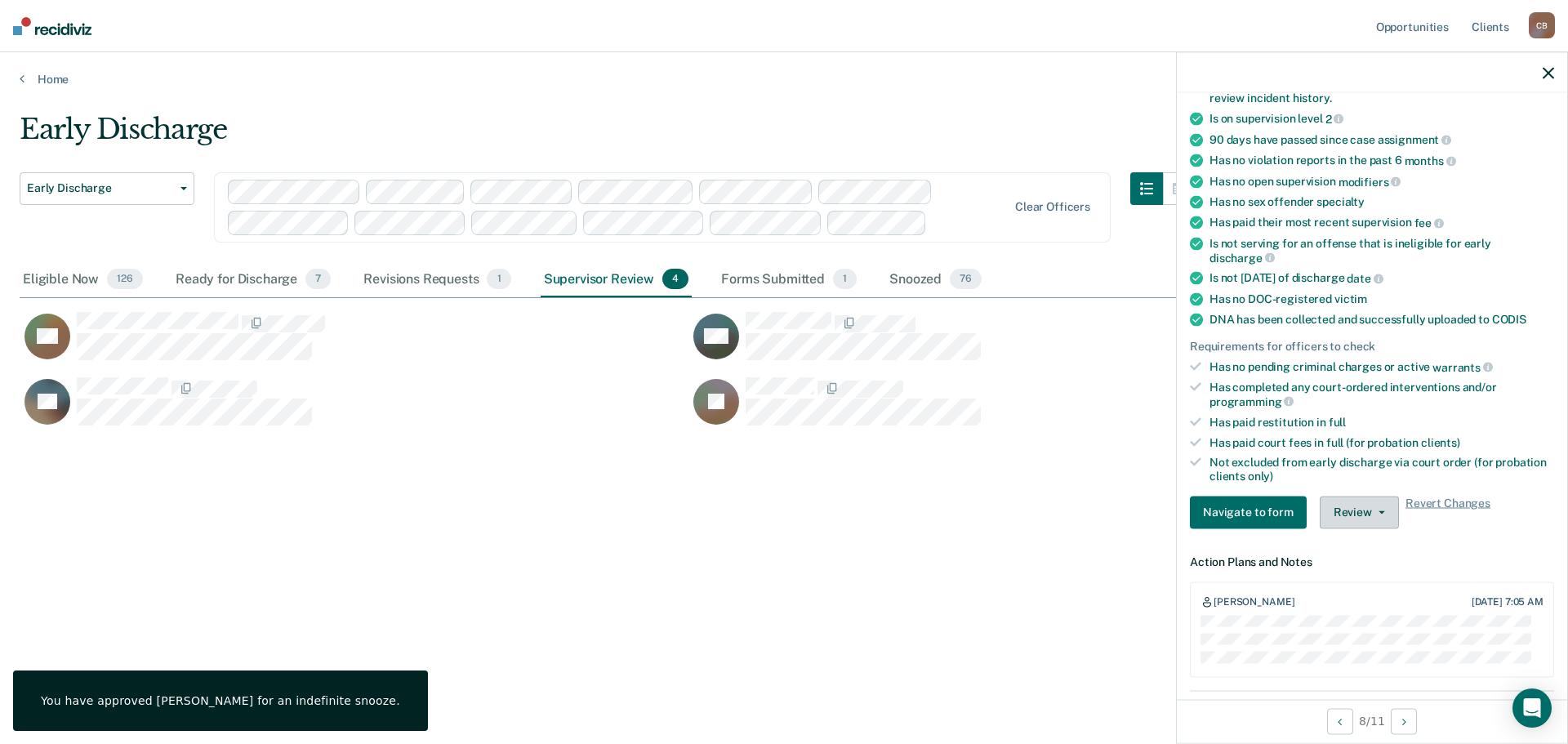
click at [1382, 511] on button "Review" at bounding box center [1359, 512] width 80 height 33
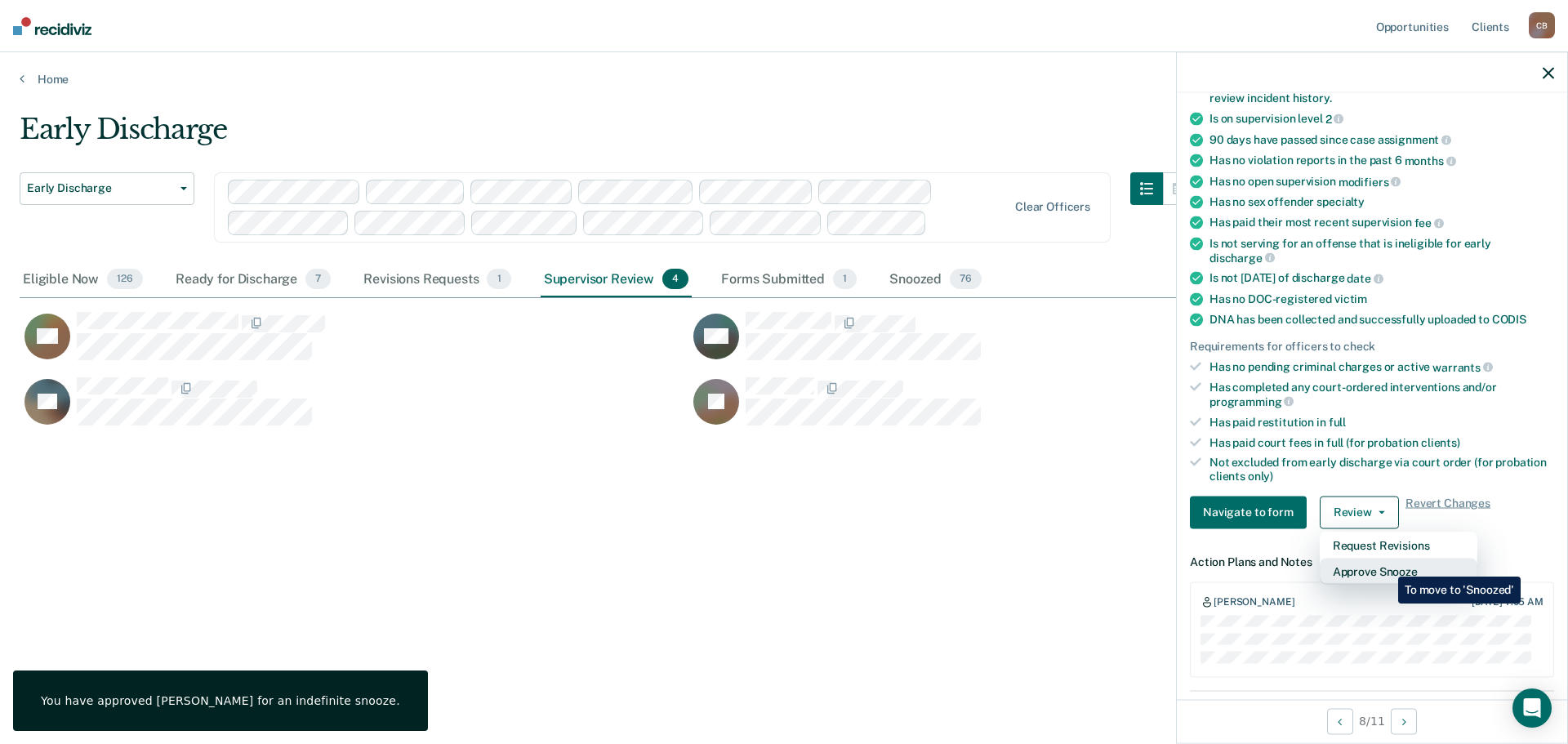
click at [1386, 564] on button "Approve Snooze" at bounding box center [1398, 570] width 158 height 26
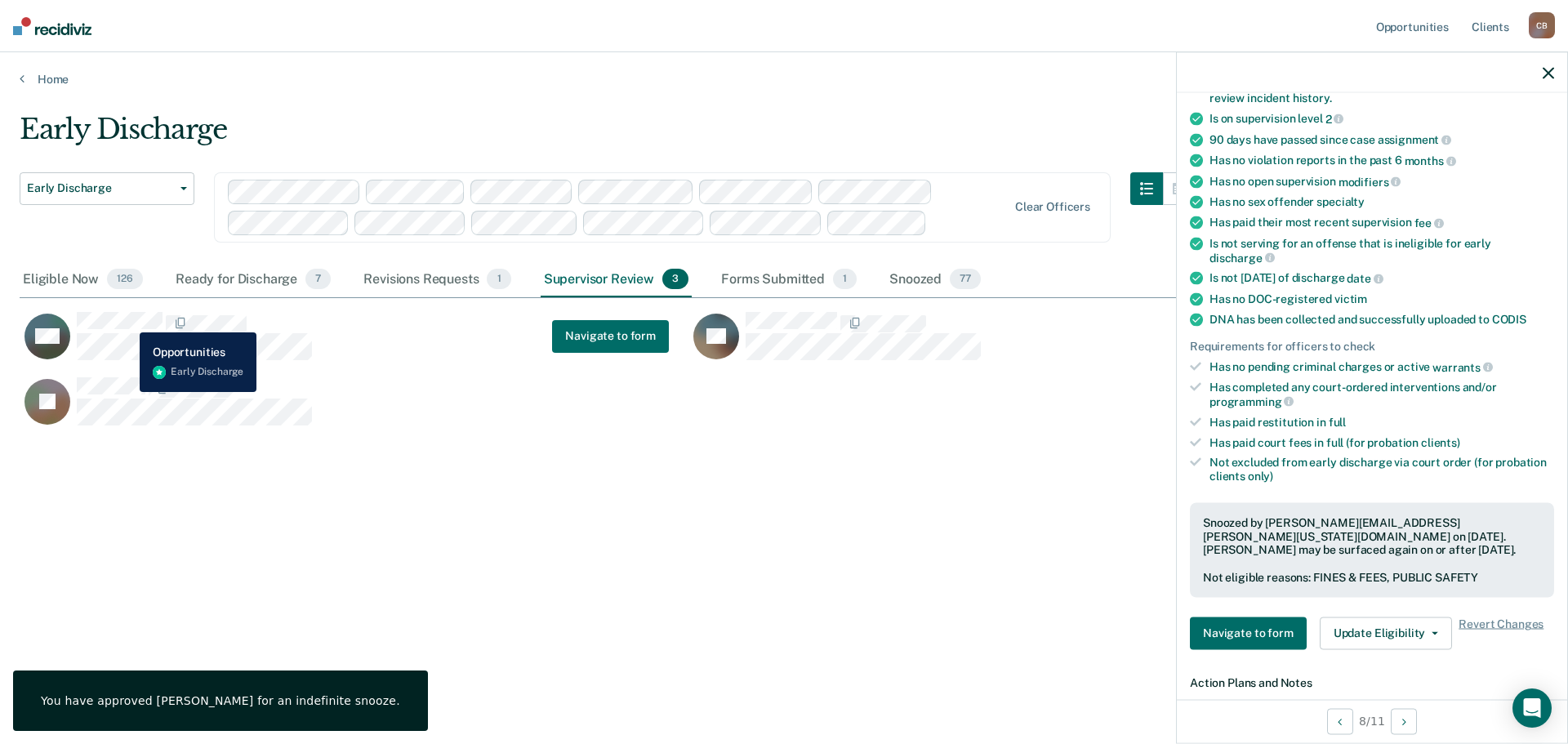
scroll to position [128, 0]
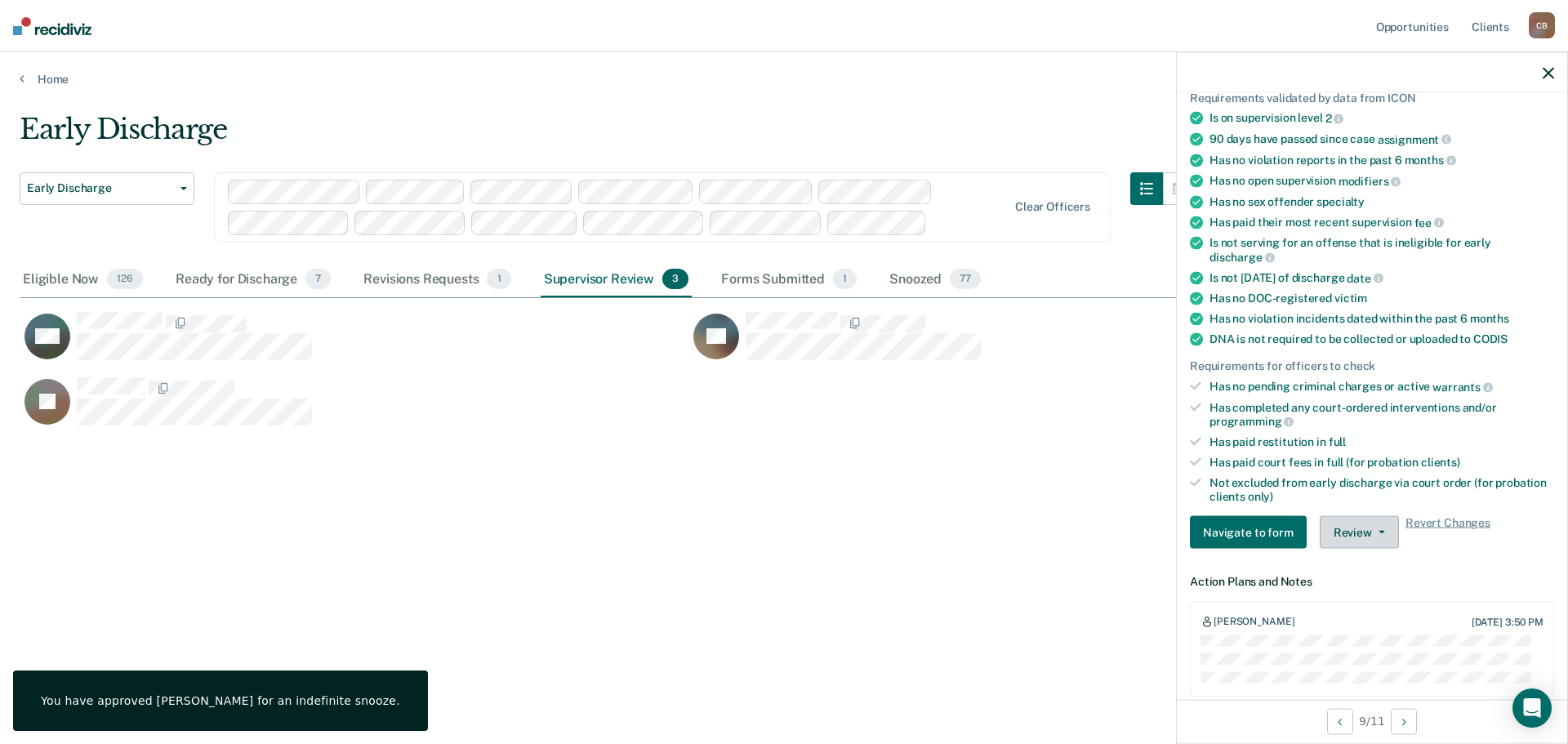
click at [1379, 534] on button "Review" at bounding box center [1359, 532] width 80 height 33
click at [1371, 584] on button "Approve Snooze" at bounding box center [1398, 591] width 158 height 26
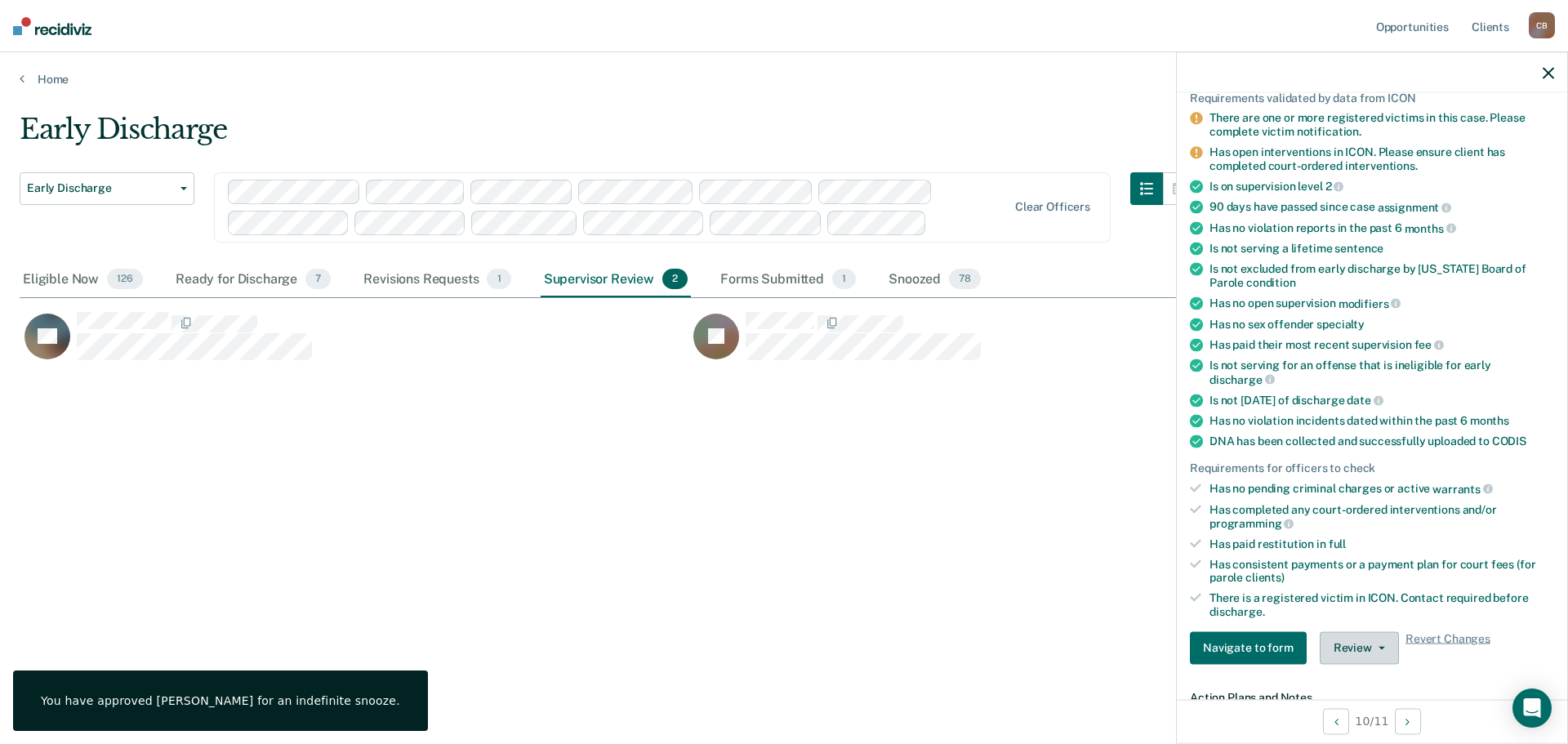
click at [1373, 647] on span "button" at bounding box center [1379, 646] width 13 height 3
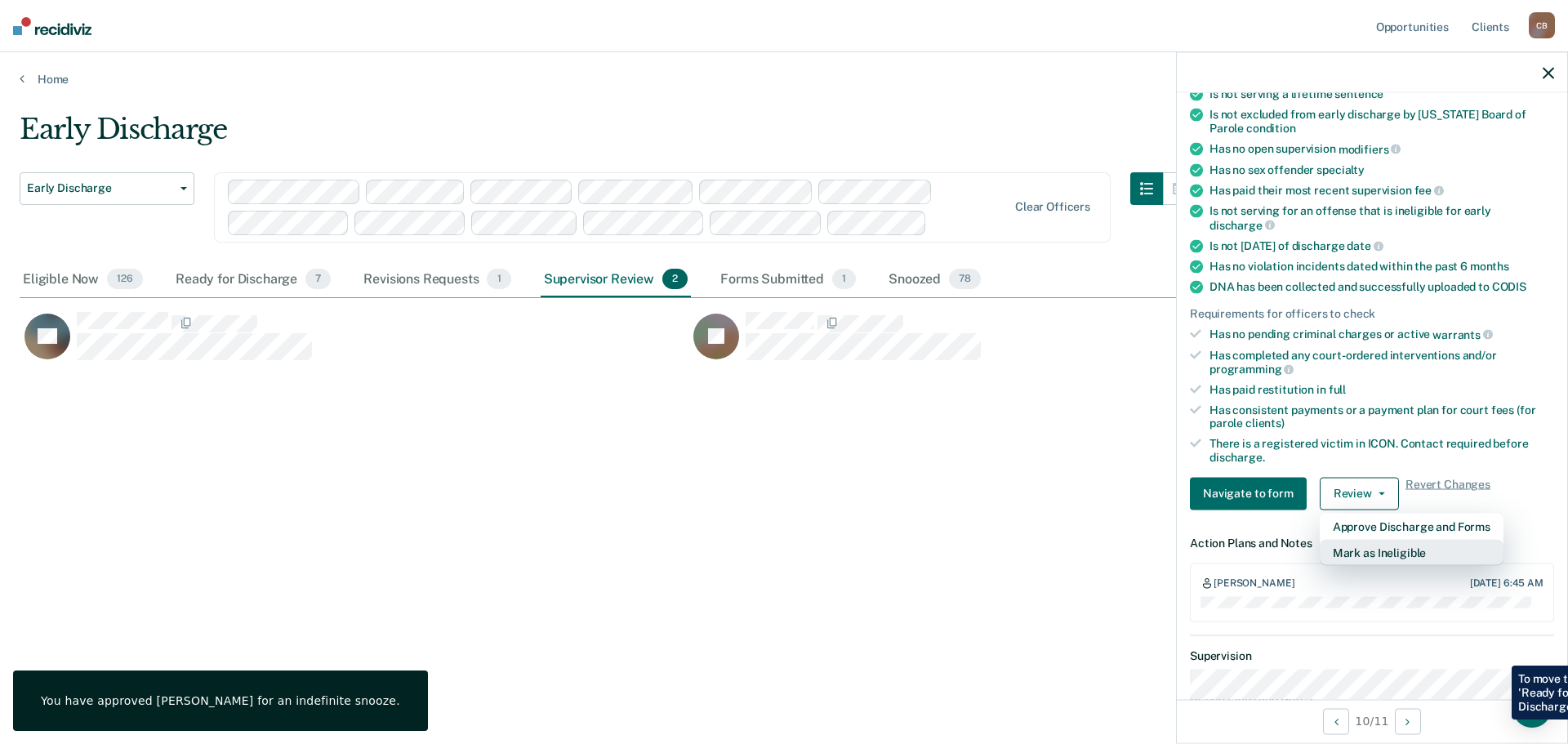
scroll to position [291, 0]
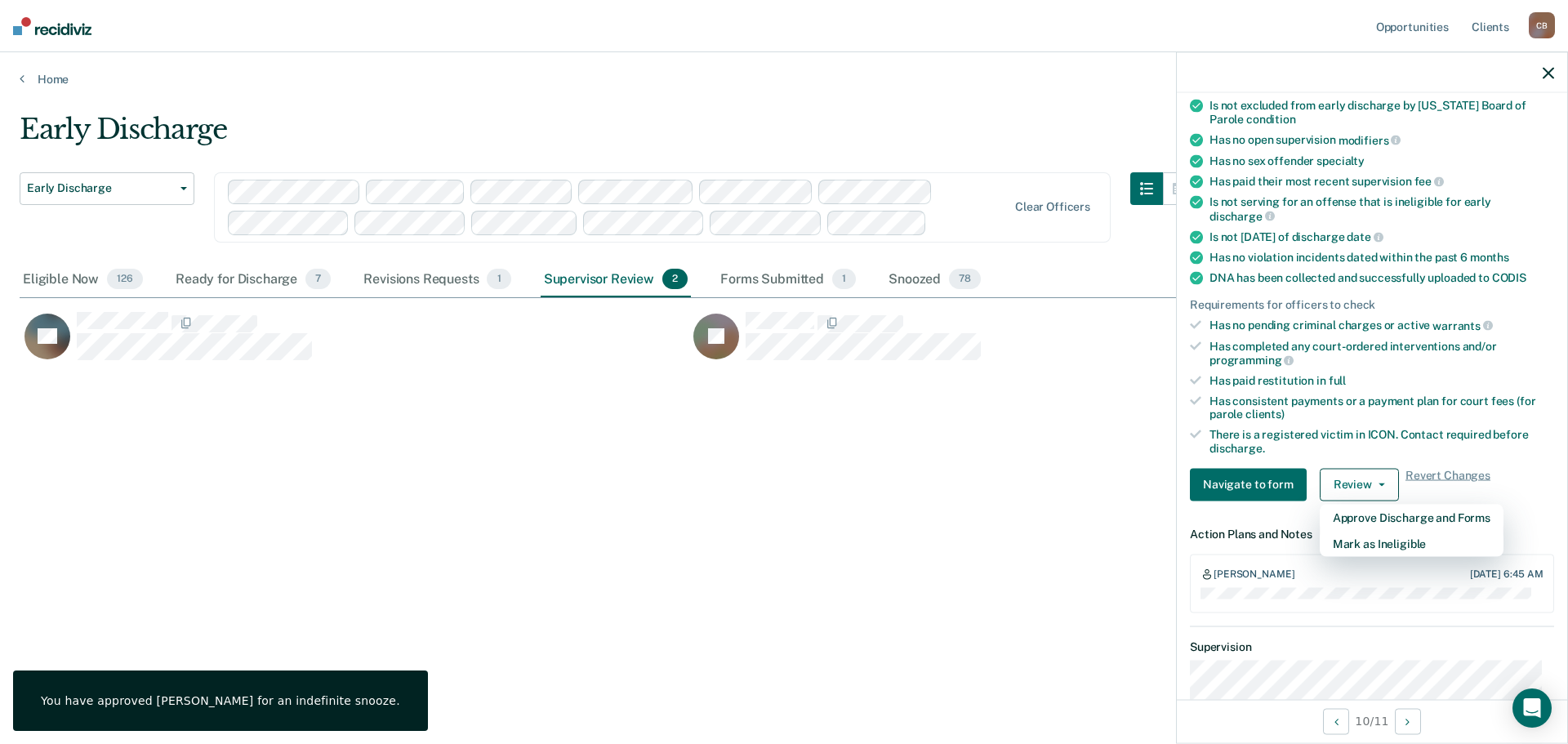
click at [915, 590] on div "Early Discharge Early Discharge Early Discharge Clear officers Eligible Now 126…" at bounding box center [784, 367] width 1529 height 508
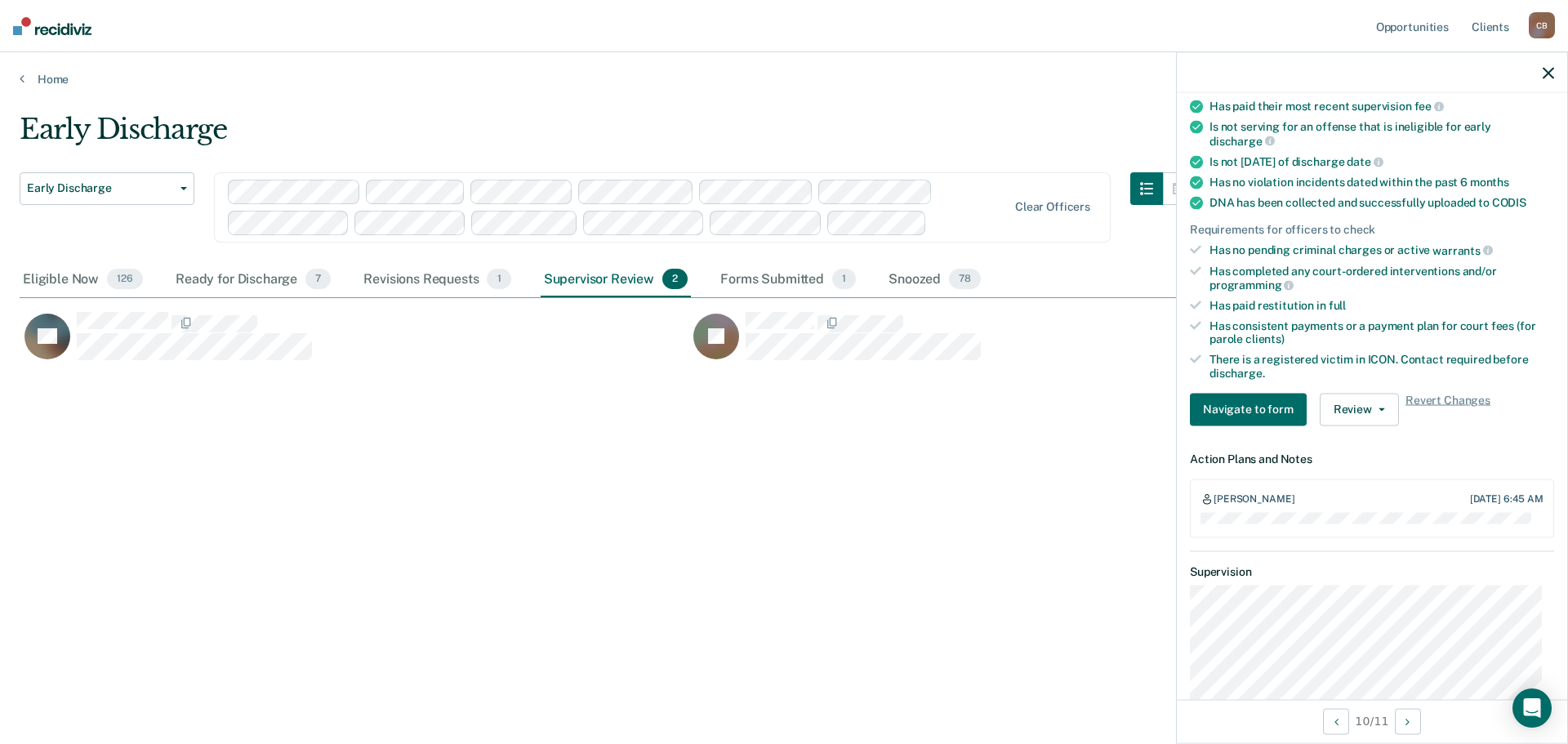
scroll to position [408, 0]
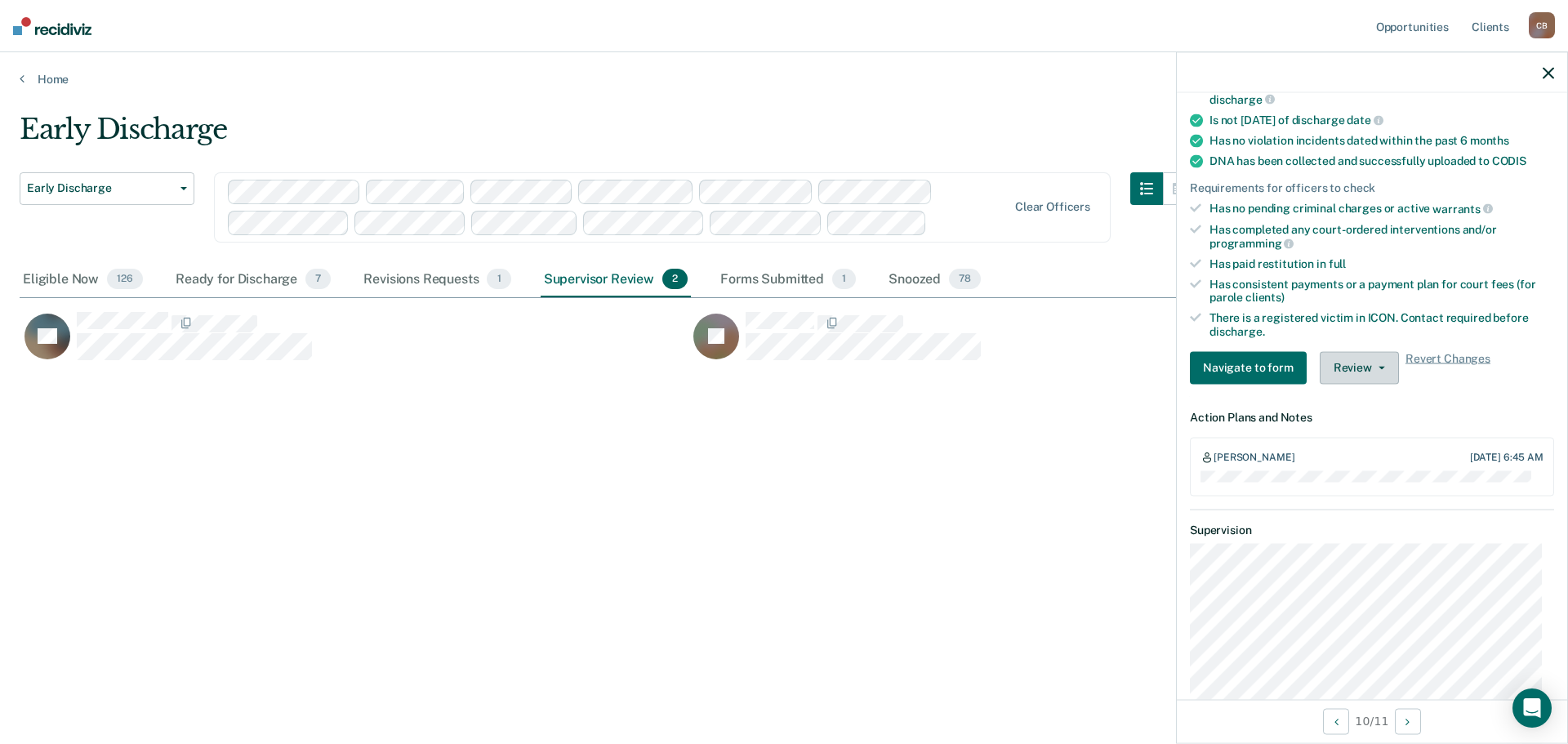
click at [1378, 375] on button "Review" at bounding box center [1359, 368] width 80 height 33
click at [1081, 458] on div "Early Discharge Early Discharge Early Discharge Clear officers Eligible Now 126…" at bounding box center [784, 367] width 1529 height 508
click at [1367, 362] on button "Review" at bounding box center [1359, 368] width 80 height 33
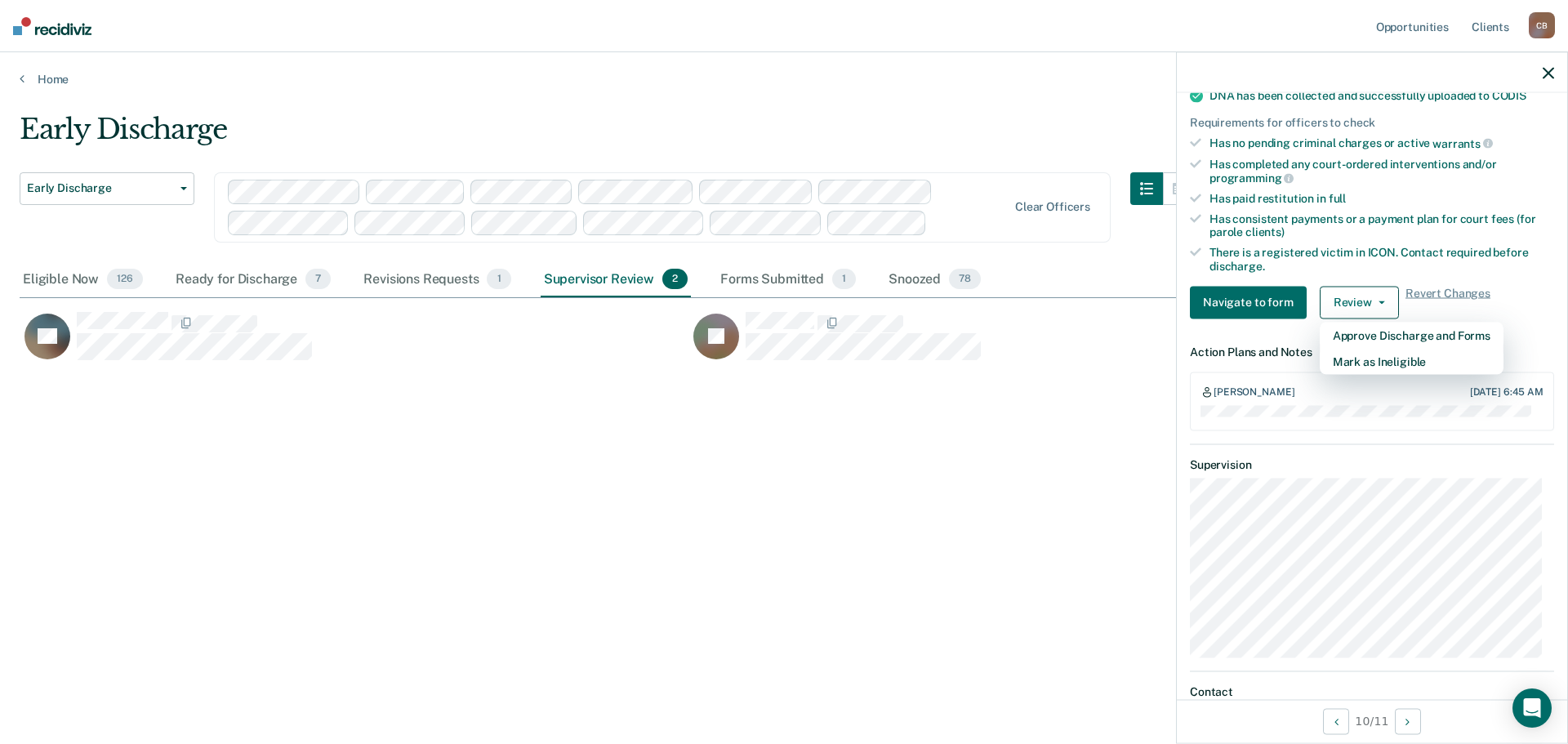
scroll to position [490, 0]
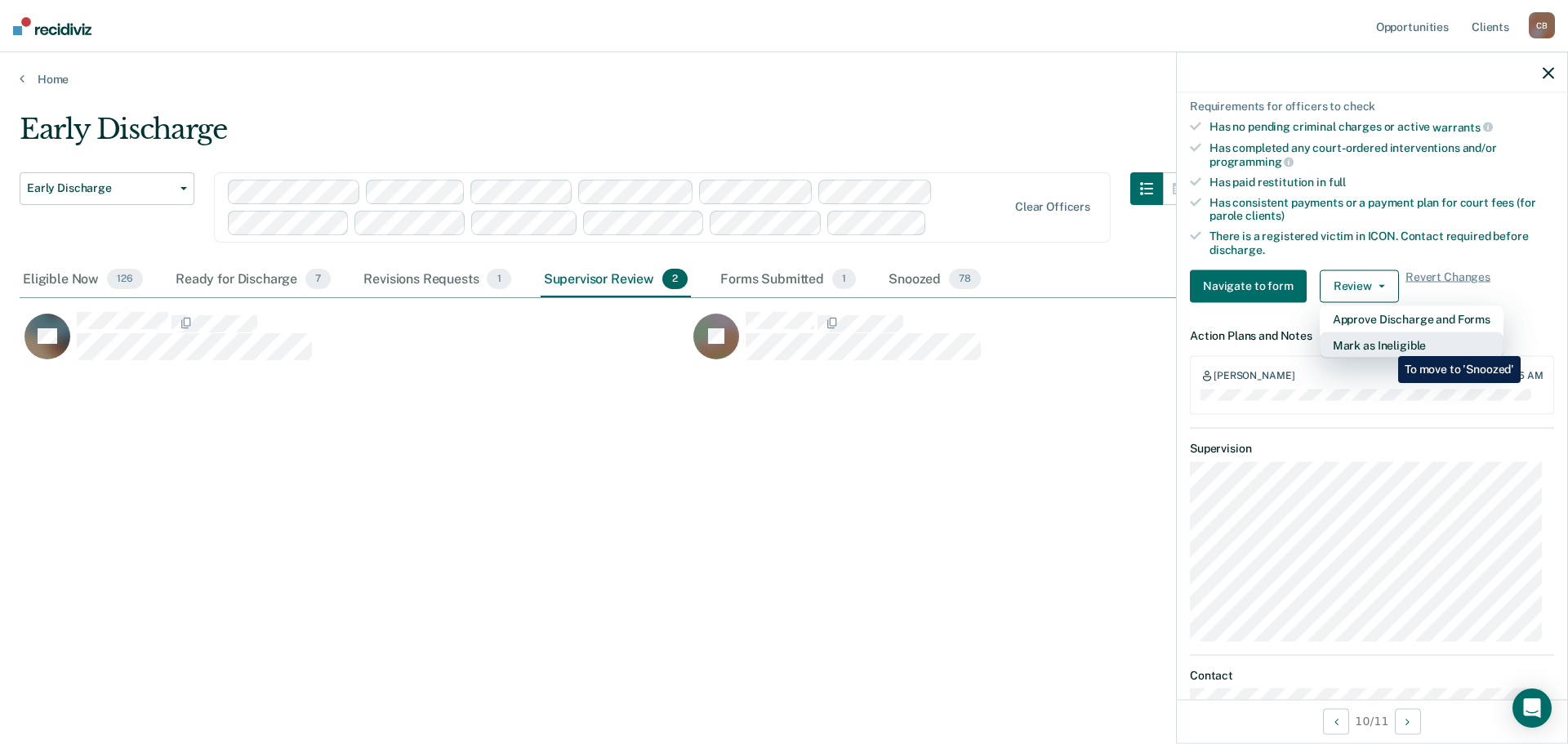
click at [1386, 345] on button "Mark as Ineligible" at bounding box center [1412, 344] width 184 height 26
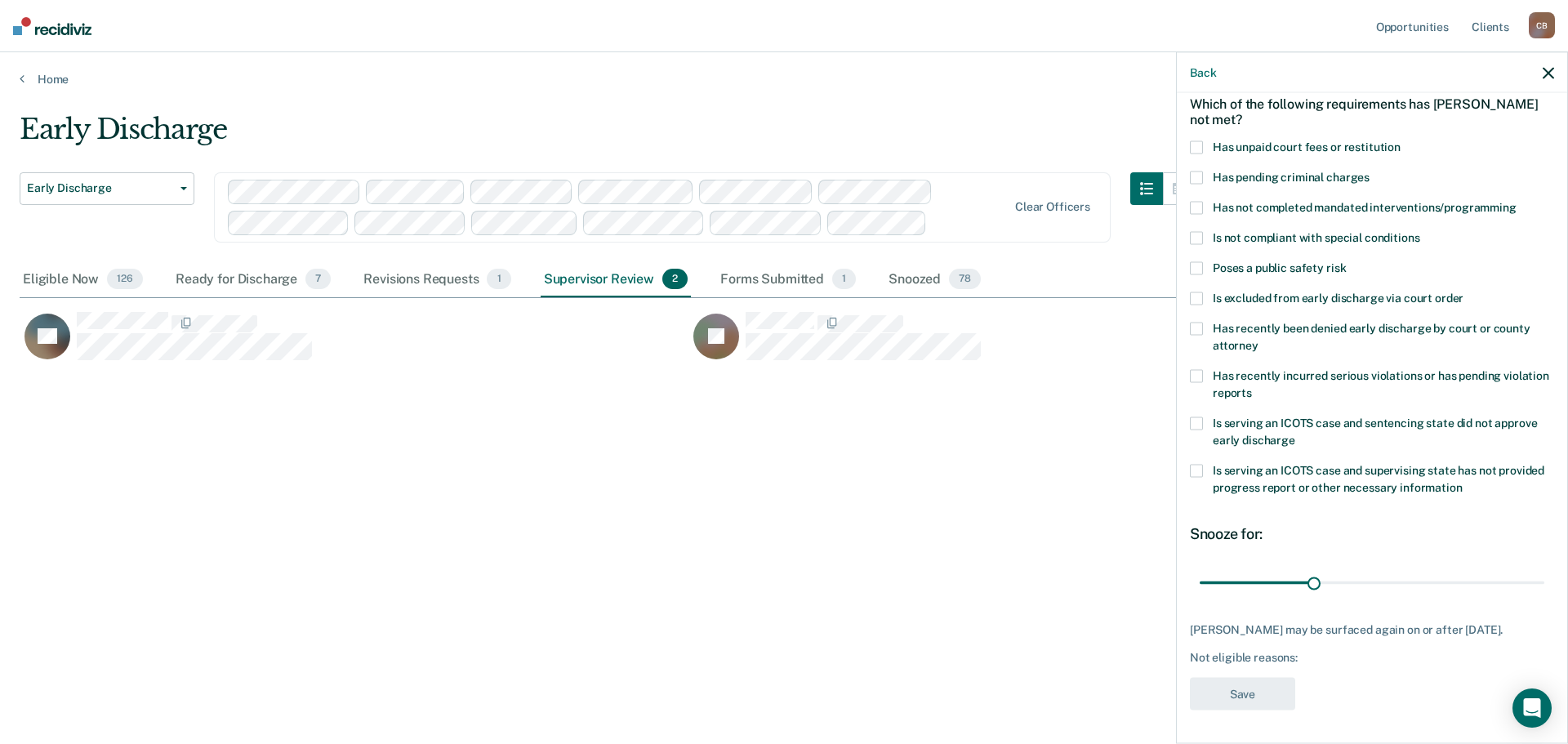
scroll to position [75, 0]
click at [1196, 204] on span at bounding box center [1196, 209] width 13 height 13
click at [1516, 202] on input "Has not completed mandated interventions/programming" at bounding box center [1516, 202] width 0 height 0
click at [1241, 705] on button "Save" at bounding box center [1242, 695] width 105 height 34
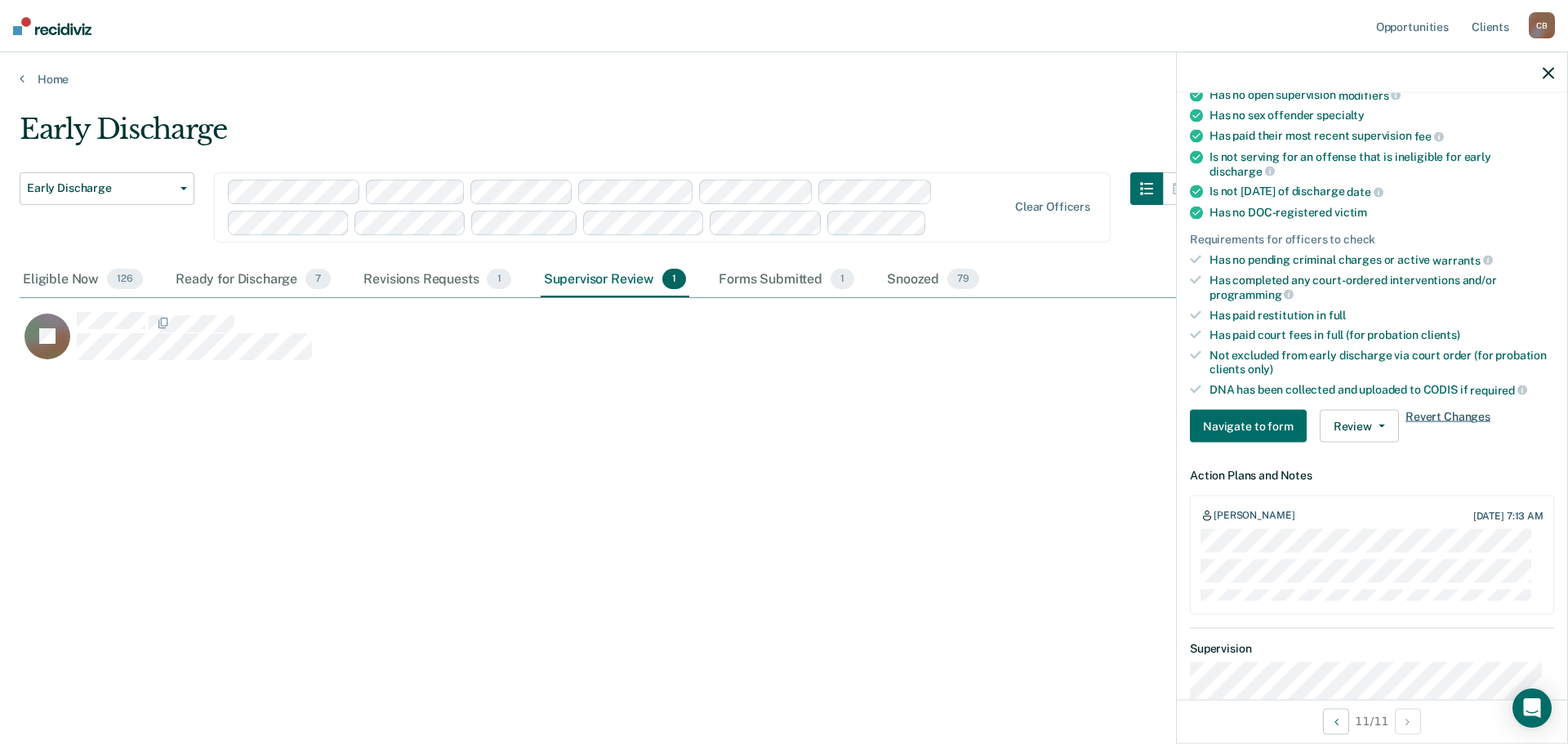
scroll to position [320, 0]
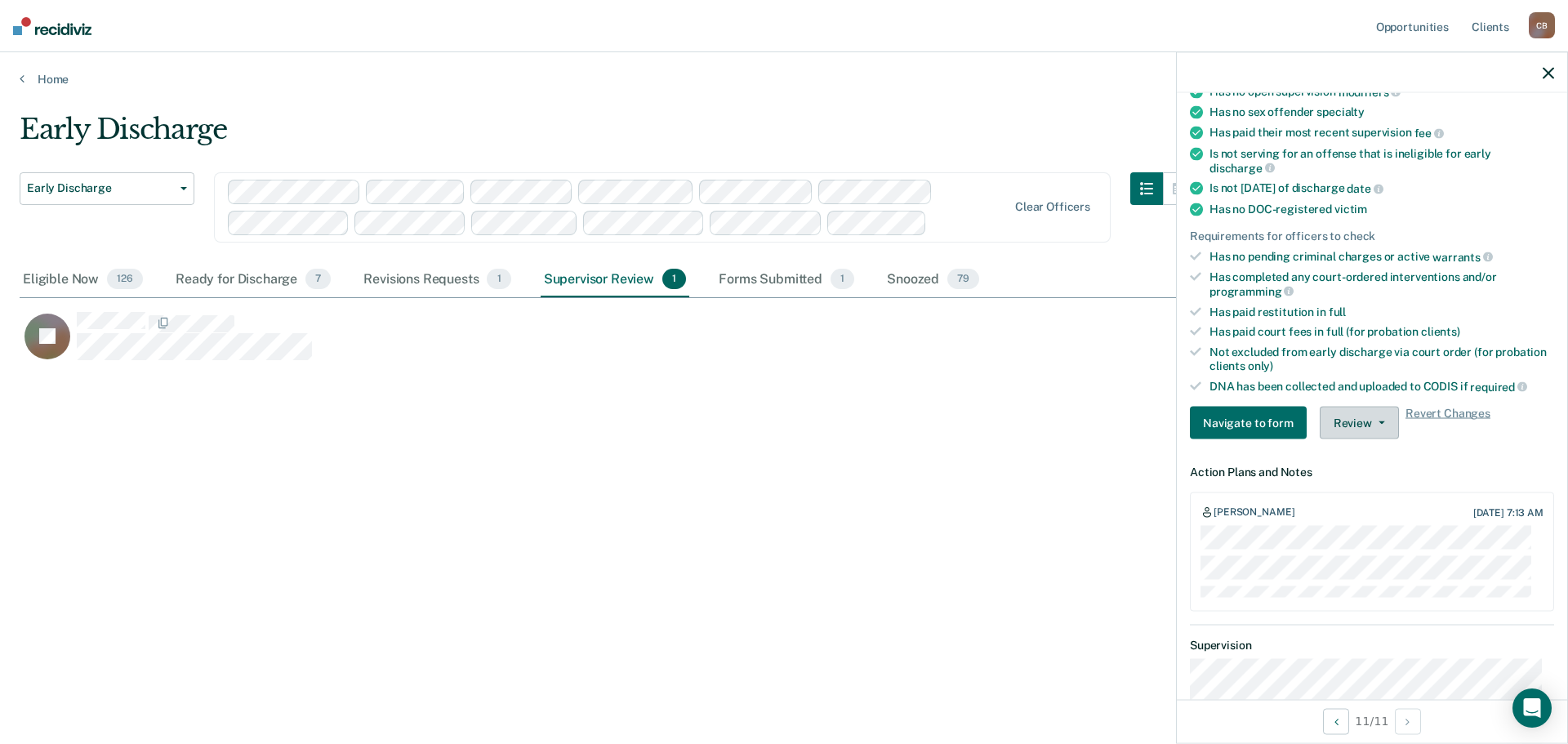
click at [1380, 423] on button "Review" at bounding box center [1359, 423] width 80 height 33
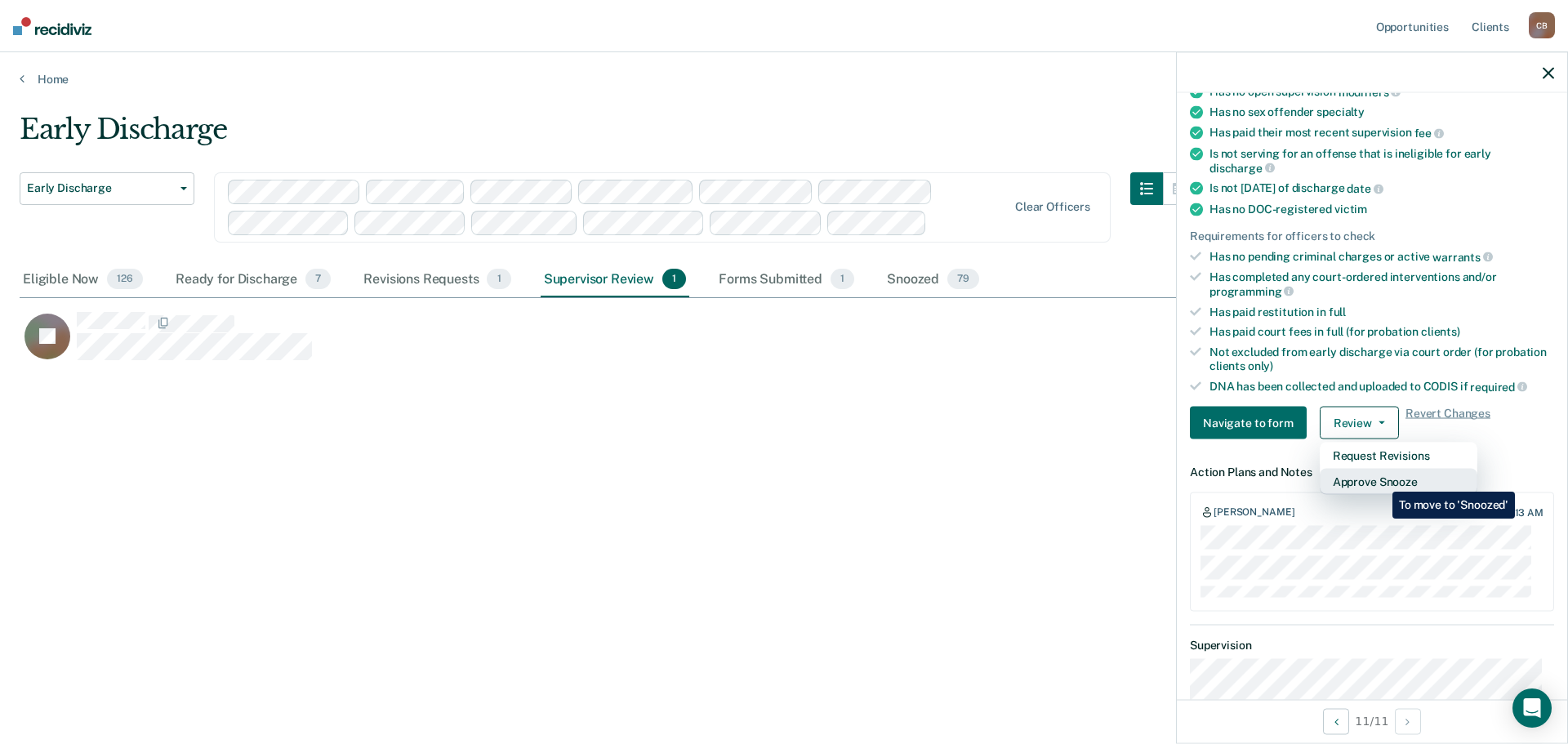
click at [1380, 480] on button "Approve Snooze" at bounding box center [1398, 481] width 158 height 26
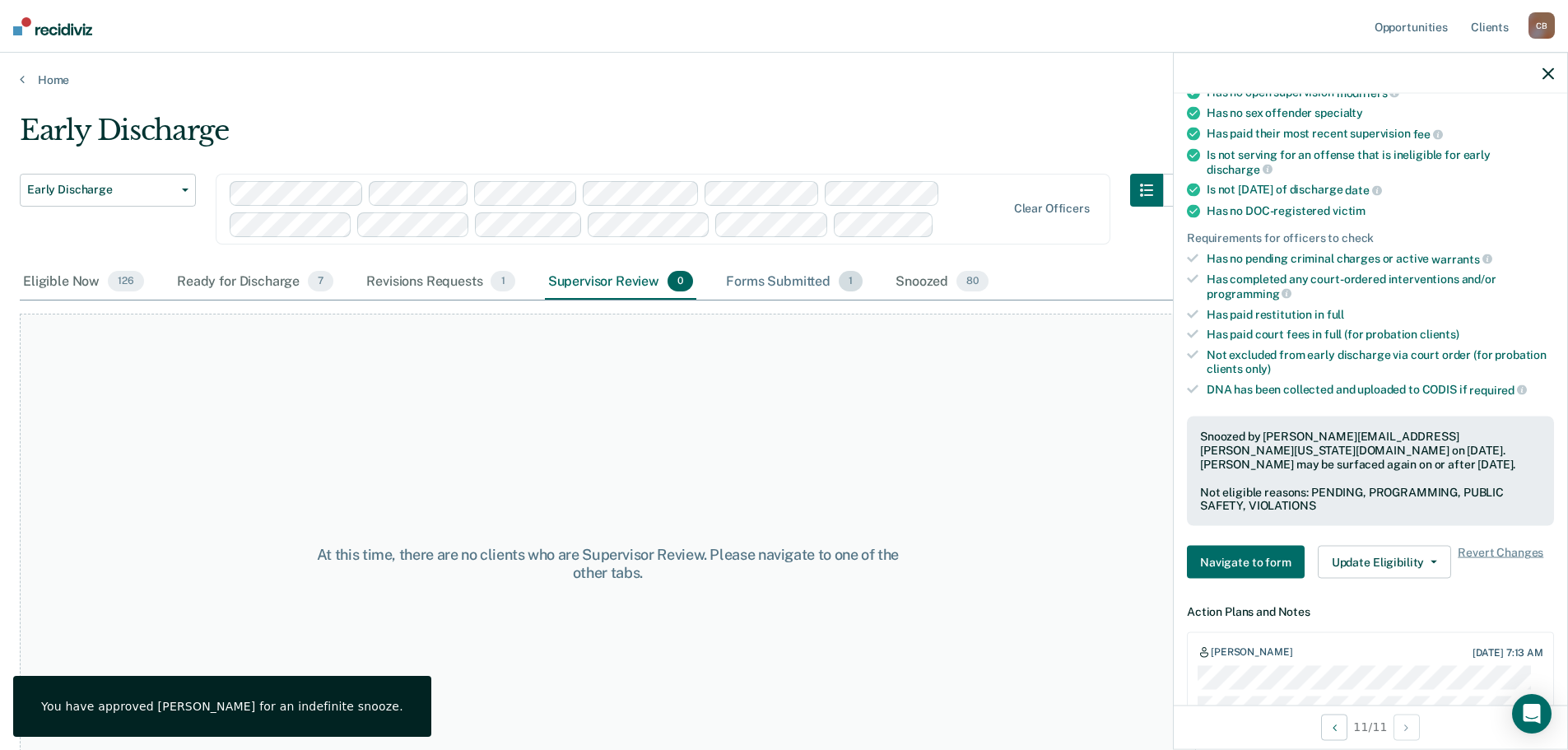
click at [785, 285] on div "Forms Submitted 1" at bounding box center [795, 283] width 143 height 37
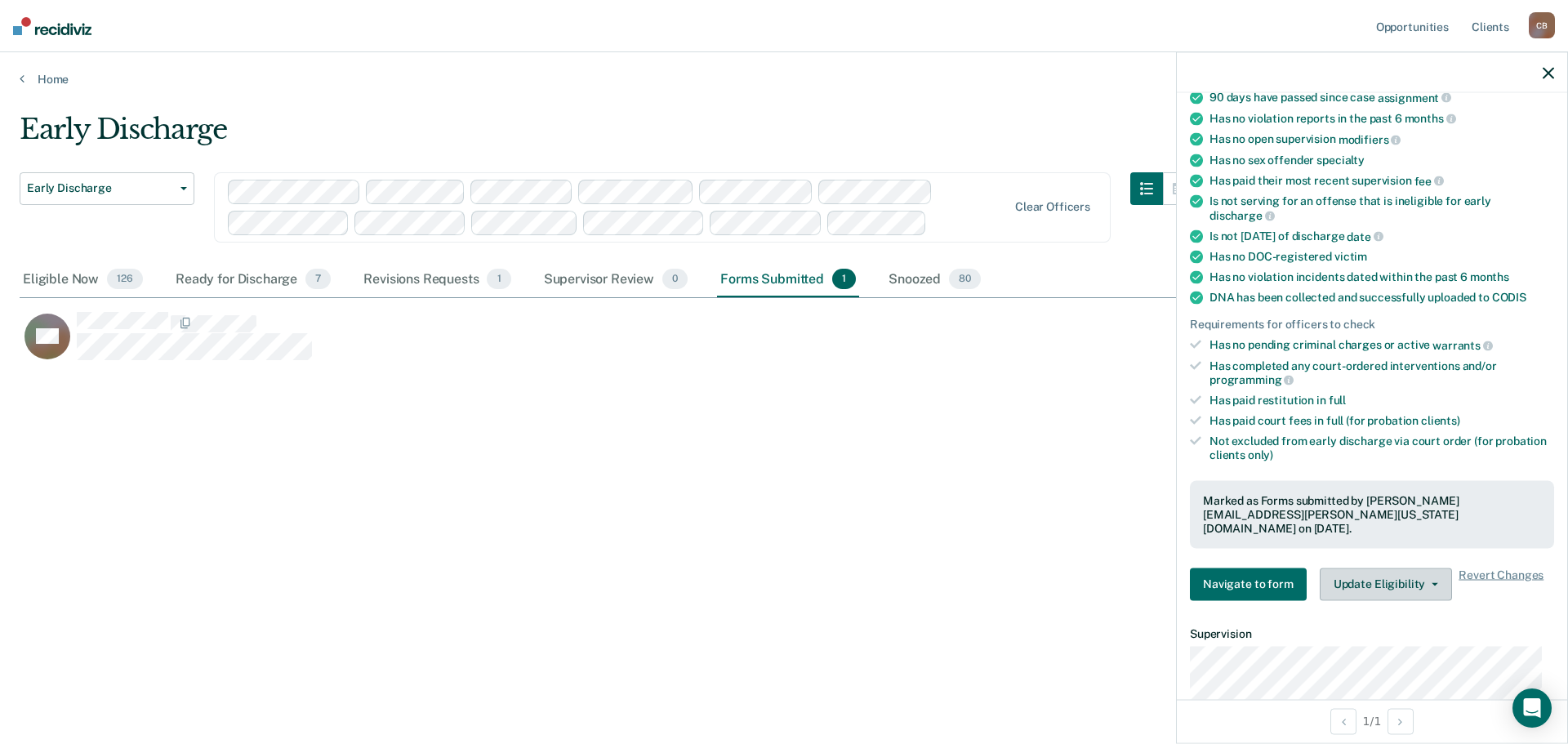
scroll to position [245, 0]
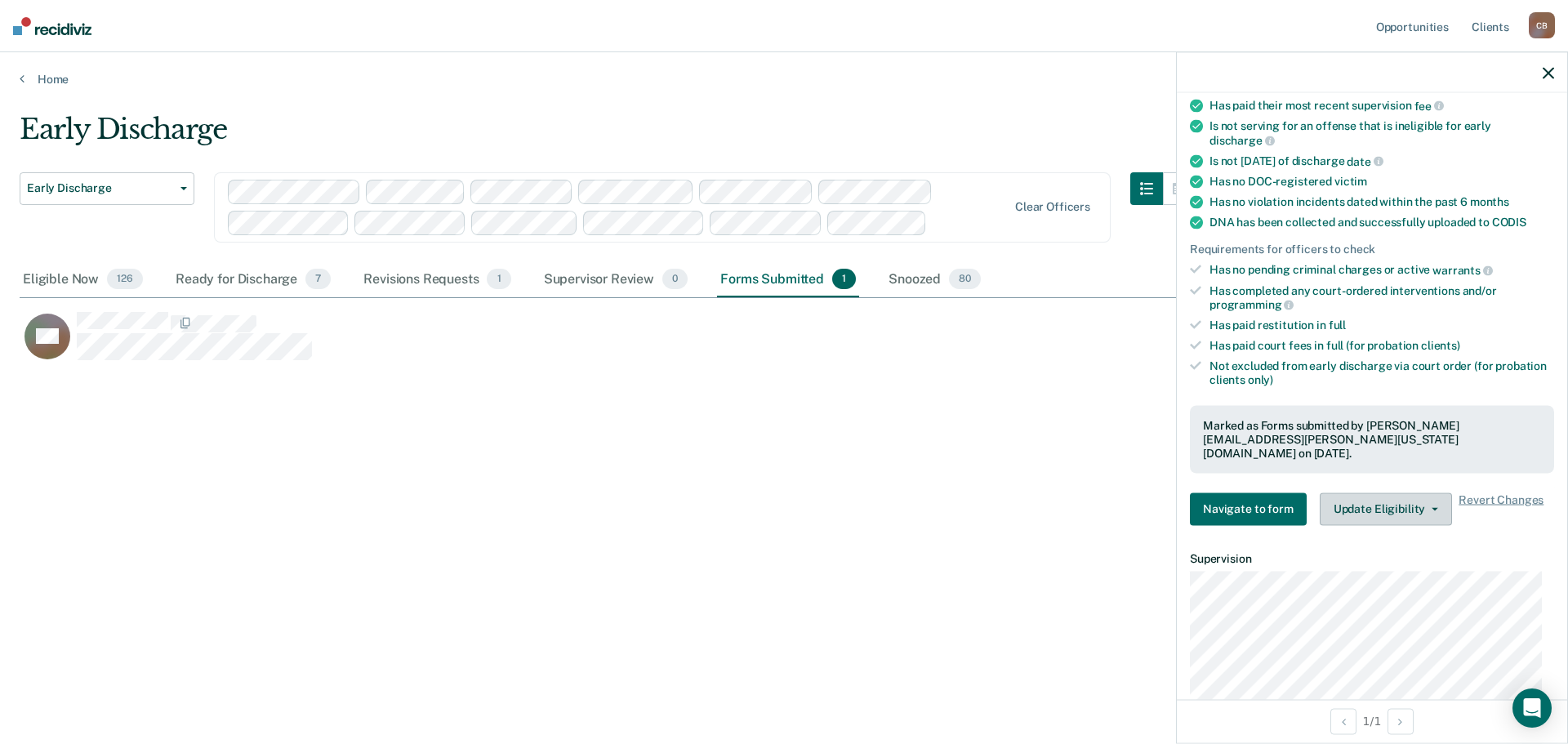
click at [1420, 503] on button "Update Eligibility" at bounding box center [1386, 508] width 132 height 33
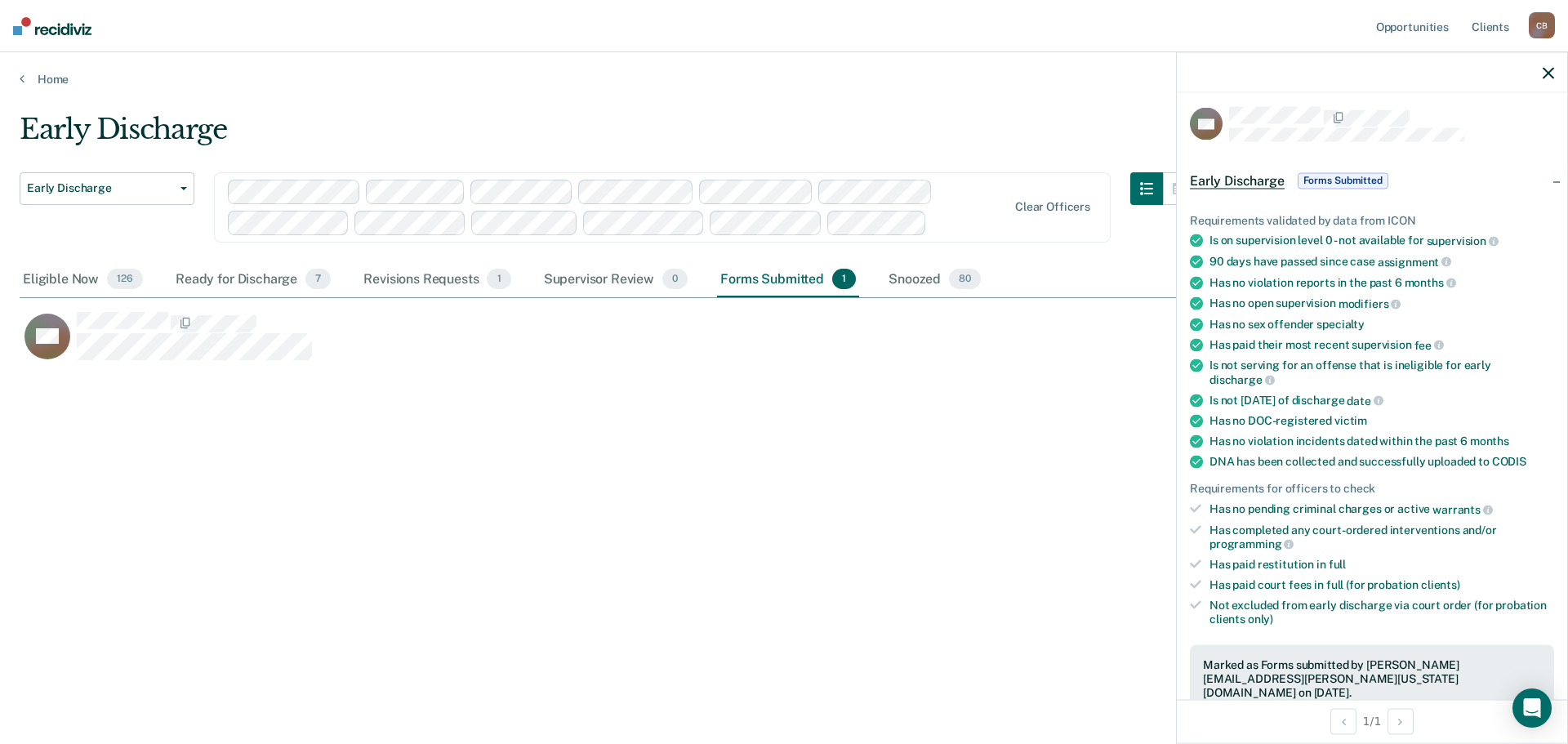
scroll to position [0, 0]
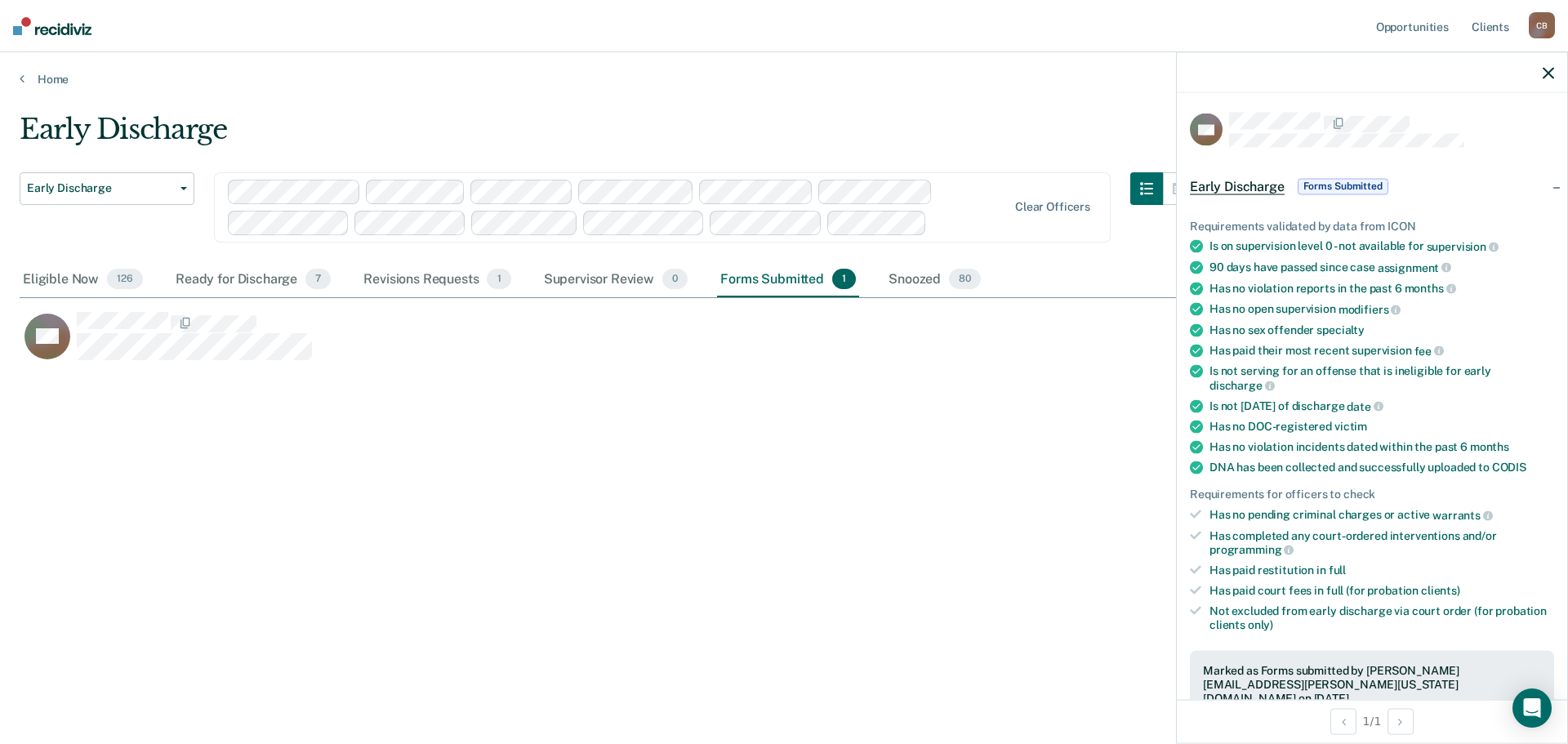
click at [1259, 181] on span "Early Discharge" at bounding box center [1237, 186] width 95 height 16
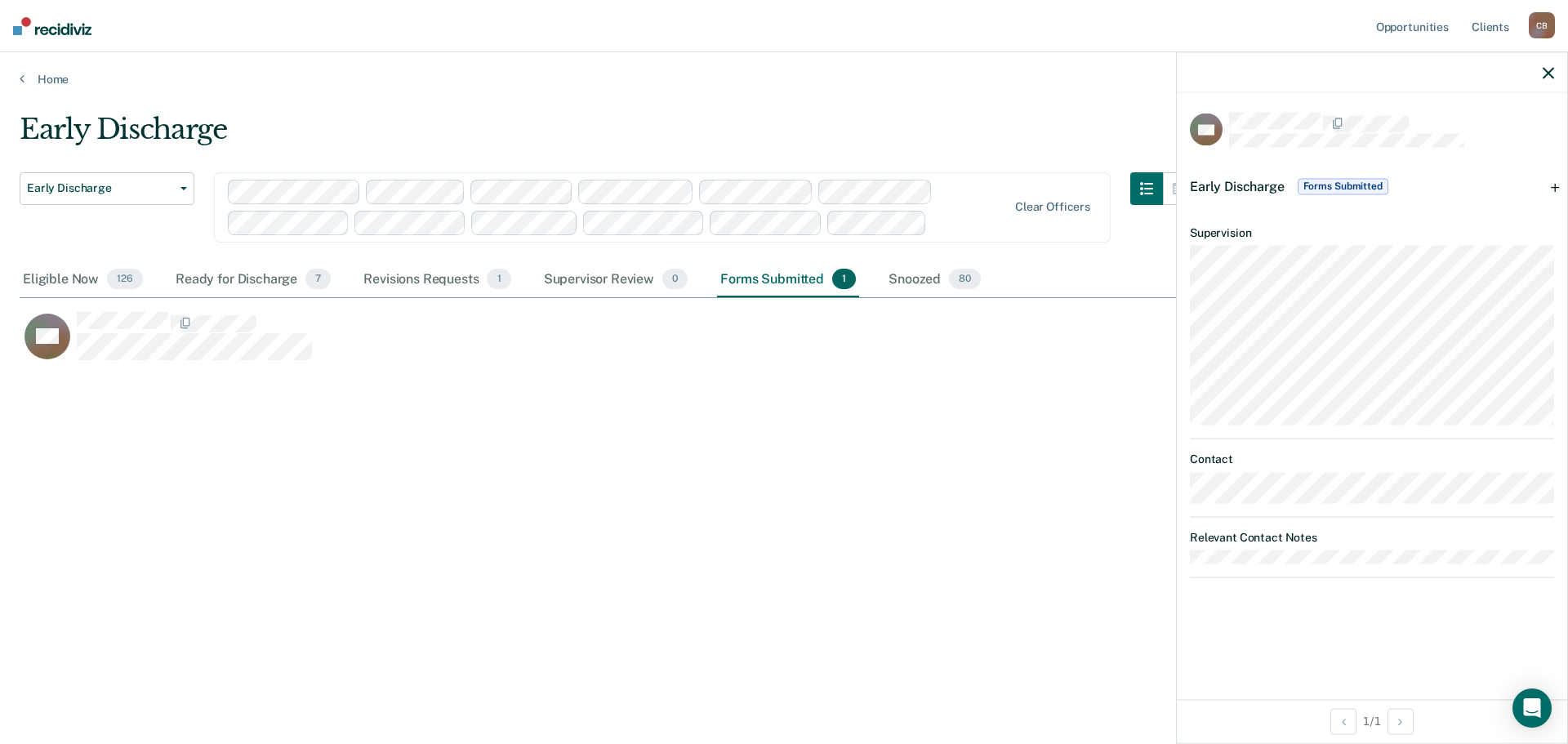
click at [1239, 186] on span "Early Discharge" at bounding box center [1237, 186] width 95 height 15
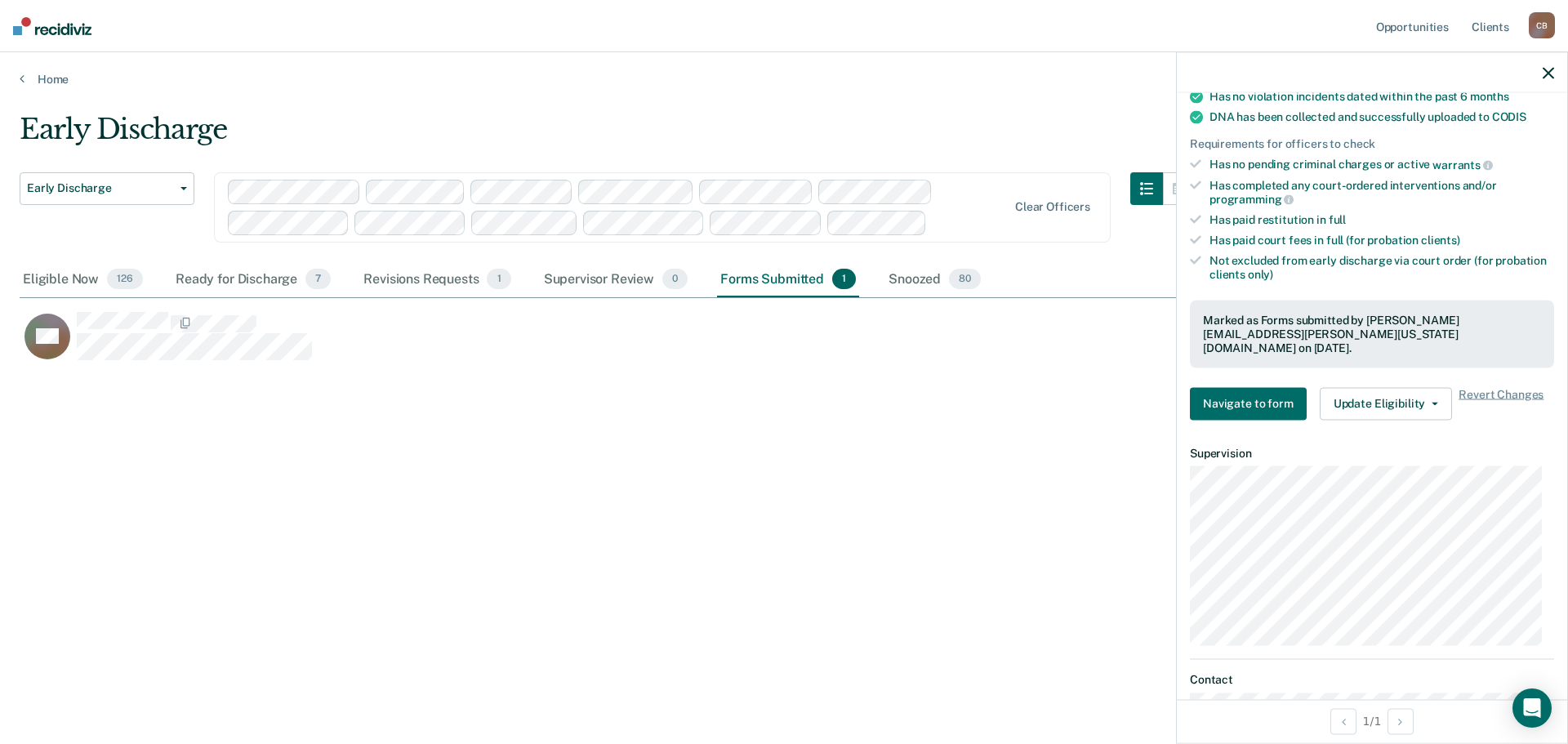
scroll to position [408, 0]
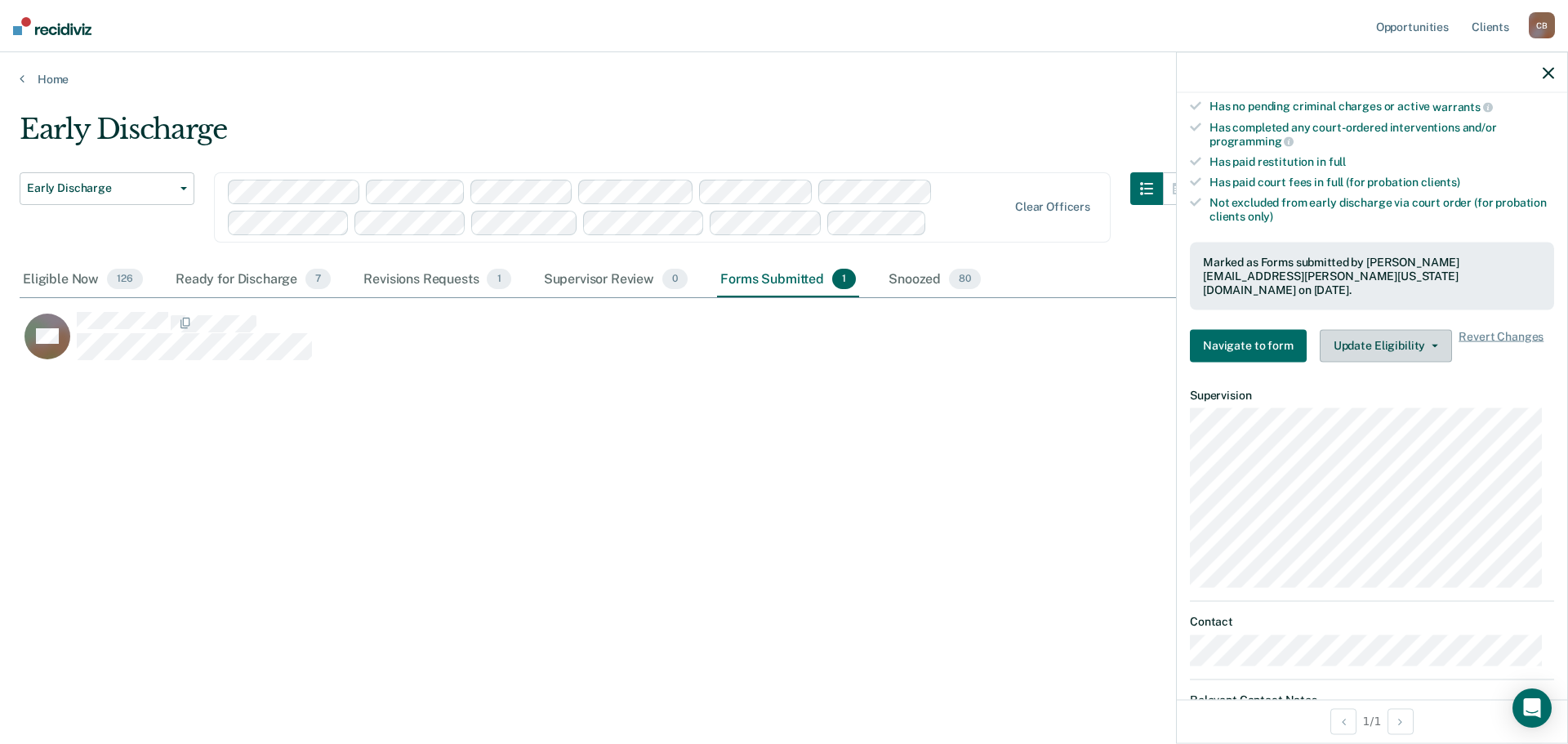
click at [1393, 332] on button "Update Eligibility" at bounding box center [1386, 346] width 132 height 33
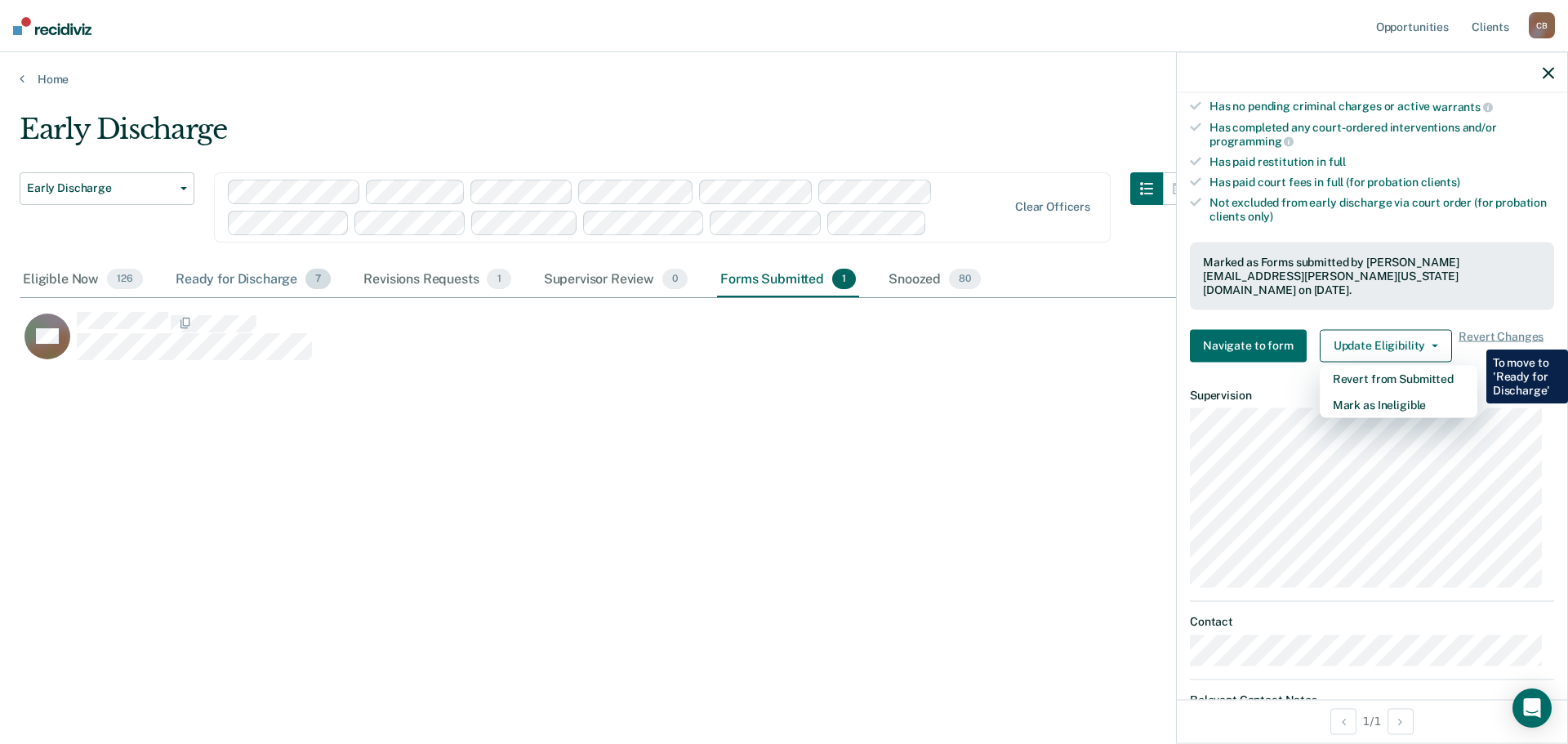
click at [229, 280] on div "Ready for Discharge 7" at bounding box center [253, 281] width 162 height 36
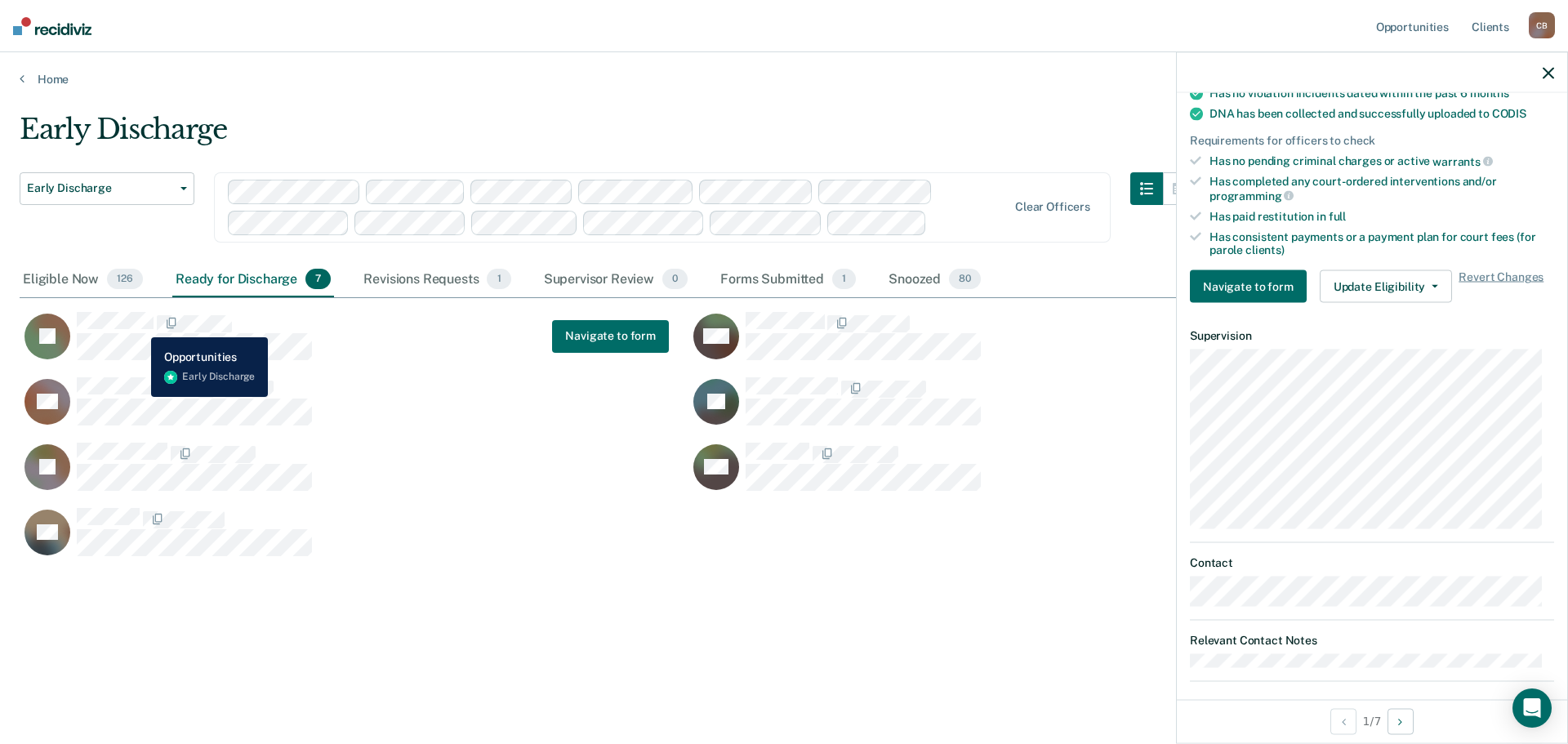
scroll to position [421, 0]
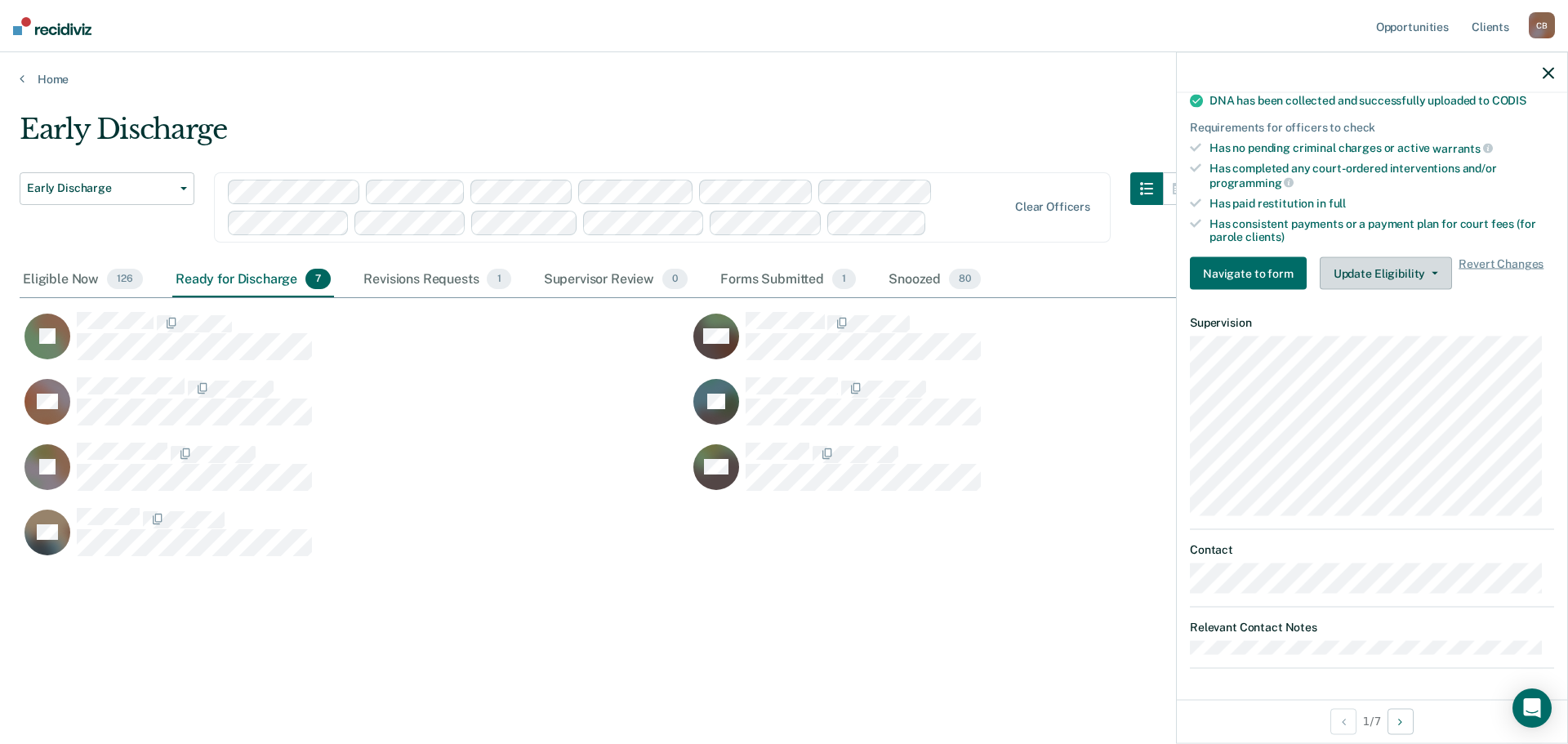
click at [1410, 282] on button "Update Eligibility" at bounding box center [1386, 274] width 132 height 33
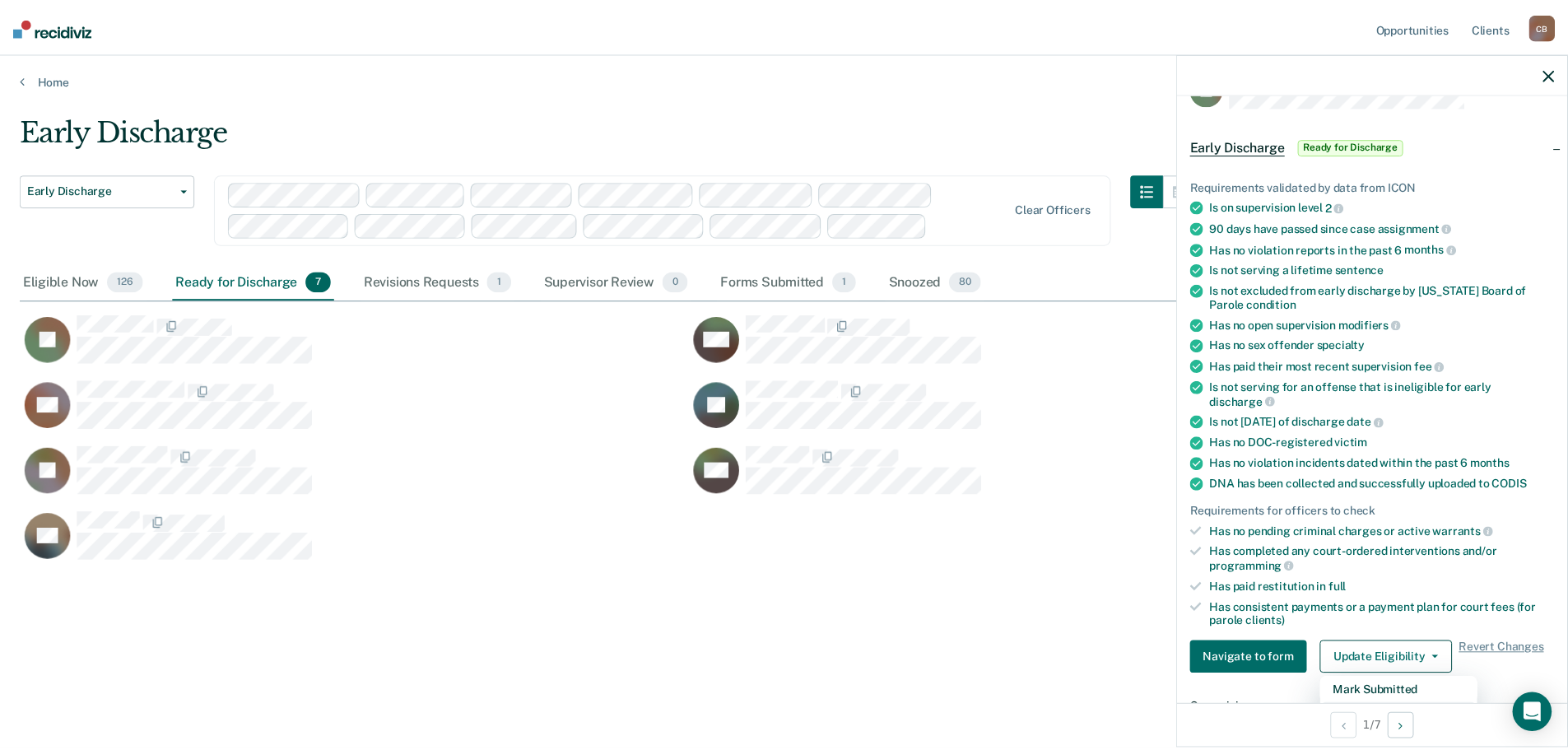
scroll to position [0, 0]
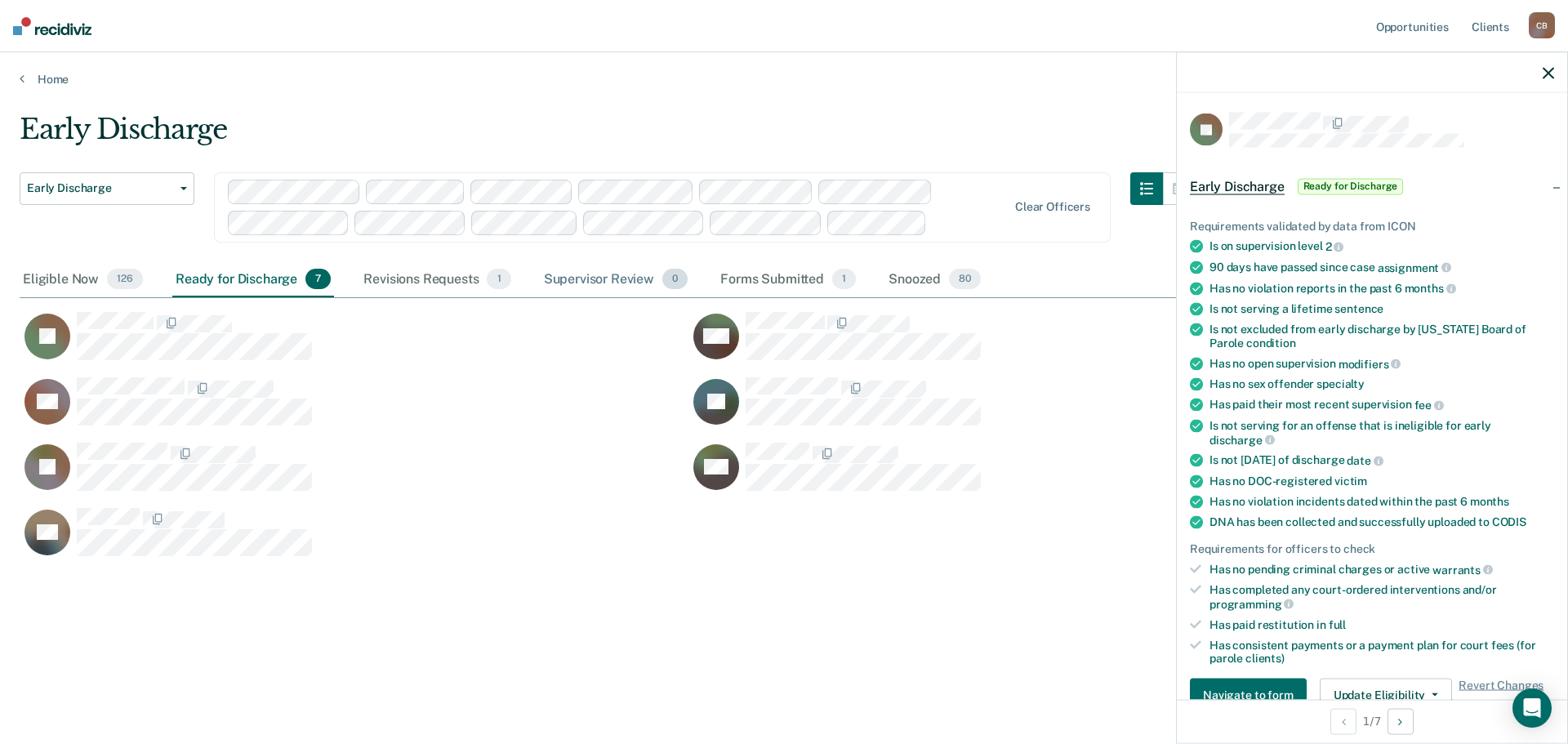
click at [618, 280] on div "Supervisor Review 0" at bounding box center [616, 281] width 151 height 36
